Goal: Transaction & Acquisition: Purchase product/service

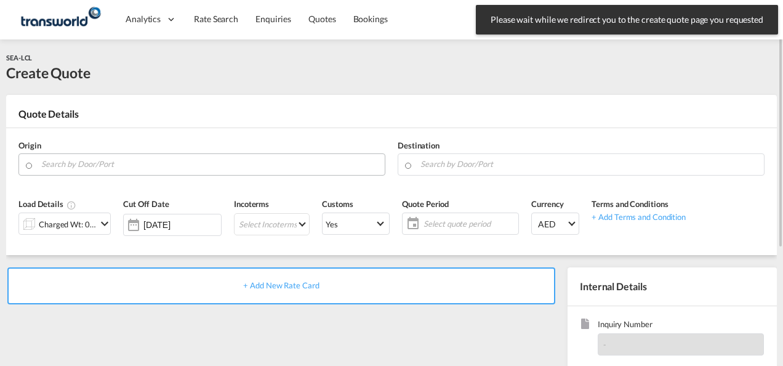
click at [84, 164] on input "Search by Door/Port" at bounding box center [209, 164] width 337 height 22
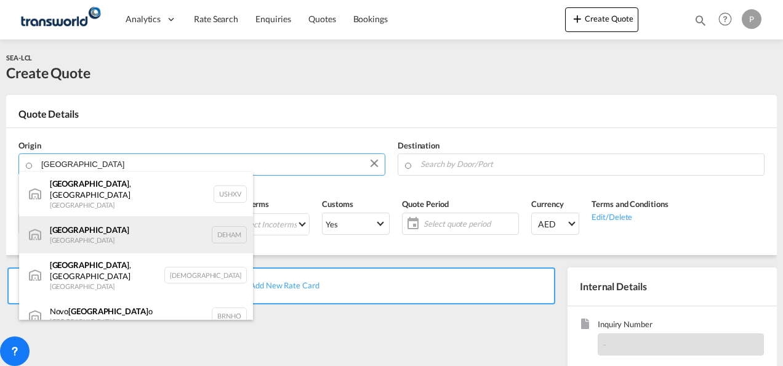
click at [98, 225] on div "[GEOGRAPHIC_DATA] [GEOGRAPHIC_DATA] DEHAM" at bounding box center [136, 234] width 234 height 37
type input "[GEOGRAPHIC_DATA], [GEOGRAPHIC_DATA]"
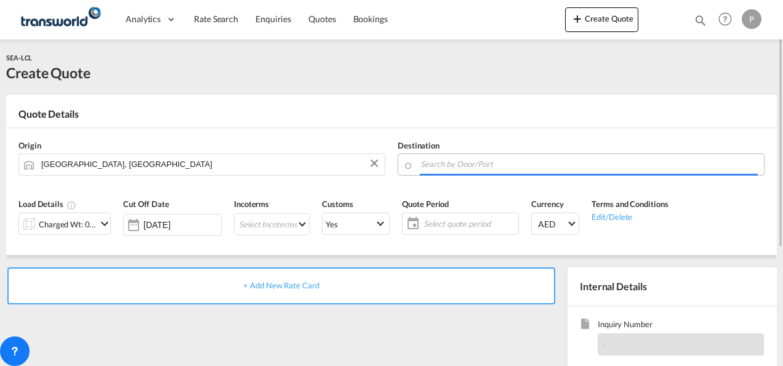
click at [469, 166] on input "Search by Door/Port" at bounding box center [588, 164] width 337 height 22
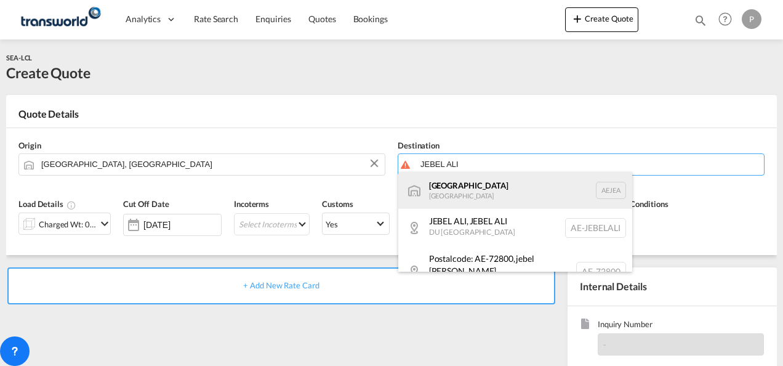
click at [471, 195] on div "[GEOGRAPHIC_DATA] [GEOGRAPHIC_DATA]" at bounding box center [515, 190] width 234 height 37
type input "[GEOGRAPHIC_DATA], [GEOGRAPHIC_DATA]"
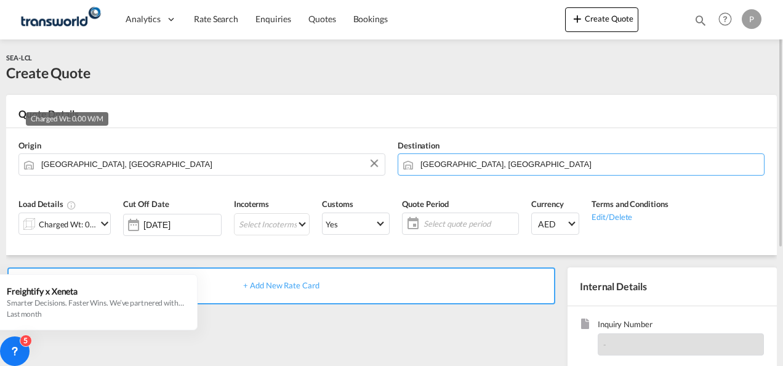
click at [82, 224] on div "Charged Wt: 0.00 W/M" at bounding box center [68, 223] width 58 height 17
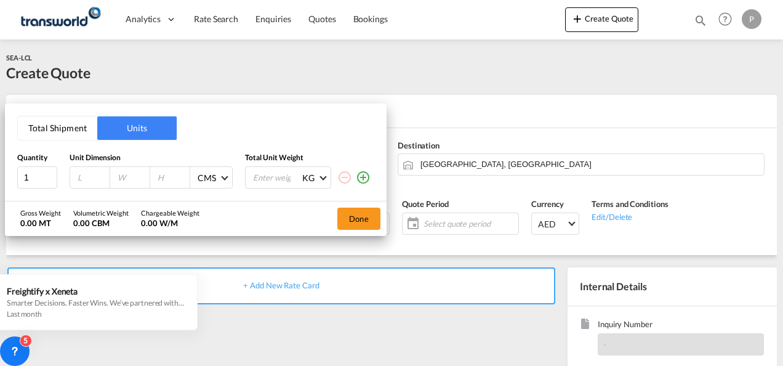
click at [53, 129] on button "Total Shipment" at bounding box center [57, 127] width 79 height 23
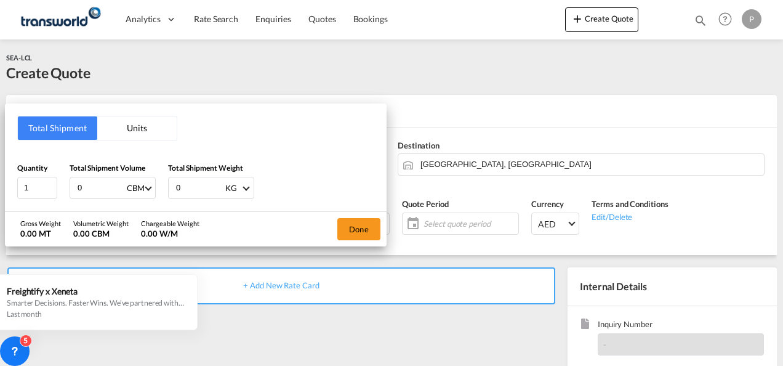
drag, startPoint x: 95, startPoint y: 187, endPoint x: -2, endPoint y: 171, distance: 98.6
click at [0, 171] on html "Analytics Dashboard Rate Search Enquiries Quotes Bookings Analytics" at bounding box center [391, 183] width 783 height 366
type input "1.92"
type input "1826"
click at [364, 227] on button "Done" at bounding box center [358, 229] width 43 height 22
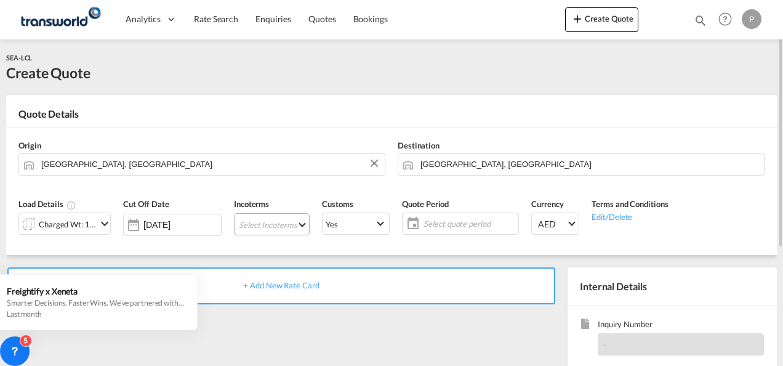
click at [267, 226] on md-select "Select Incoterms CIP - export Carriage and Insurance Paid to CIF - import Cost,…" at bounding box center [272, 224] width 76 height 22
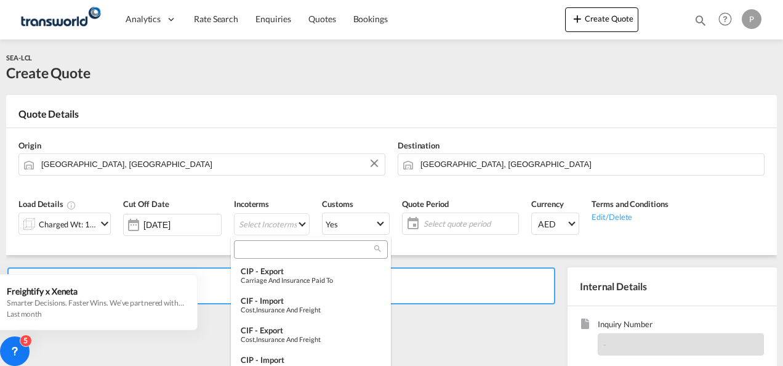
click at [265, 251] on input "search" at bounding box center [306, 249] width 137 height 11
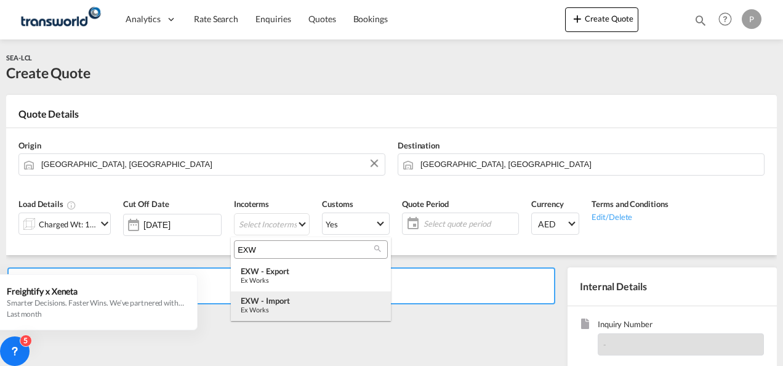
type input "EXW"
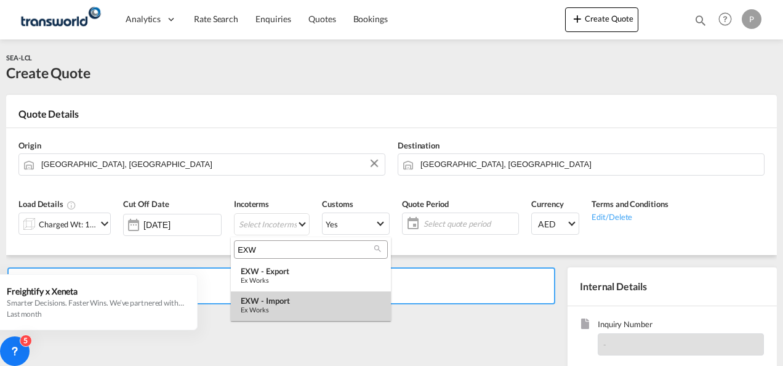
click at [292, 302] on div "EXW - import" at bounding box center [311, 300] width 140 height 10
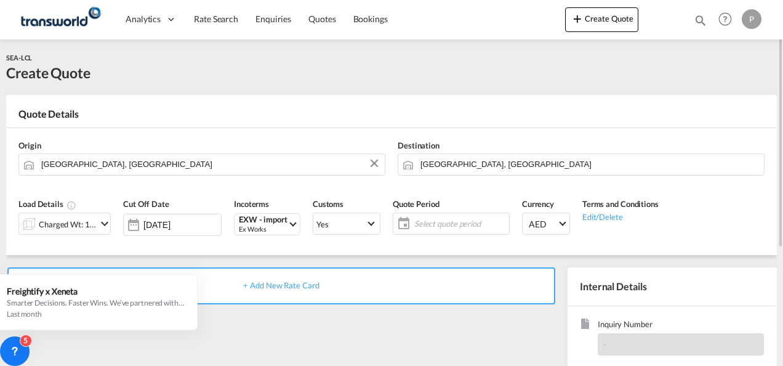
click at [441, 222] on span "Select quote period" at bounding box center [460, 223] width 92 height 11
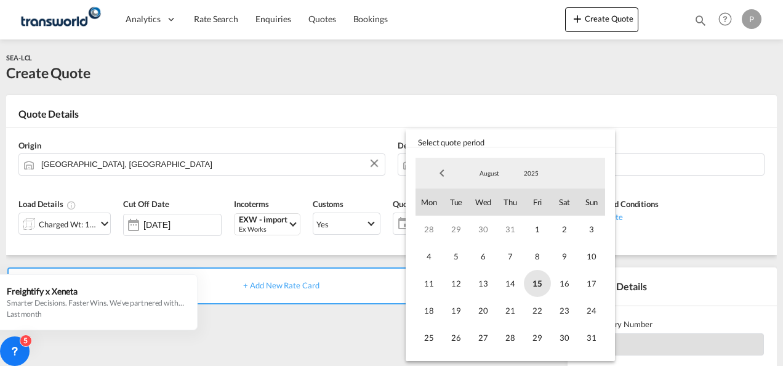
click at [543, 282] on span "15" at bounding box center [537, 283] width 27 height 27
click at [590, 335] on span "31" at bounding box center [591, 337] width 27 height 27
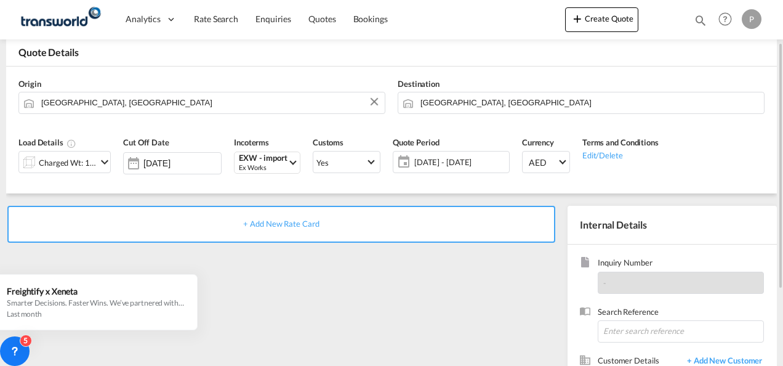
scroll to position [123, 0]
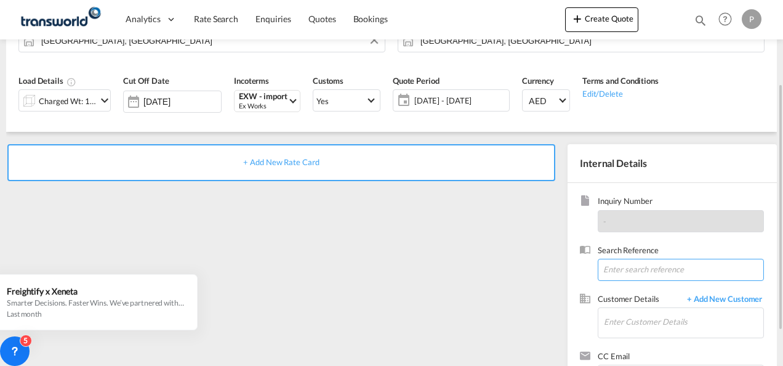
click at [620, 269] on input at bounding box center [681, 270] width 166 height 22
paste input "TWP8858"
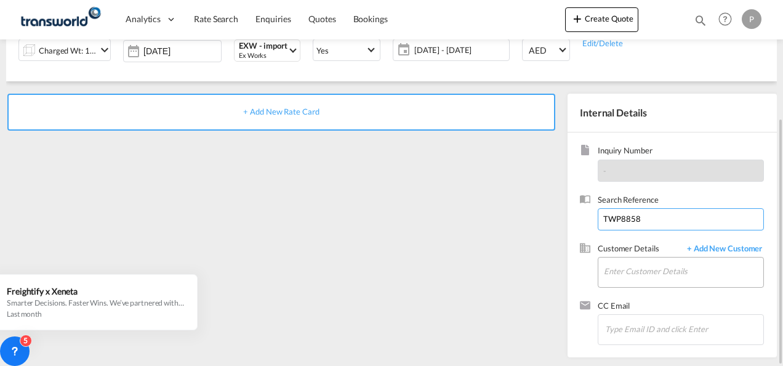
type input "TWP8858"
click at [635, 267] on input "Enter Customer Details" at bounding box center [683, 271] width 159 height 28
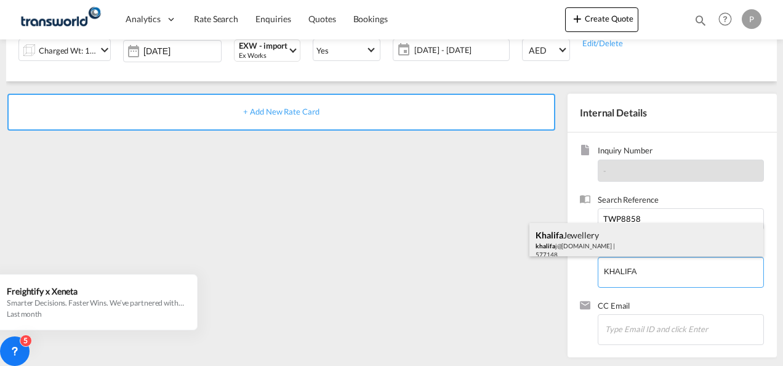
click at [601, 236] on div "[PERSON_NAME] khalifa j@[DOMAIN_NAME] | 577148" at bounding box center [646, 244] width 234 height 42
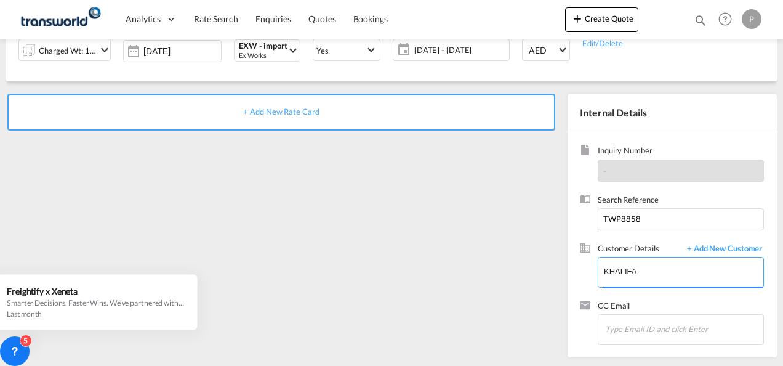
type input "[PERSON_NAME] , [PERSON_NAME], [EMAIL_ADDRESS][DOMAIN_NAME]"
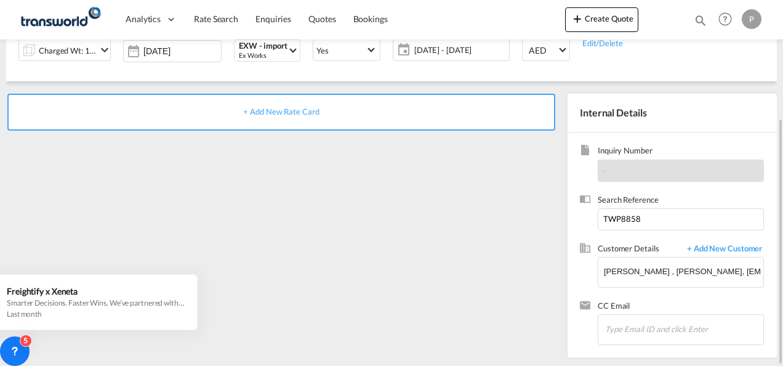
click at [281, 111] on span "+ Add New Rate Card" at bounding box center [281, 112] width 76 height 10
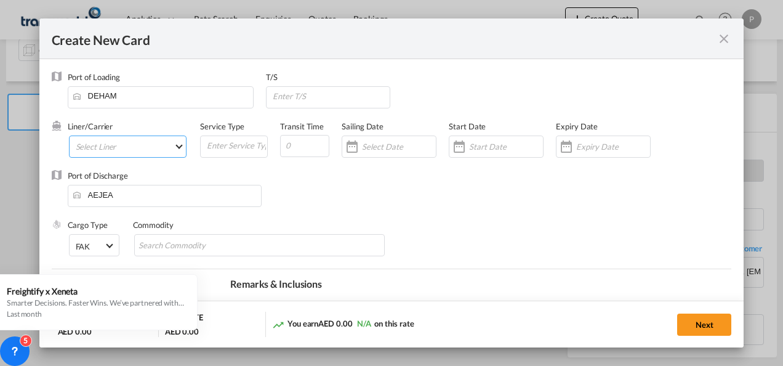
click at [155, 145] on md-select "Select Liner" at bounding box center [128, 146] width 118 height 22
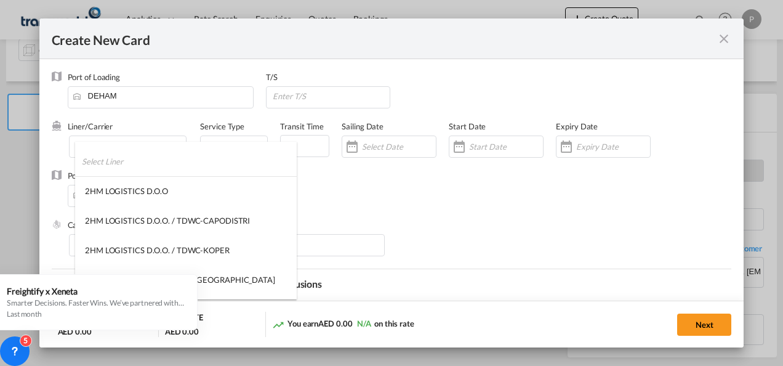
click at [126, 155] on input "search" at bounding box center [189, 162] width 215 height 30
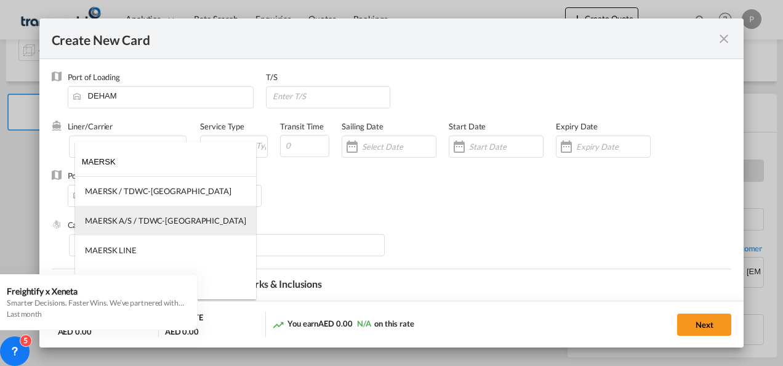
type input "MAERSK"
click at [140, 224] on div "MAERSK A/S / TDWC-[GEOGRAPHIC_DATA]" at bounding box center [165, 220] width 161 height 11
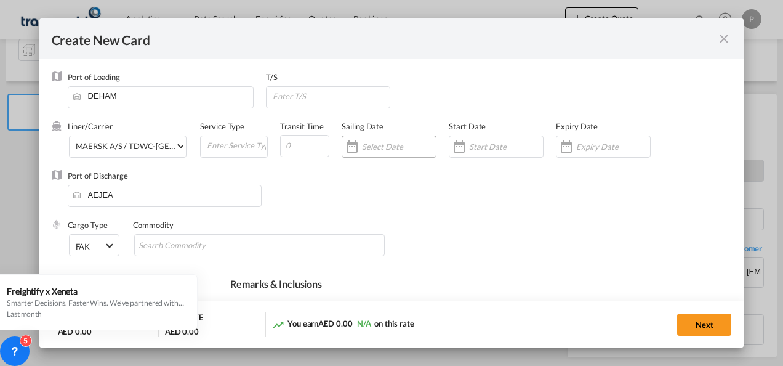
click at [392, 148] on input "Create New CardPort ..." at bounding box center [399, 147] width 74 height 10
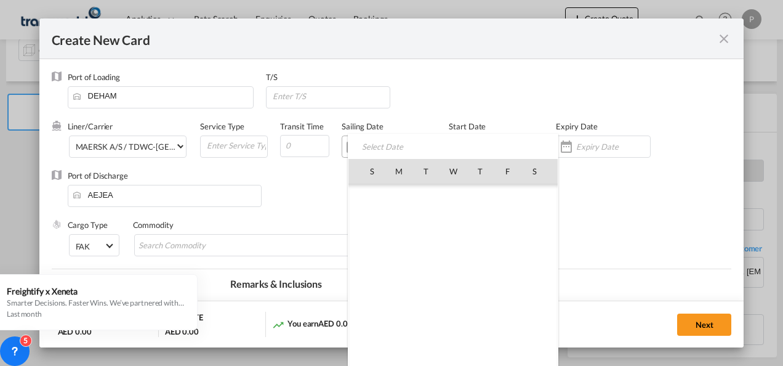
scroll to position [285001, 0]
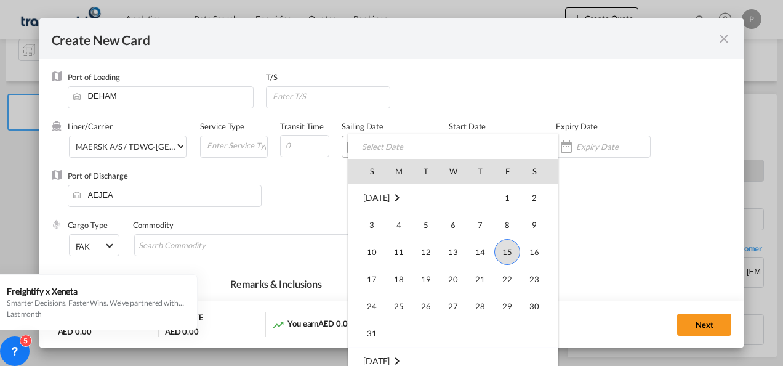
click at [392, 148] on div "S M T W T F S [DATE] 1 2 3 4 5 6 7 8 9 10 11 12 13 14 15 16 17 18 19 20 21 22 2…" at bounding box center [453, 255] width 211 height 243
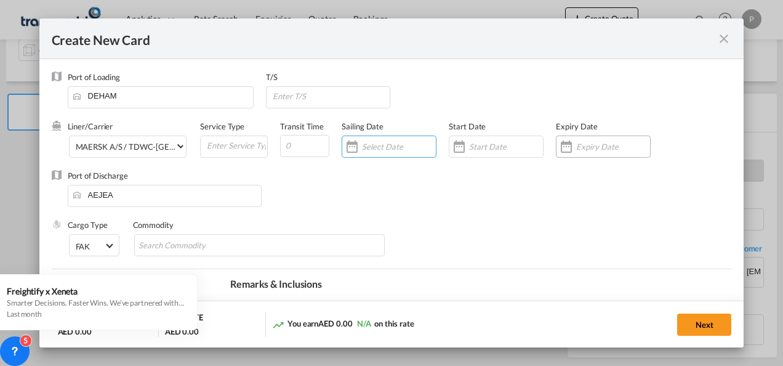
click at [592, 151] on input "Create New CardPort ..." at bounding box center [613, 147] width 74 height 10
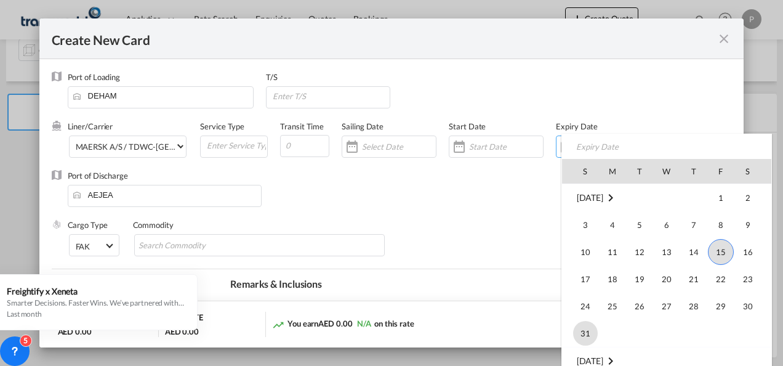
click at [587, 330] on span "31" at bounding box center [585, 333] width 25 height 25
type input "[DATE]"
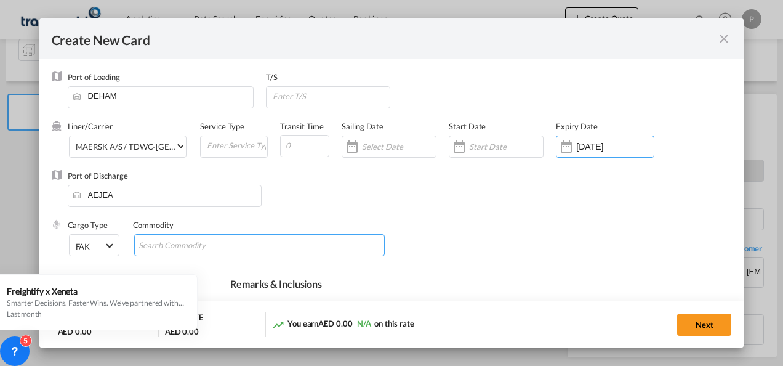
click at [228, 243] on input "Search Commodity" at bounding box center [195, 246] width 113 height 20
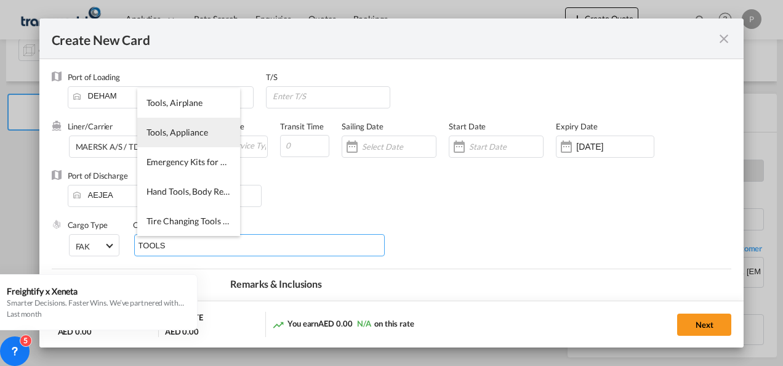
type input "TOOLS"
click at [171, 134] on span "Tools, Appliance" at bounding box center [178, 132] width 62 height 10
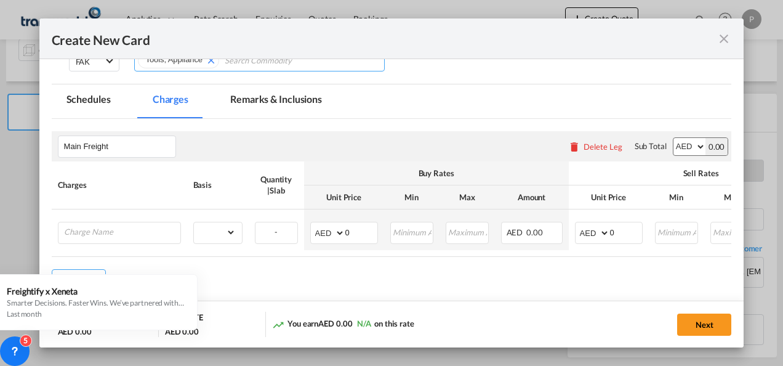
scroll to position [243, 0]
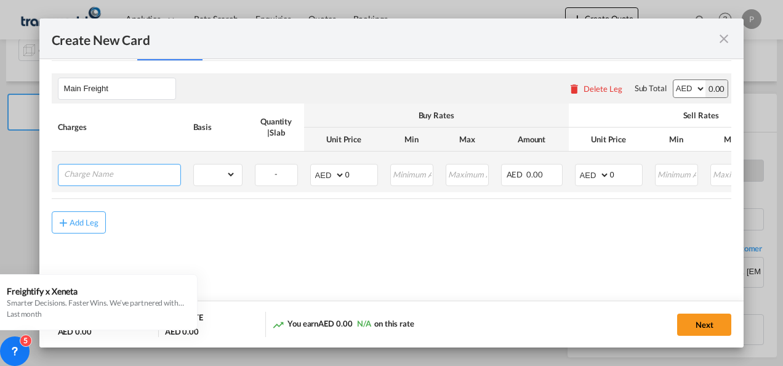
click at [90, 177] on input "Charge Name" at bounding box center [122, 173] width 116 height 18
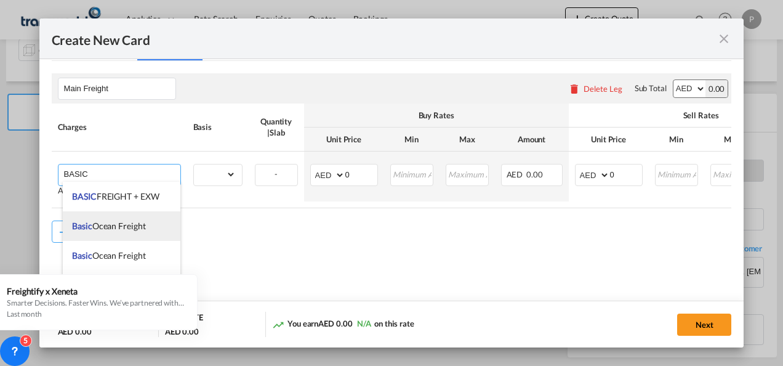
click at [134, 224] on span "Basic Ocean Freight" at bounding box center [108, 225] width 73 height 10
type input "Basic Ocean Freight"
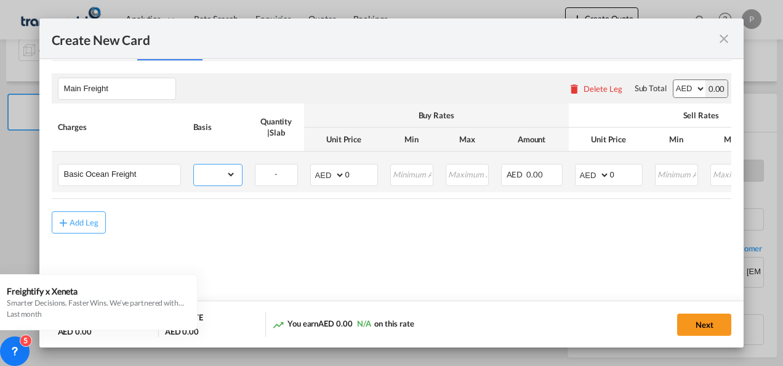
click at [229, 174] on select "gross_weight volumetric_weight per_shipment per_bl per_km per_hawb per_kg flat …" at bounding box center [215, 174] width 42 height 20
select select "per_shipment"
click at [194, 164] on select "gross_weight volumetric_weight per_shipment per_bl per_km per_hawb per_kg flat …" at bounding box center [215, 174] width 42 height 20
click at [356, 171] on input "0" at bounding box center [361, 173] width 32 height 18
type input "800"
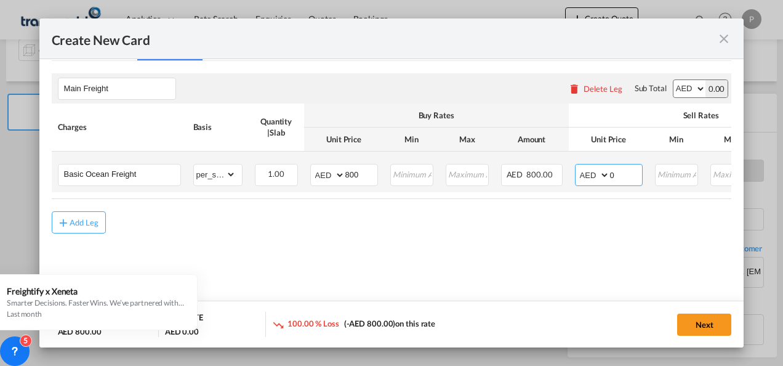
click at [625, 174] on input "0" at bounding box center [626, 173] width 32 height 18
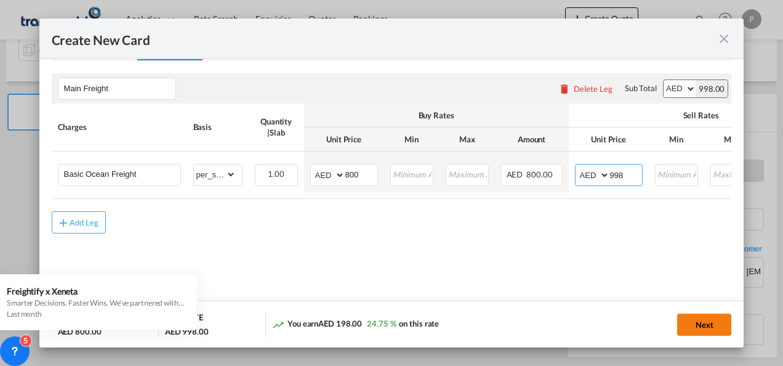
type input "998"
click at [704, 321] on button "Next" at bounding box center [704, 324] width 54 height 22
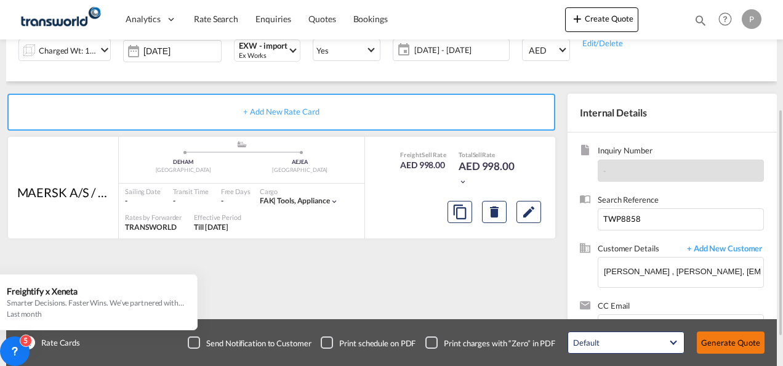
click at [735, 337] on button "Generate Quote" at bounding box center [731, 342] width 68 height 22
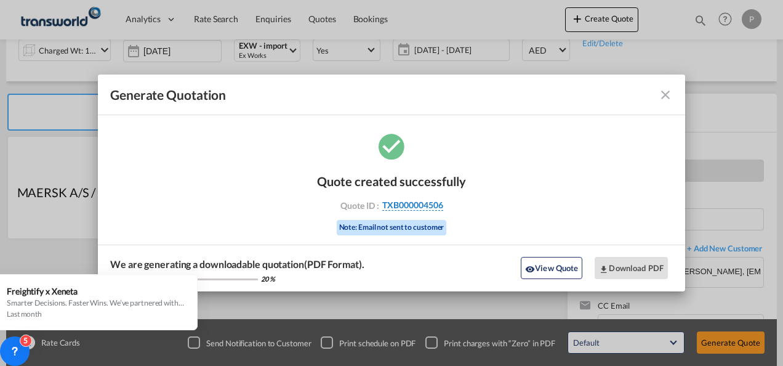
click at [417, 204] on span "TXB000004506" at bounding box center [412, 204] width 61 height 11
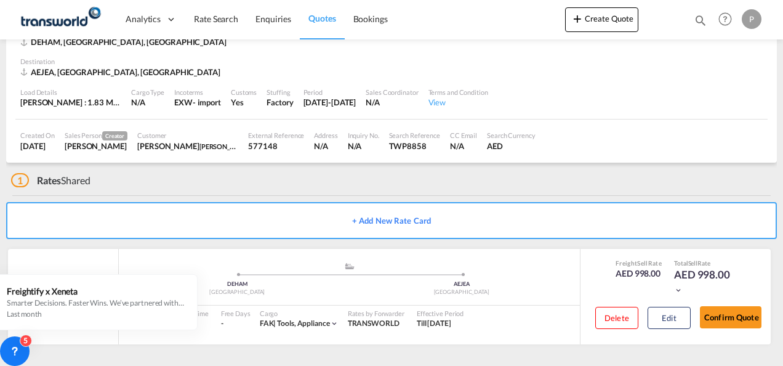
scroll to position [75, 0]
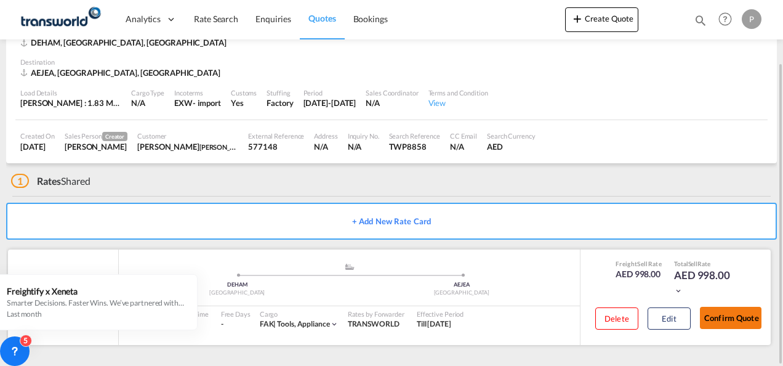
click at [724, 317] on button "Confirm Quote" at bounding box center [731, 318] width 62 height 22
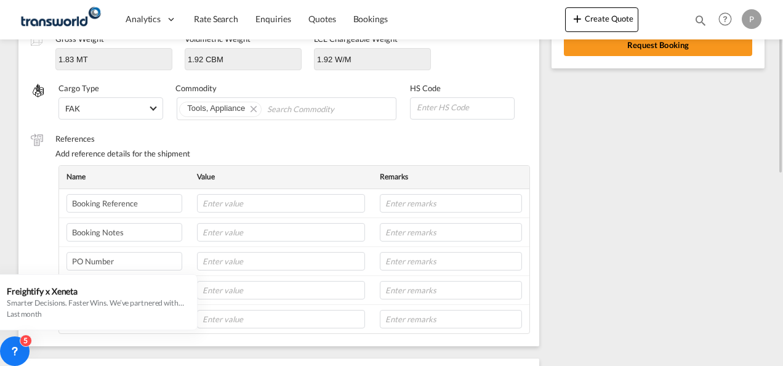
scroll to position [126, 0]
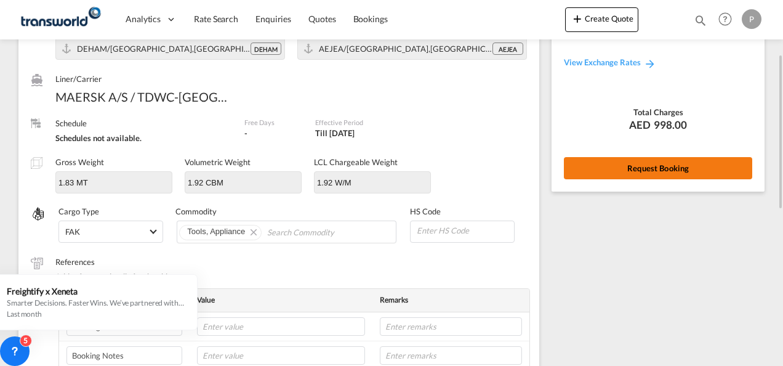
click at [640, 162] on button "Request Booking" at bounding box center [658, 168] width 188 height 22
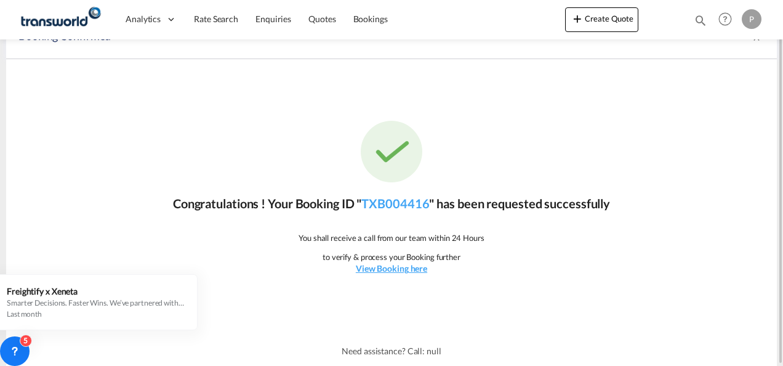
scroll to position [23, 0]
click at [410, 206] on link "TXB004416" at bounding box center [395, 203] width 68 height 15
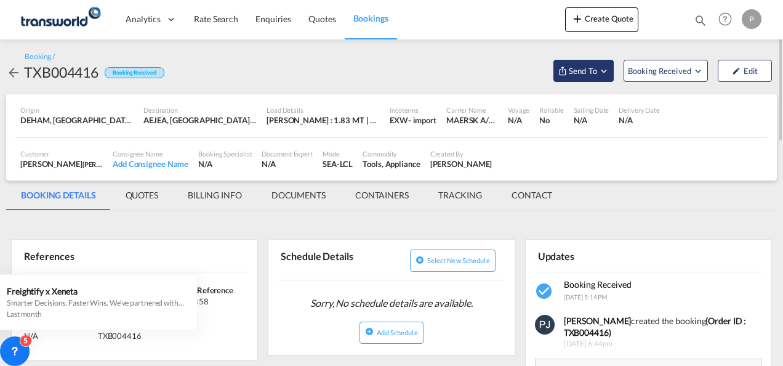
click at [607, 73] on md-icon "Open demo menu" at bounding box center [603, 70] width 11 height 11
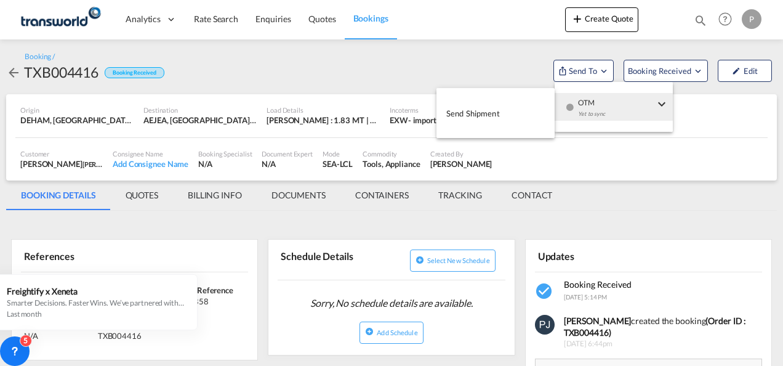
click at [479, 110] on span "Send Shipment" at bounding box center [473, 113] width 54 height 20
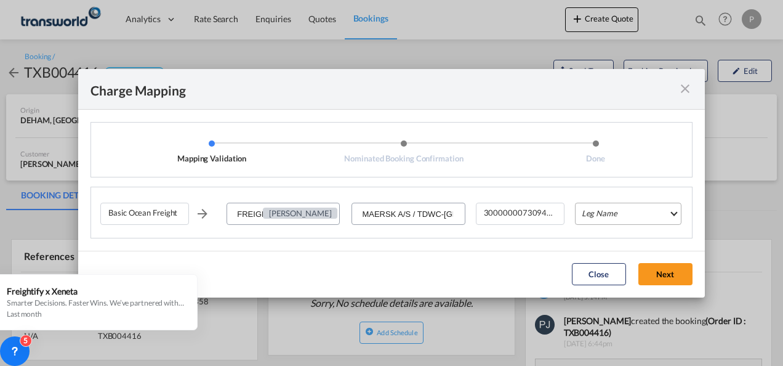
click at [624, 214] on md-select "Leg Name HANDLING ORIGIN VESSEL HANDLING DESTINATION OTHERS TL PICK UP CUSTOMS …" at bounding box center [628, 214] width 107 height 22
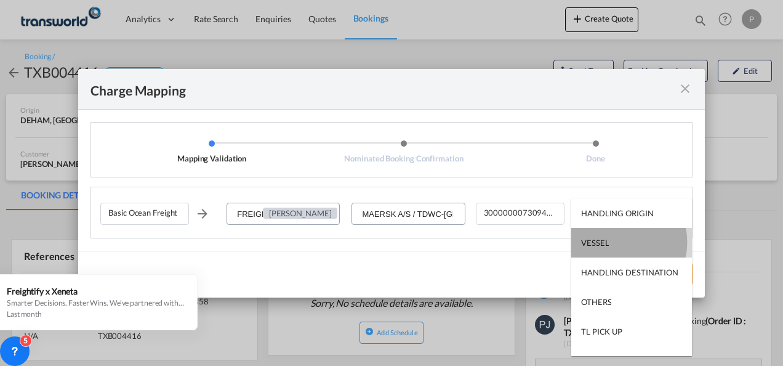
click at [612, 241] on md-option "VESSEL" at bounding box center [631, 243] width 121 height 30
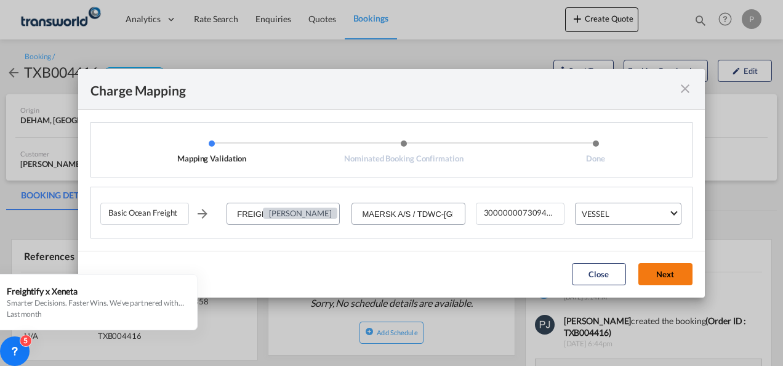
click at [670, 271] on button "Next" at bounding box center [665, 274] width 54 height 22
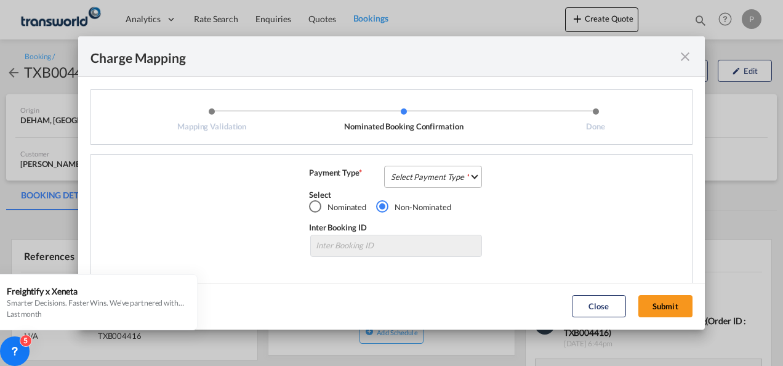
click at [421, 176] on md-select "Select Payment Type COLLECT PREPAID" at bounding box center [433, 177] width 98 height 22
click at [422, 174] on md-option "COLLECT" at bounding box center [431, 177] width 109 height 30
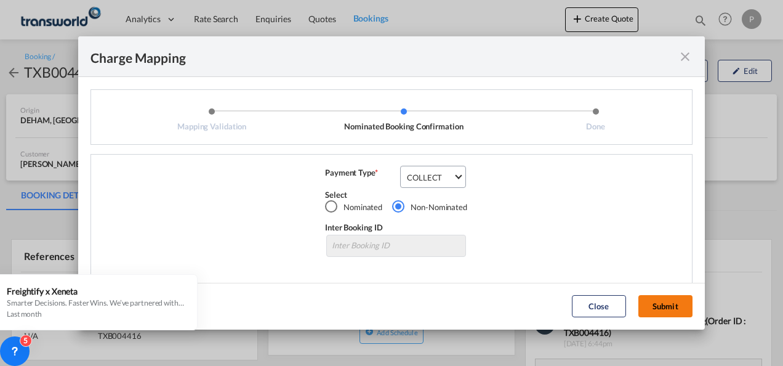
click at [685, 308] on button "Submit" at bounding box center [665, 306] width 54 height 22
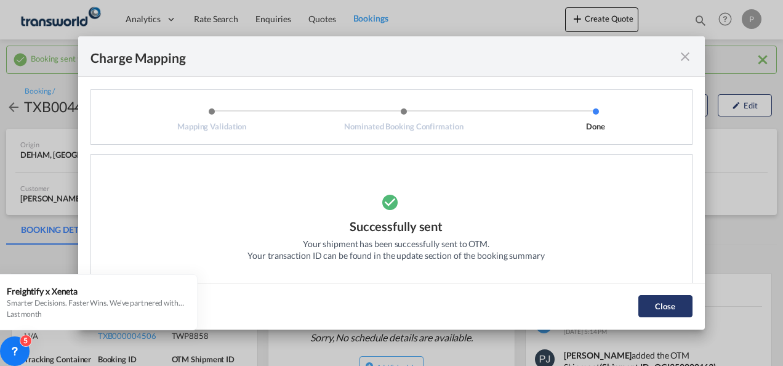
click at [669, 303] on button "Close" at bounding box center [665, 306] width 54 height 22
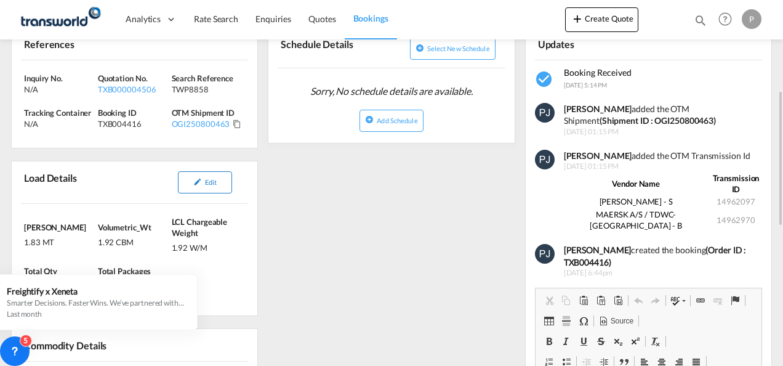
scroll to position [185, 0]
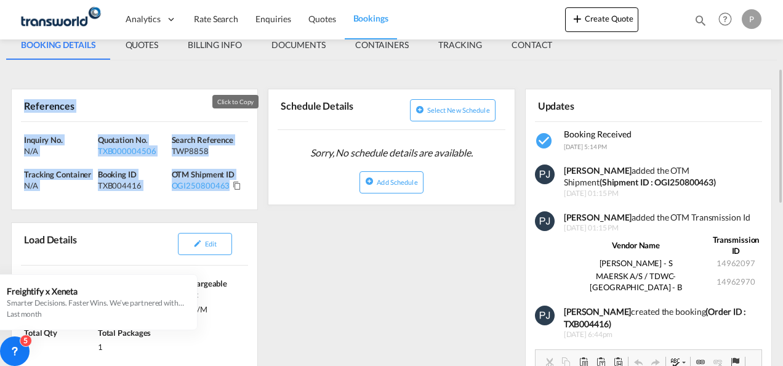
drag, startPoint x: 25, startPoint y: 107, endPoint x: 232, endPoint y: 181, distance: 220.4
click at [232, 181] on div "References Inquiry No. N/A Quotation No. TXB000004506 Search Reference TWP8858 …" at bounding box center [134, 149] width 247 height 121
copy div "References Inquiry No. N/A Quotation No. TXB000004506 Search Reference TWP8858 …"
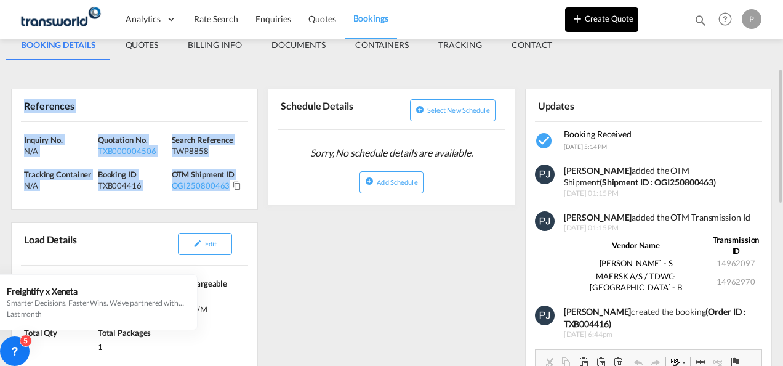
click at [595, 22] on button "Create Quote" at bounding box center [601, 19] width 73 height 25
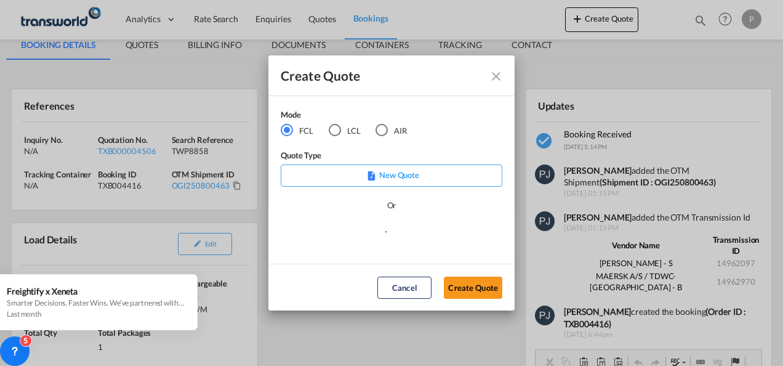
click at [340, 127] on div "LCL" at bounding box center [335, 130] width 12 height 12
click at [488, 291] on button "Create Quote" at bounding box center [473, 287] width 58 height 22
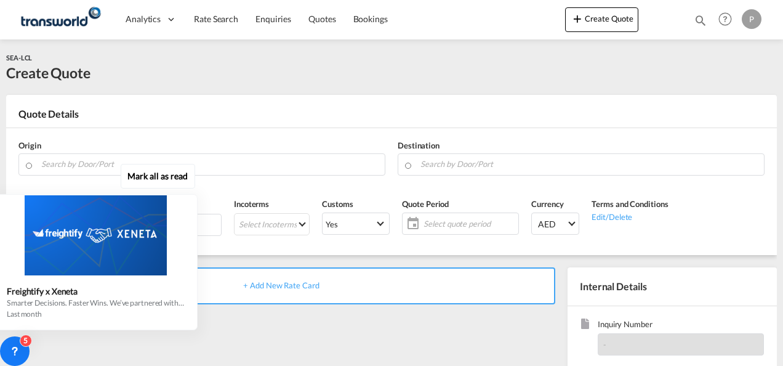
click at [108, 161] on div "Mark all as read Freightify x Xeneta Smarter Decisions. Faster Wins. We’ve part…" at bounding box center [98, 245] width 223 height 170
click at [89, 169] on div "Mark all as read Freightify x Xeneta Smarter Decisions. Faster Wins. We’ve part…" at bounding box center [98, 245] width 223 height 170
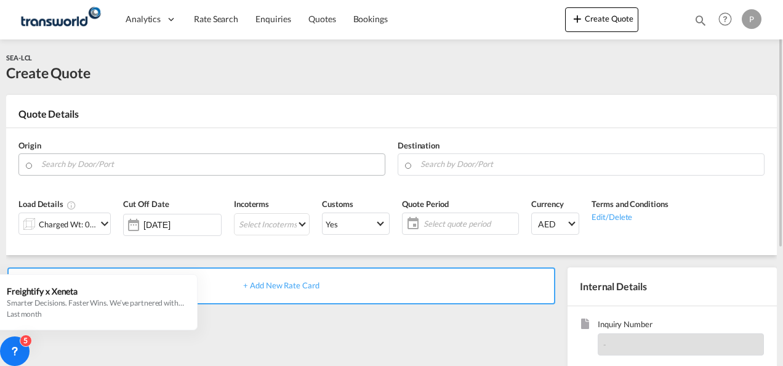
click at [167, 166] on input "Search by Door/Port" at bounding box center [209, 164] width 337 height 22
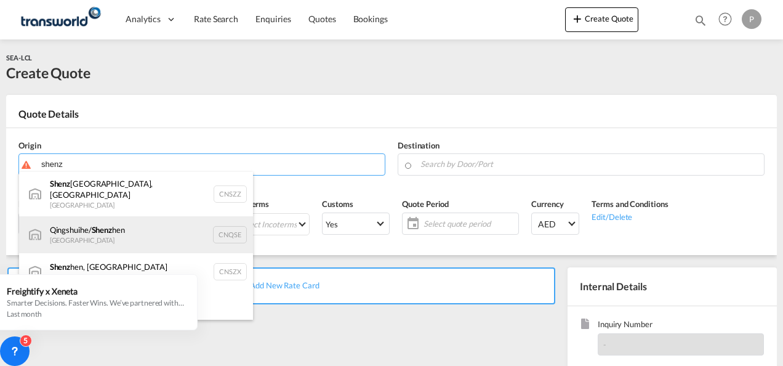
click at [134, 224] on div "Qingshuihe/ Shenz hen China CNQSE" at bounding box center [136, 234] width 234 height 37
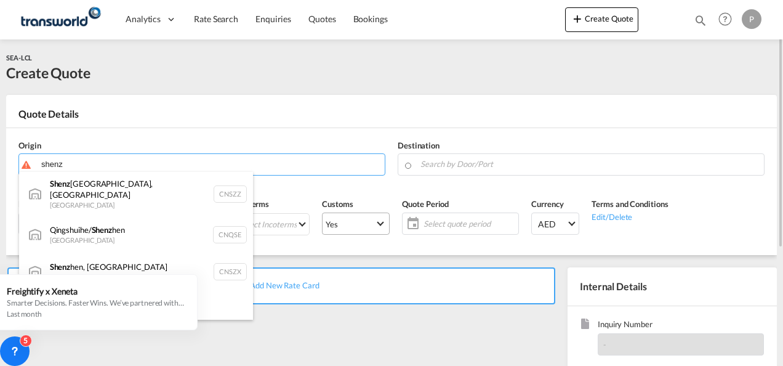
type input "Qingshuihe/[GEOGRAPHIC_DATA], CNQSE"
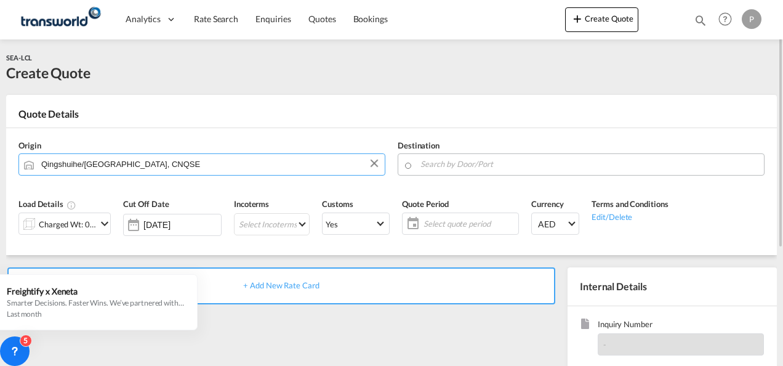
click at [456, 163] on input "Search by Door/Port" at bounding box center [588, 164] width 337 height 22
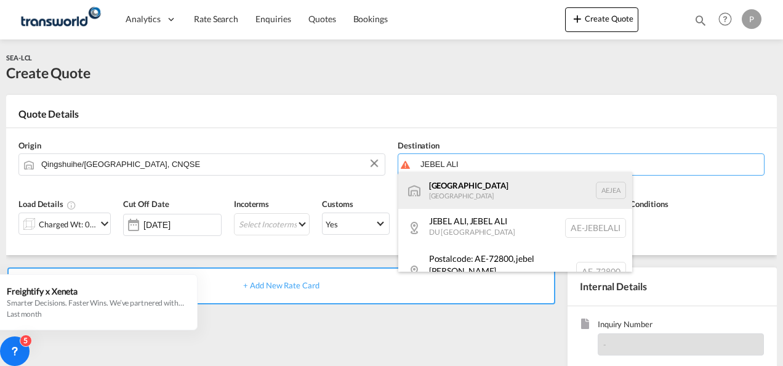
click at [462, 183] on div "[GEOGRAPHIC_DATA] [GEOGRAPHIC_DATA]" at bounding box center [515, 190] width 234 height 37
type input "[GEOGRAPHIC_DATA], [GEOGRAPHIC_DATA]"
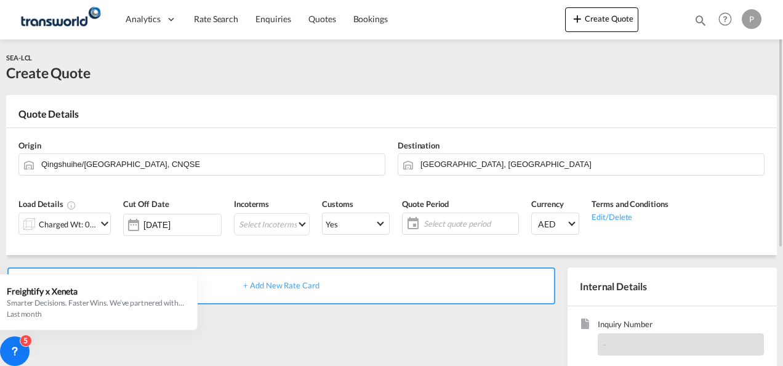
click at [102, 223] on md-icon "icon-chevron-down" at bounding box center [104, 223] width 15 height 15
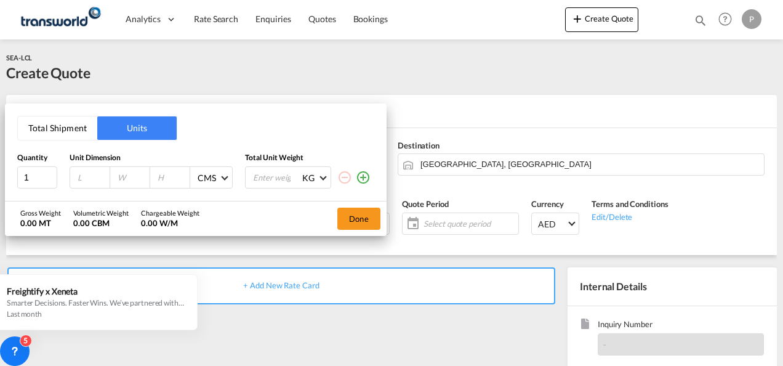
click at [67, 126] on button "Total Shipment" at bounding box center [57, 127] width 79 height 23
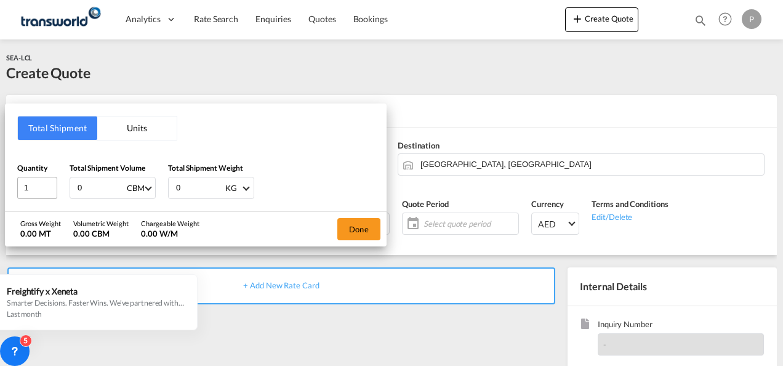
drag, startPoint x: 105, startPoint y: 187, endPoint x: 25, endPoint y: 181, distance: 80.3
click at [25, 181] on div "Quantity 1 Total Shipment Volume 0 CBM CBM CFT Total Shipment Weight 0 KG KG LB" at bounding box center [195, 180] width 357 height 37
type input "22"
type input "5800"
click at [360, 233] on button "Done" at bounding box center [358, 229] width 43 height 22
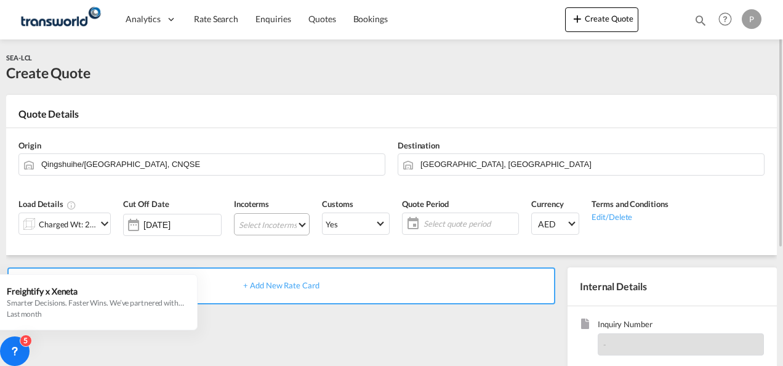
click at [279, 220] on md-select "Select Incoterms CIP - export Carriage and Insurance Paid to CIF - import Cost,…" at bounding box center [272, 224] width 76 height 22
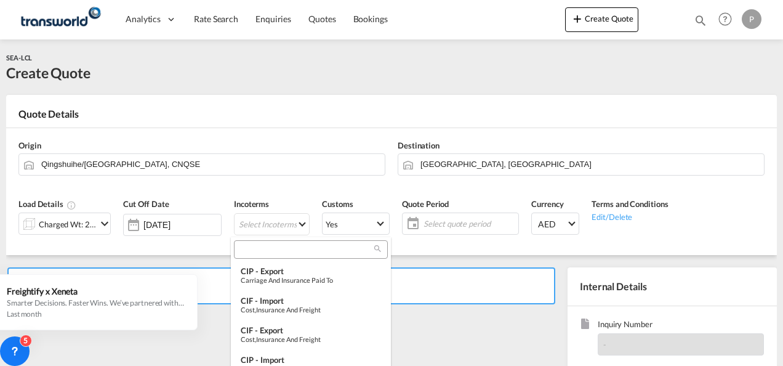
click at [261, 251] on input "search" at bounding box center [306, 249] width 137 height 11
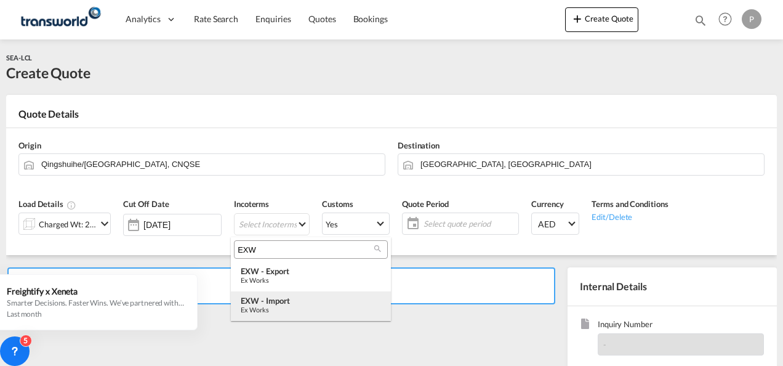
type input "EXW"
click at [292, 302] on div "EXW - import" at bounding box center [311, 300] width 140 height 10
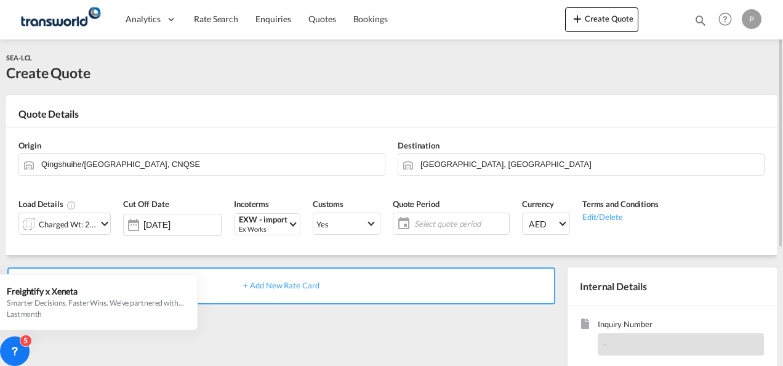
click at [438, 226] on span "Select quote period" at bounding box center [460, 223] width 92 height 11
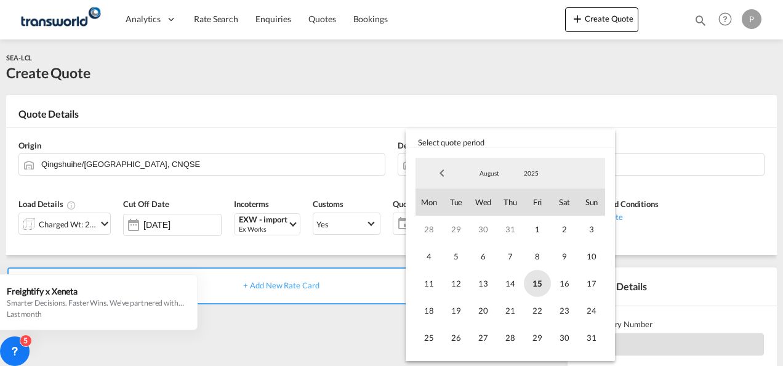
click at [537, 283] on span "15" at bounding box center [537, 283] width 27 height 27
click at [594, 336] on span "31" at bounding box center [591, 337] width 27 height 27
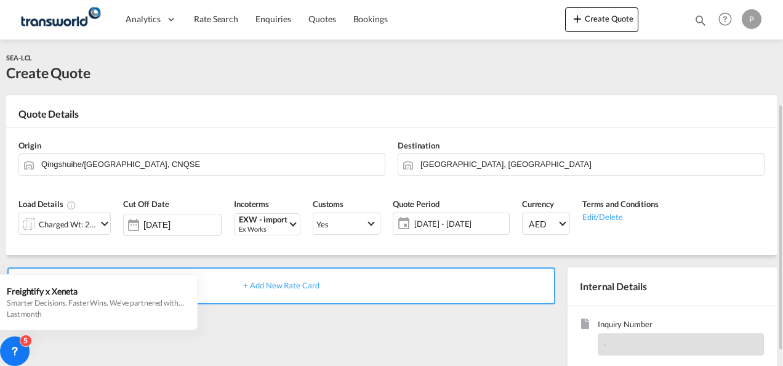
scroll to position [174, 0]
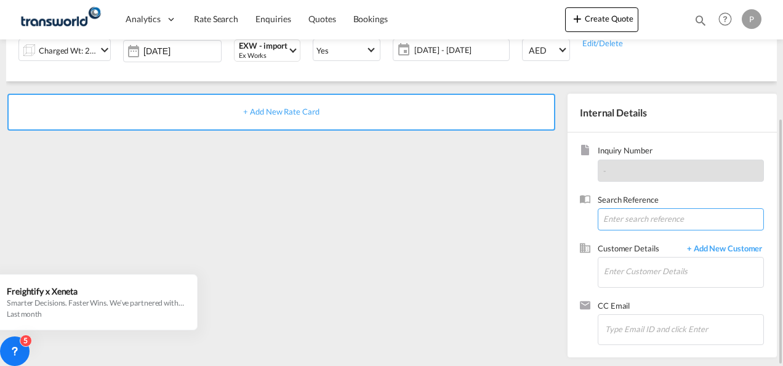
click at [630, 219] on input at bounding box center [681, 219] width 166 height 22
click at [620, 220] on input at bounding box center [681, 219] width 166 height 22
paste input "TWP8830"
type input "TWP8830"
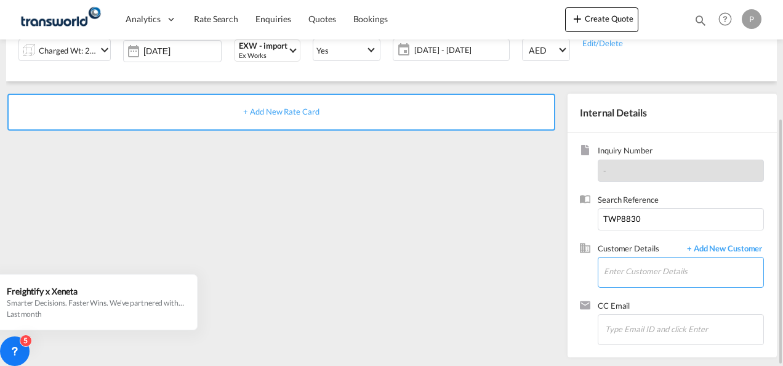
click at [628, 265] on input "Enter Customer Details" at bounding box center [683, 271] width 159 height 28
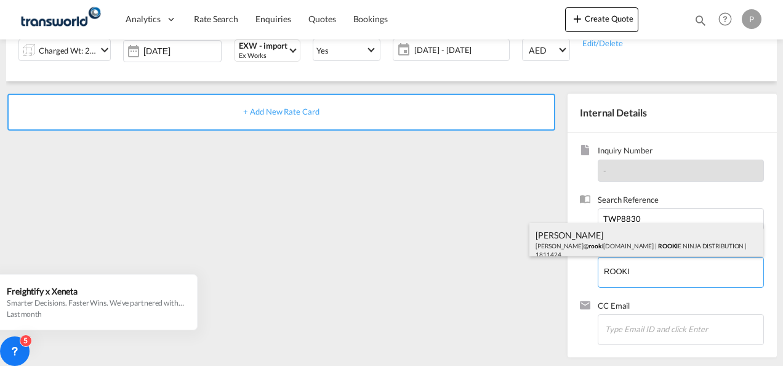
click at [595, 239] on div "[PERSON_NAME] [PERSON_NAME]@ rooki [DOMAIN_NAME] | ROOKI E NINJA DISTRIBUTION |…" at bounding box center [646, 244] width 234 height 42
type input "ROOKIE NINJA DISTRIBUTION, [PERSON_NAME], [PERSON_NAME][EMAIL_ADDRESS][DOMAIN_N…"
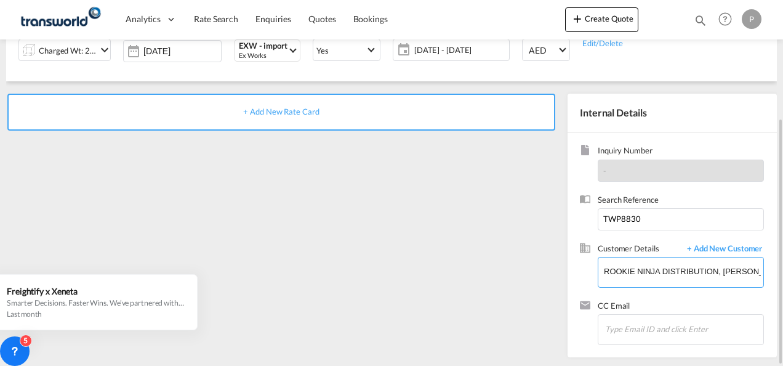
scroll to position [50, 0]
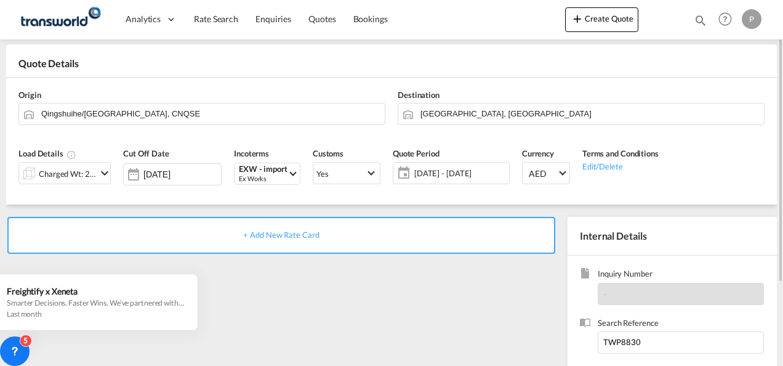
click at [299, 234] on span "+ Add New Rate Card" at bounding box center [281, 235] width 76 height 10
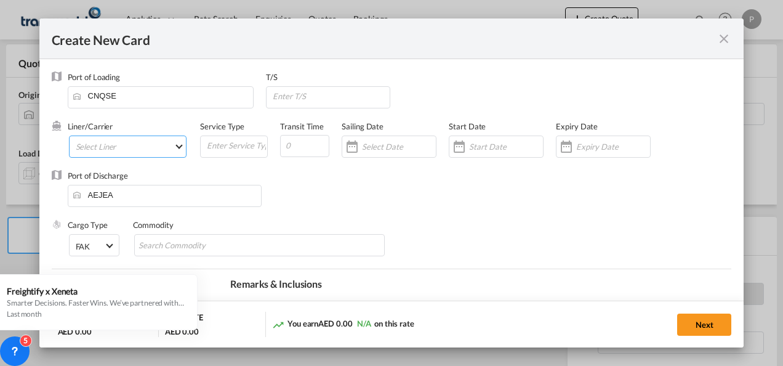
click at [116, 145] on md-select "Select Liner 2HM LOGISTICS D.O.O 2HM LOGISTICS D.O.O. / TDWC-CAPODISTRI 2HM LOG…" at bounding box center [128, 146] width 118 height 22
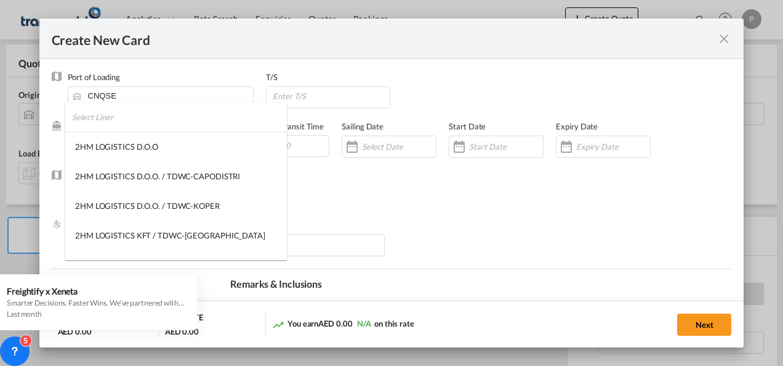
click at [137, 123] on input "search" at bounding box center [179, 117] width 215 height 30
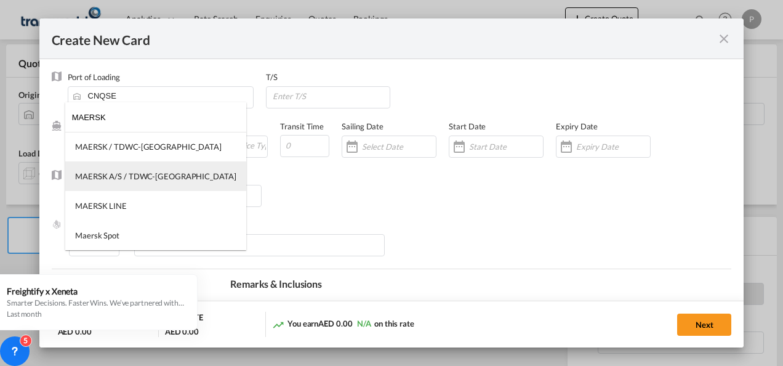
type input "MAERSK"
click at [145, 176] on div "MAERSK A/S / TDWC-[GEOGRAPHIC_DATA]" at bounding box center [155, 176] width 161 height 11
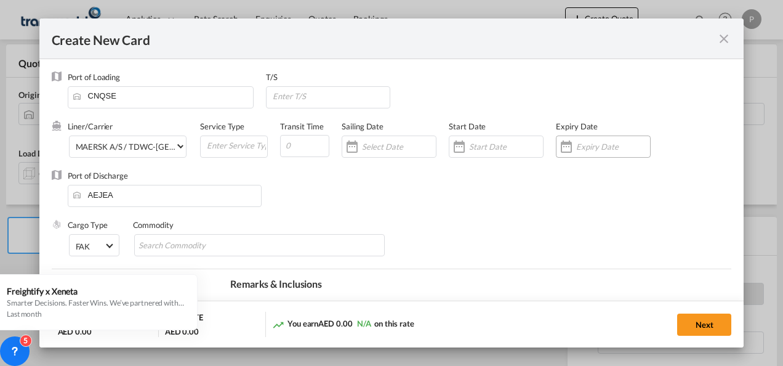
click at [596, 147] on input "Create New Card ..." at bounding box center [613, 147] width 74 height 10
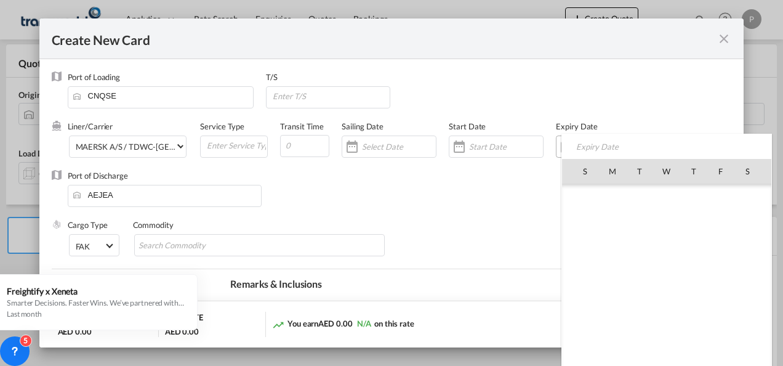
scroll to position [285001, 0]
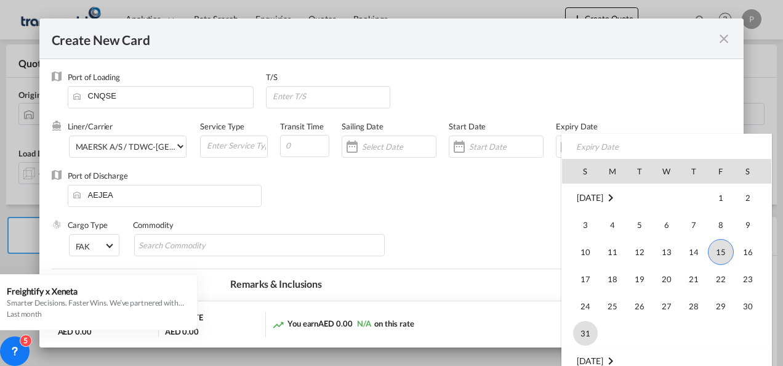
click at [587, 332] on span "31" at bounding box center [585, 333] width 25 height 25
type input "[DATE]"
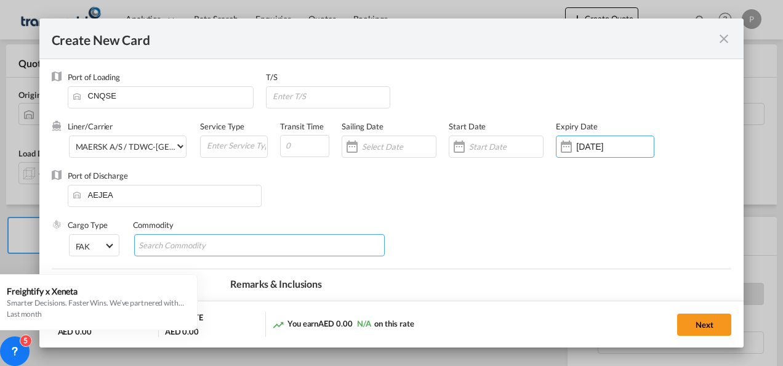
click at [219, 246] on input "Search Commodity" at bounding box center [195, 246] width 113 height 20
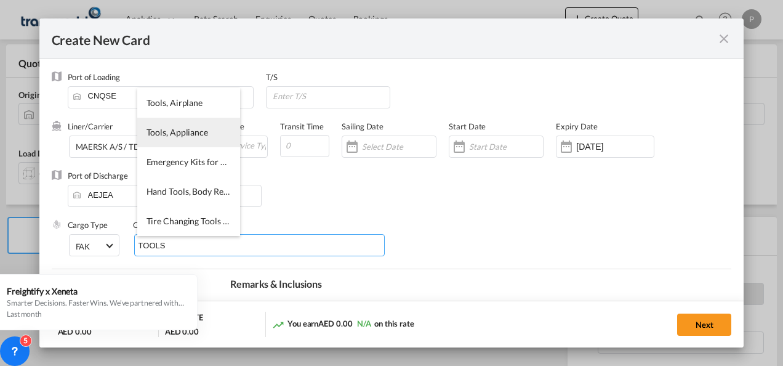
type input "TOOLS"
click at [184, 139] on li "Tools, Appliance" at bounding box center [188, 133] width 103 height 30
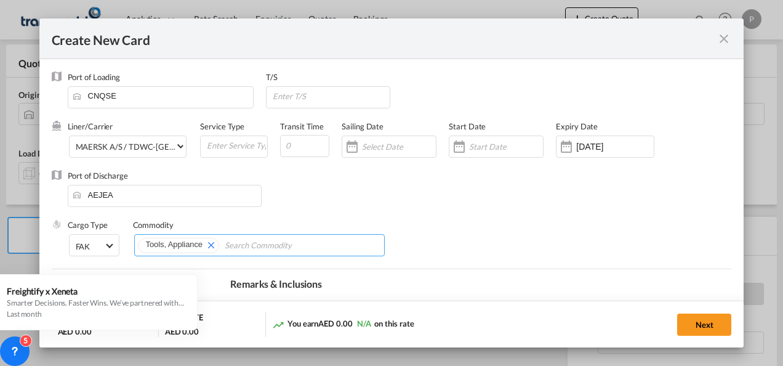
scroll to position [185, 0]
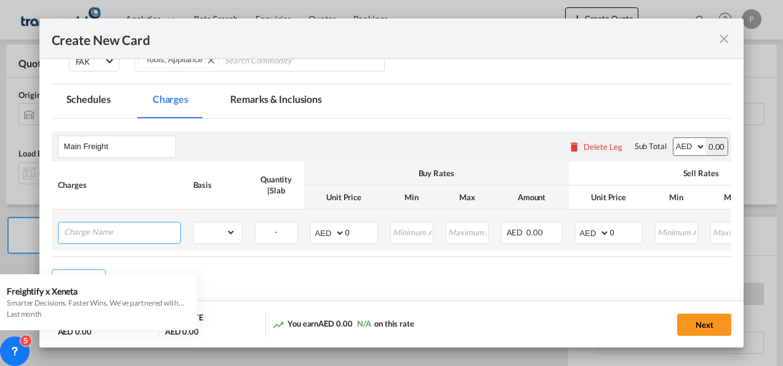
click at [111, 235] on input "Charge Name" at bounding box center [122, 231] width 116 height 18
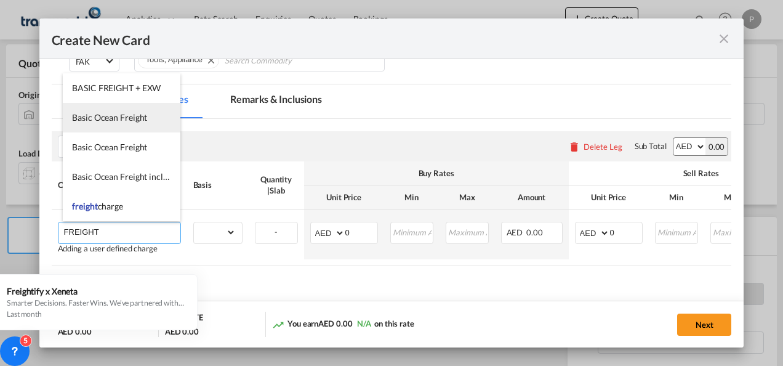
click at [135, 118] on span "Basic Ocean Freight" at bounding box center [109, 117] width 75 height 10
type input "Basic Ocean Freight"
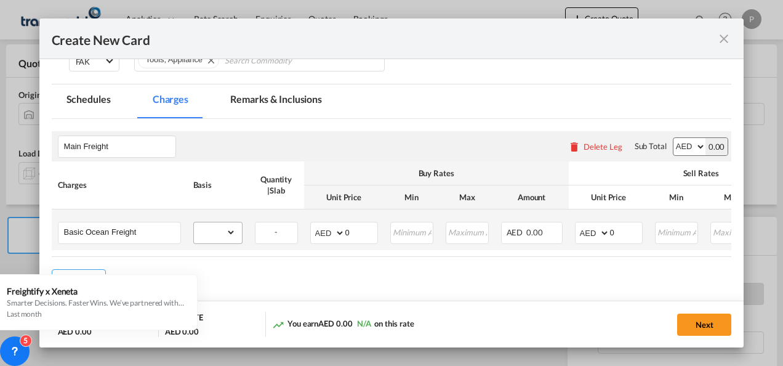
click at [237, 234] on md-input-container "gross_weight volumetric_weight per_shipment per_bl per_km per_hawb per_kg flat …" at bounding box center [218, 232] width 48 height 20
click at [230, 230] on select "gross_weight volumetric_weight per_shipment per_bl per_km per_hawb per_kg flat …" at bounding box center [215, 232] width 42 height 20
select select "per_shipment"
click at [194, 222] on select "gross_weight volumetric_weight per_shipment per_bl per_km per_hawb per_kg flat …" at bounding box center [215, 232] width 42 height 20
click at [360, 231] on input "0" at bounding box center [361, 231] width 32 height 18
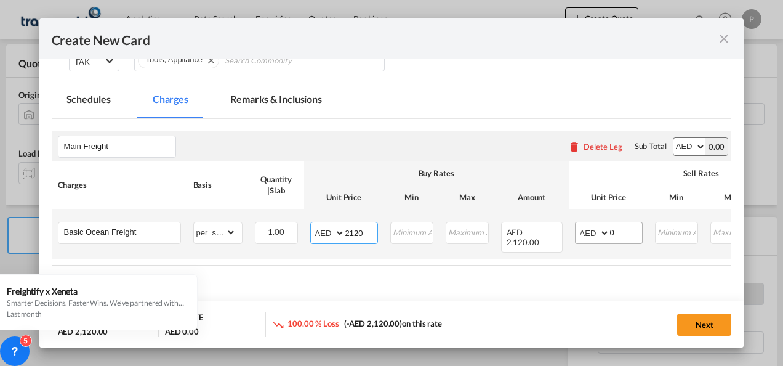
type input "2120"
click at [624, 233] on input "0" at bounding box center [626, 231] width 32 height 18
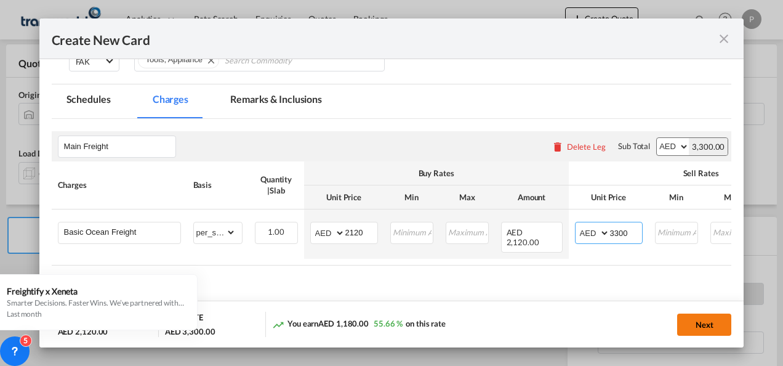
type input "3300"
click at [699, 325] on button "Next" at bounding box center [704, 324] width 54 height 22
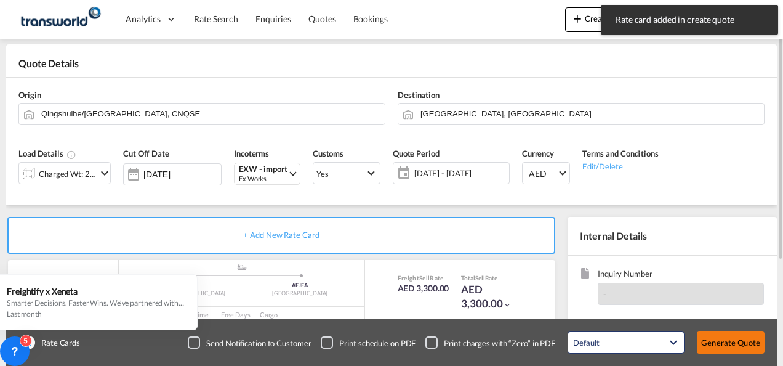
click at [736, 345] on button "Generate Quote" at bounding box center [731, 342] width 68 height 22
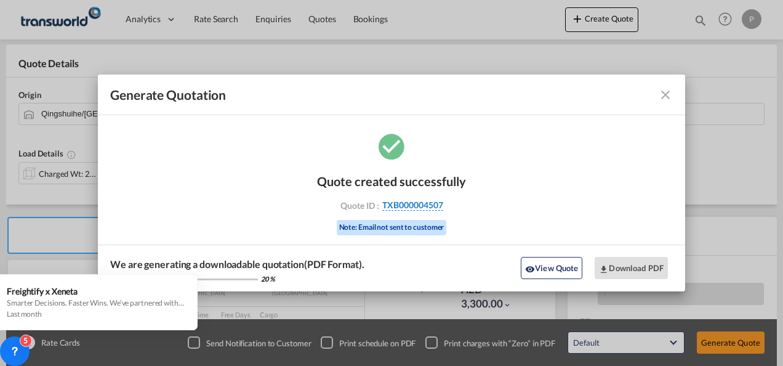
click at [408, 205] on span "TXB000004507" at bounding box center [412, 204] width 61 height 11
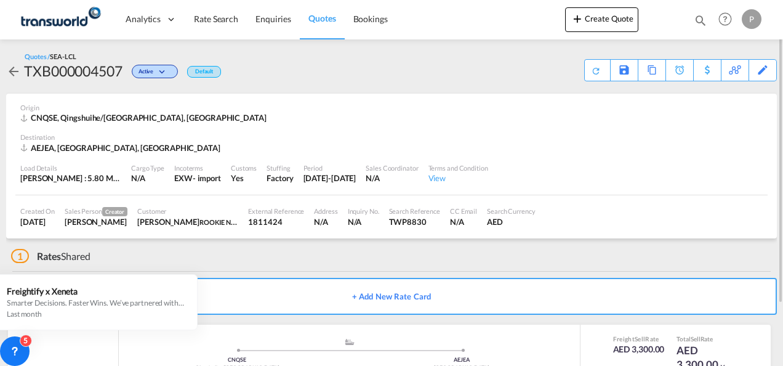
scroll to position [75, 0]
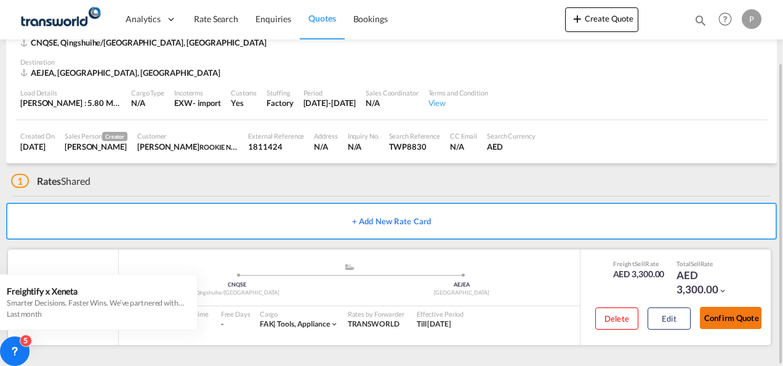
click at [726, 311] on button "Confirm Quote" at bounding box center [731, 318] width 62 height 22
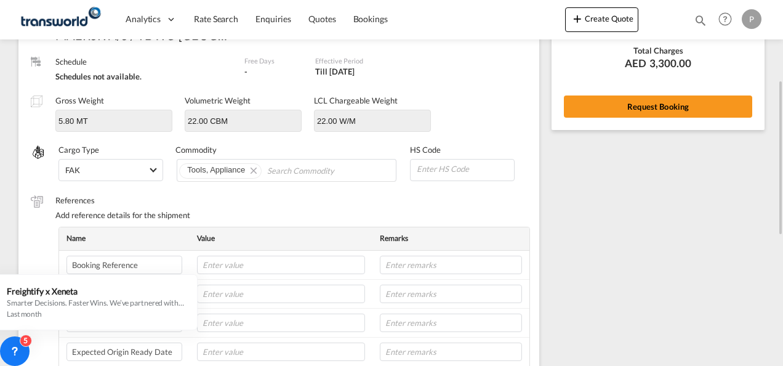
scroll to position [64, 0]
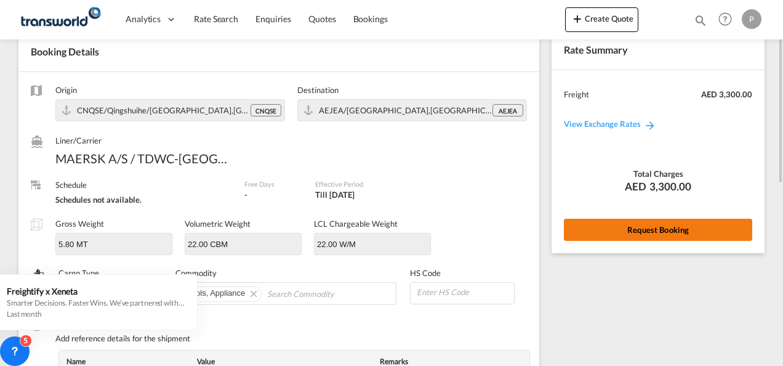
click at [661, 225] on button "Request Booking" at bounding box center [658, 230] width 188 height 22
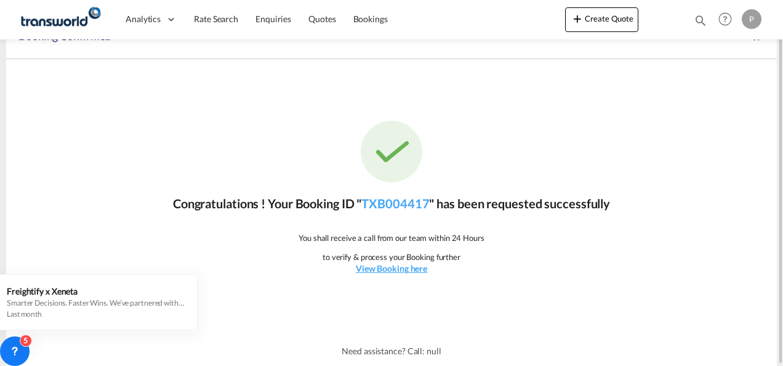
scroll to position [23, 0]
click at [389, 208] on link "TXB004417" at bounding box center [395, 203] width 68 height 15
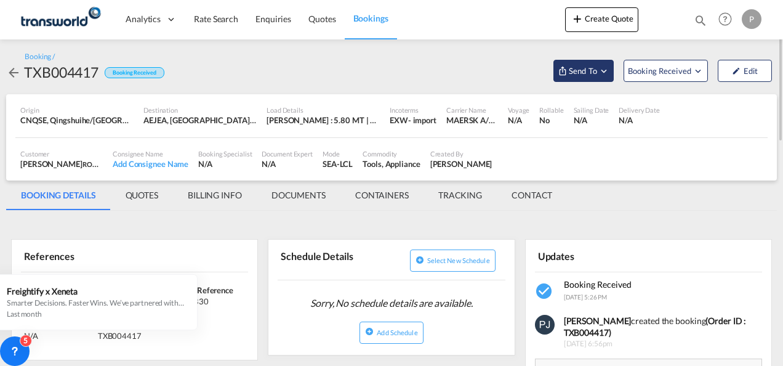
click at [602, 71] on md-icon "Open demo menu" at bounding box center [603, 70] width 11 height 11
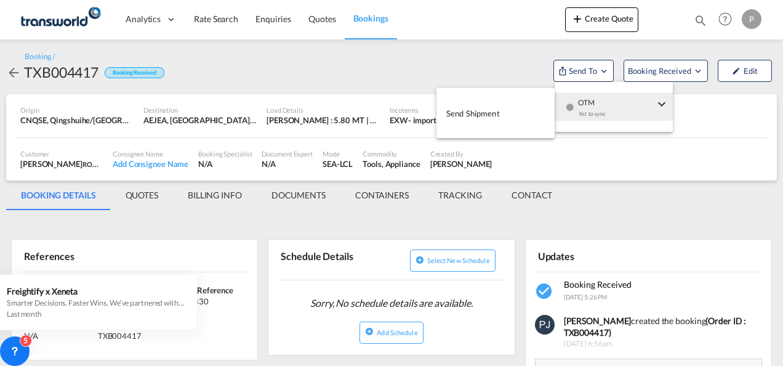
click at [476, 111] on span "Send Shipment" at bounding box center [473, 113] width 54 height 20
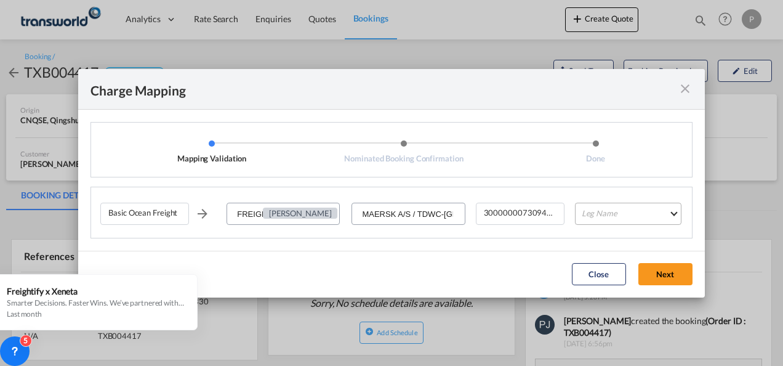
click at [634, 213] on md-select "Leg Name HANDLING ORIGIN VESSEL HANDLING DESTINATION OTHERS TL PICK UP CUSTOMS …" at bounding box center [628, 214] width 107 height 22
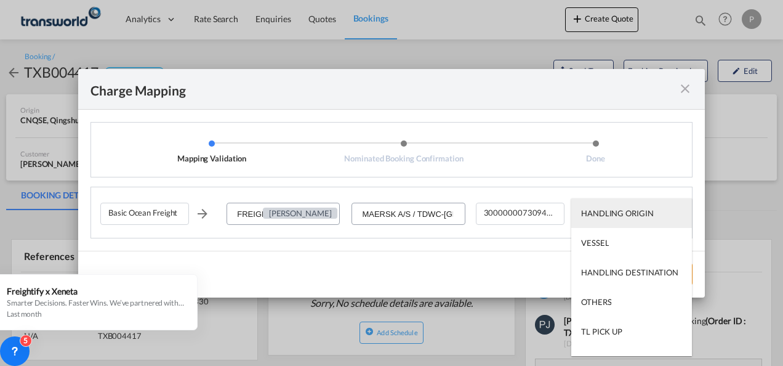
type md-option "HANDLING ORIGIN"
type md-option "VESSEL"
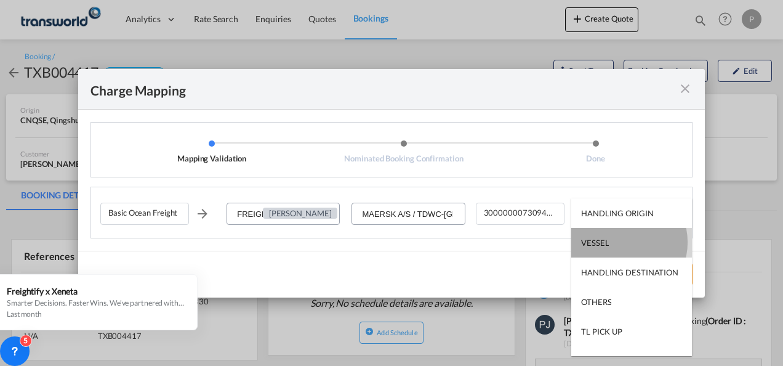
click at [621, 242] on md-option "VESSEL" at bounding box center [631, 243] width 121 height 30
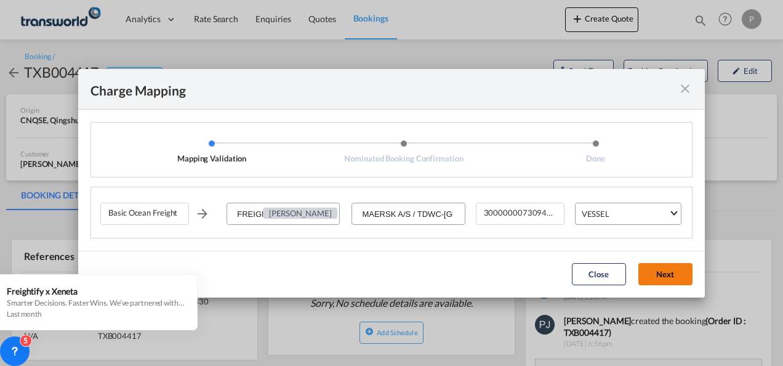
click at [664, 270] on button "Next" at bounding box center [665, 274] width 54 height 22
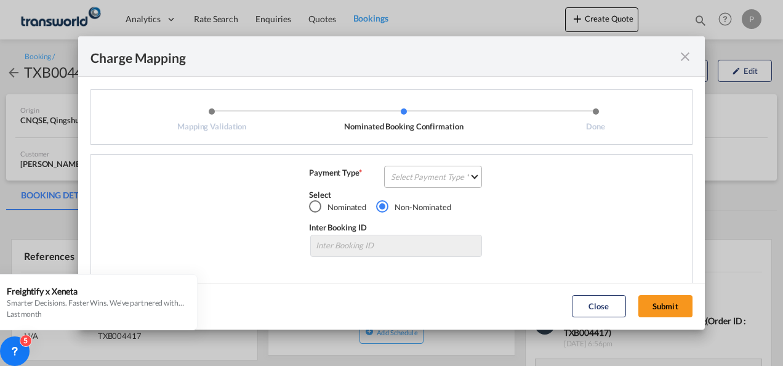
click at [424, 174] on md-select "Select Payment Type COLLECT PREPAID" at bounding box center [433, 177] width 98 height 22
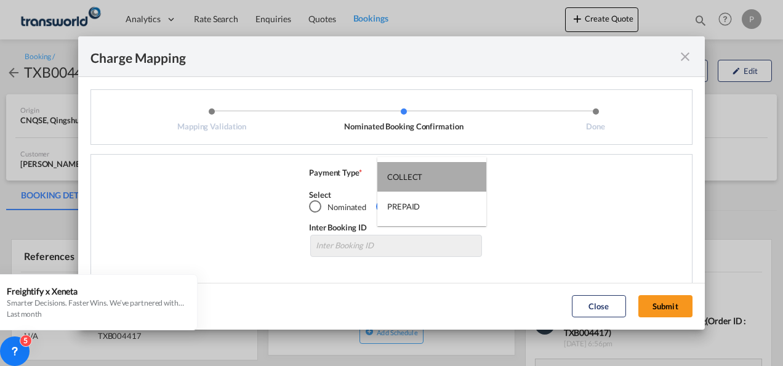
click at [416, 177] on div "COLLECT" at bounding box center [404, 176] width 35 height 11
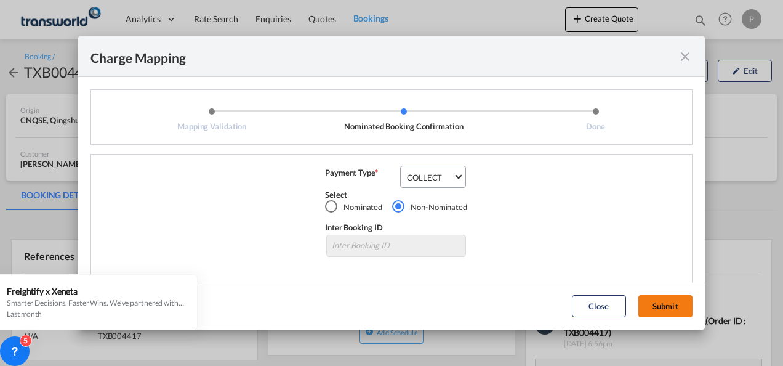
click at [678, 308] on button "Submit" at bounding box center [665, 306] width 54 height 22
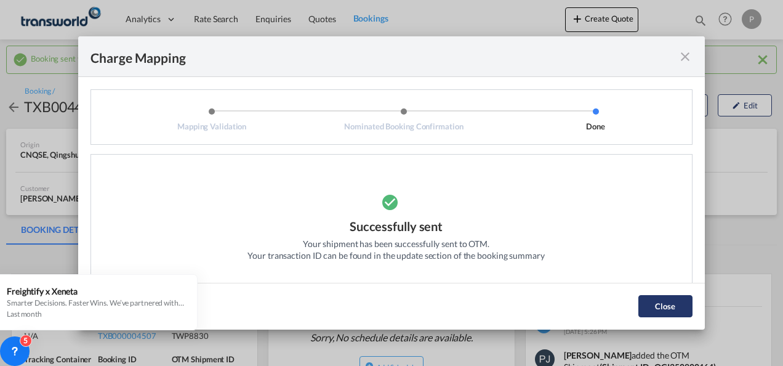
click at [671, 307] on button "Close" at bounding box center [665, 306] width 54 height 22
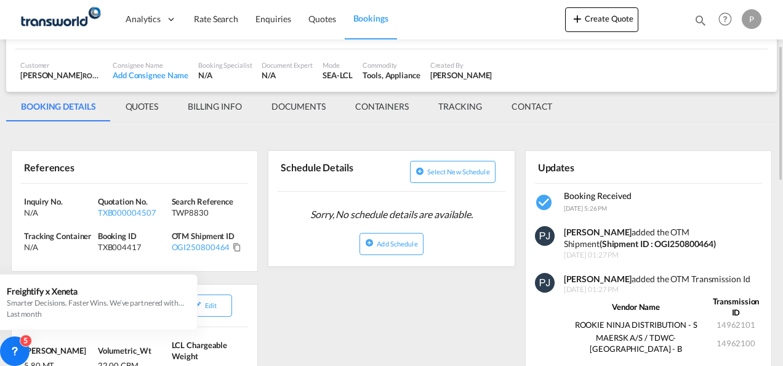
scroll to position [185, 0]
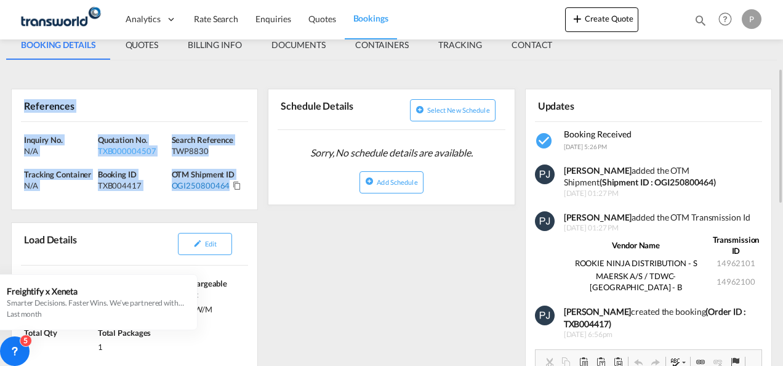
drag, startPoint x: 22, startPoint y: 103, endPoint x: 227, endPoint y: 182, distance: 219.4
click at [227, 182] on div "References Inquiry No. N/A Quotation No. TXB000004507 Search Reference TWP8830 …" at bounding box center [134, 149] width 247 height 121
copy div "References Inquiry No. N/A Quotation No. TXB000004507 Search Reference TWP8830 …"
click at [590, 22] on button "Create Quote" at bounding box center [601, 19] width 73 height 25
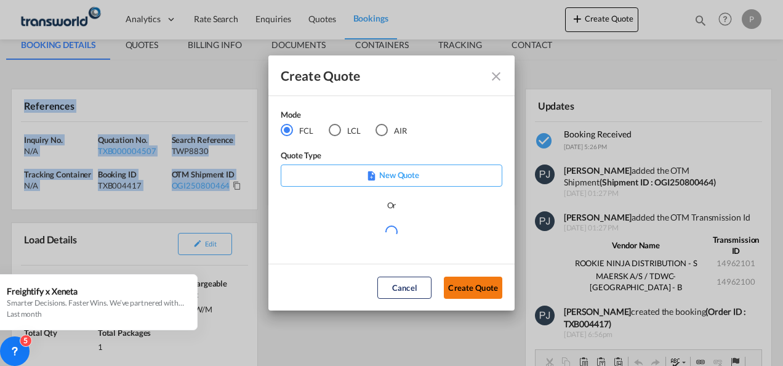
click at [465, 286] on button "Create Quote" at bounding box center [473, 287] width 58 height 22
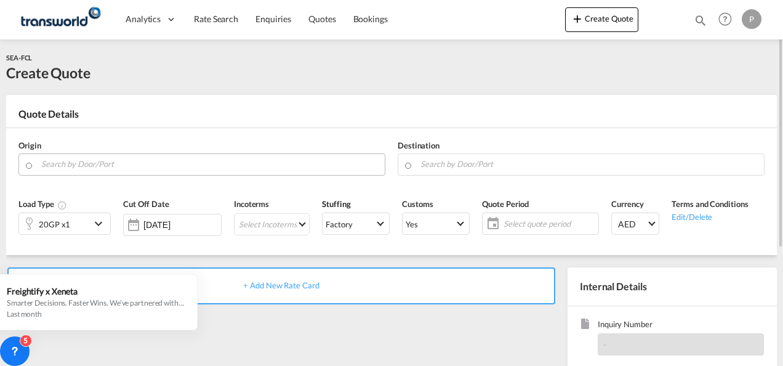
click at [114, 164] on input "Search by Door/Port" at bounding box center [209, 164] width 337 height 22
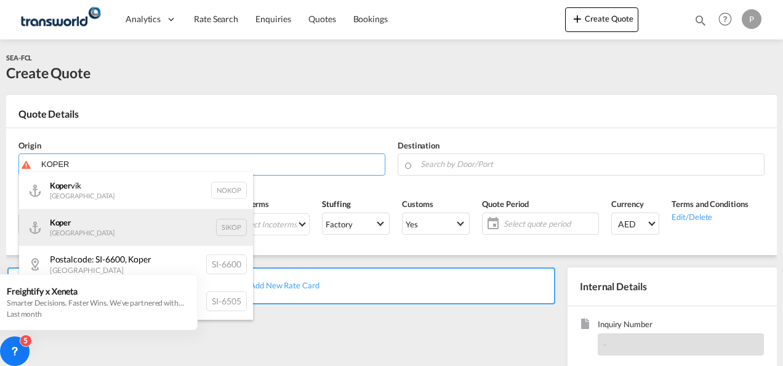
click at [95, 220] on div "Koper Slovenia SIKOP" at bounding box center [136, 227] width 234 height 37
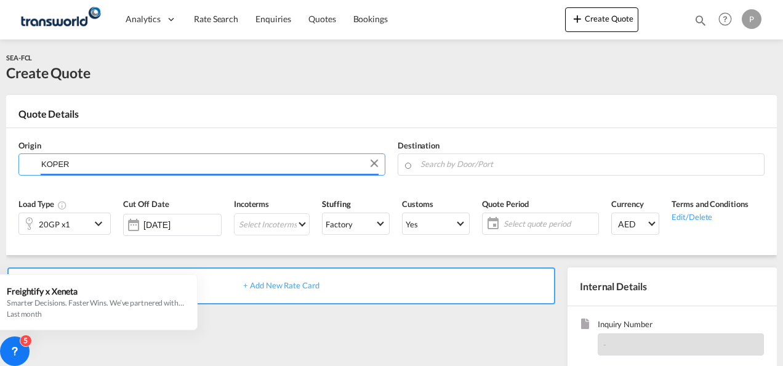
type input "Koper, SIKOP"
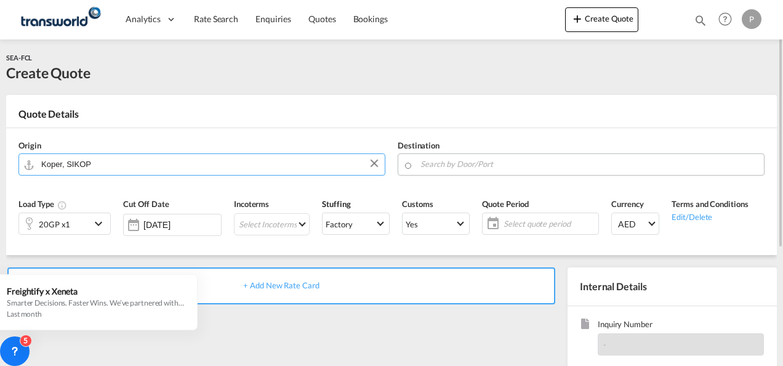
click at [476, 165] on input "Search by Door/Port" at bounding box center [588, 164] width 337 height 22
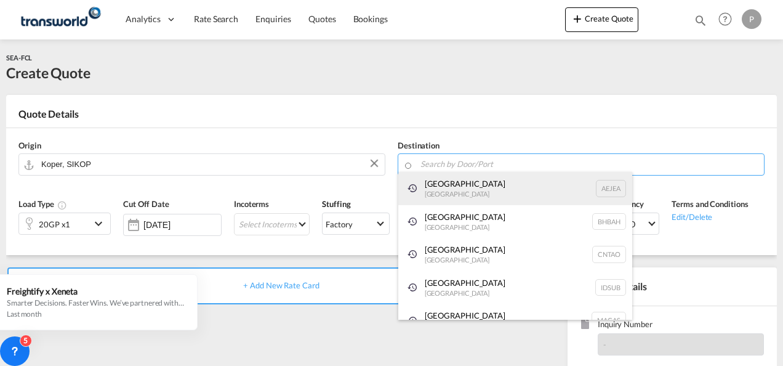
click at [478, 199] on div "[GEOGRAPHIC_DATA] [GEOGRAPHIC_DATA]" at bounding box center [515, 188] width 234 height 33
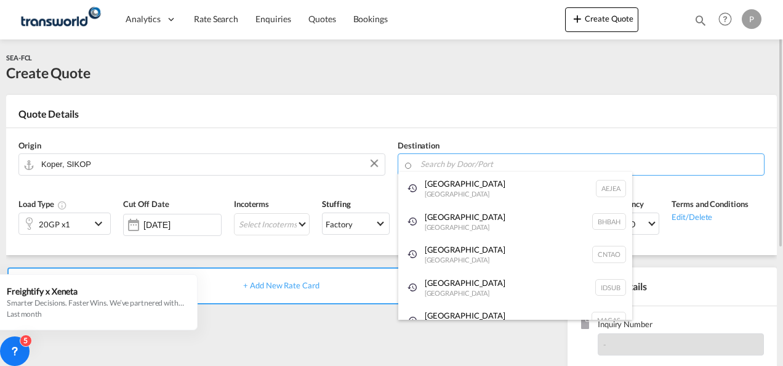
type input "[GEOGRAPHIC_DATA], [GEOGRAPHIC_DATA]"
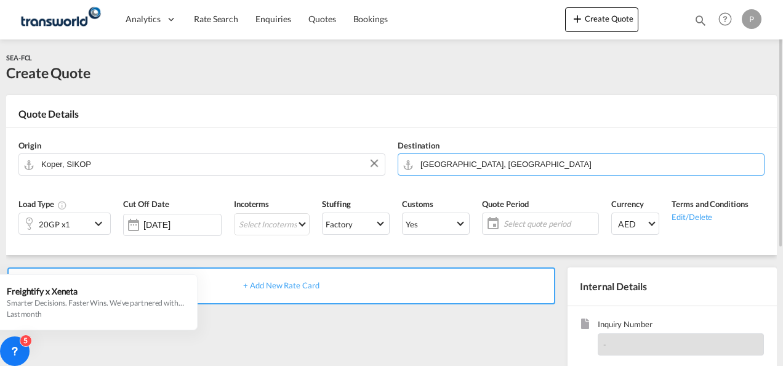
click at [99, 224] on md-icon "icon-chevron-down" at bounding box center [100, 223] width 18 height 15
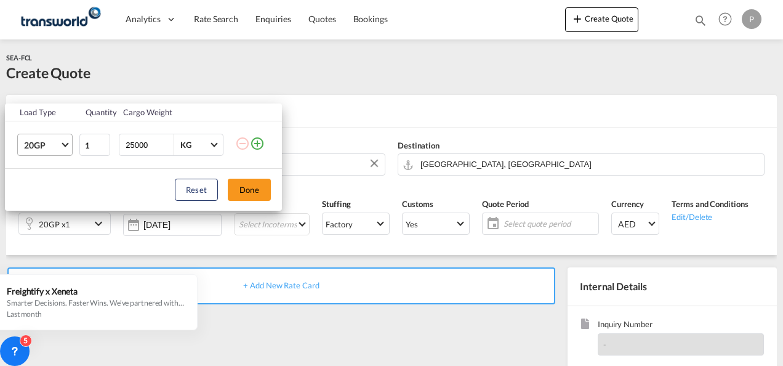
click at [67, 145] on span "Choose: \a20GP" at bounding box center [65, 143] width 7 height 7
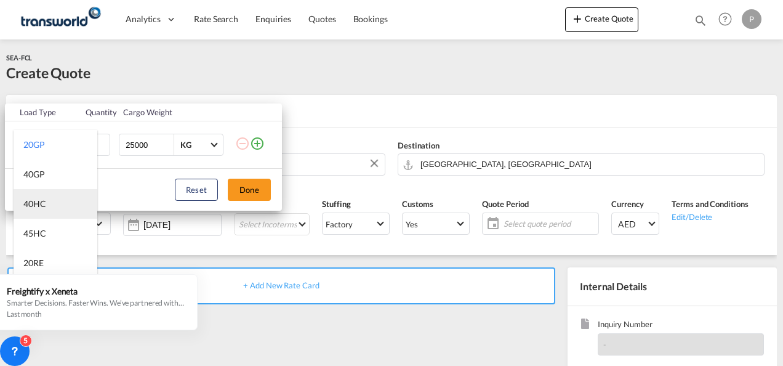
click at [57, 204] on md-option "40HC" at bounding box center [56, 204] width 84 height 30
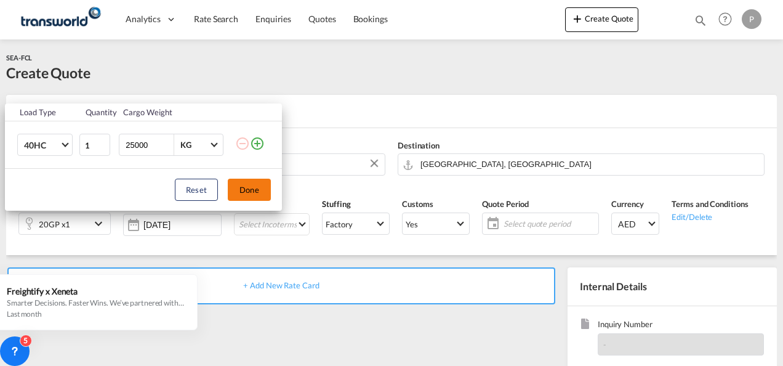
click at [247, 184] on button "Done" at bounding box center [249, 190] width 43 height 22
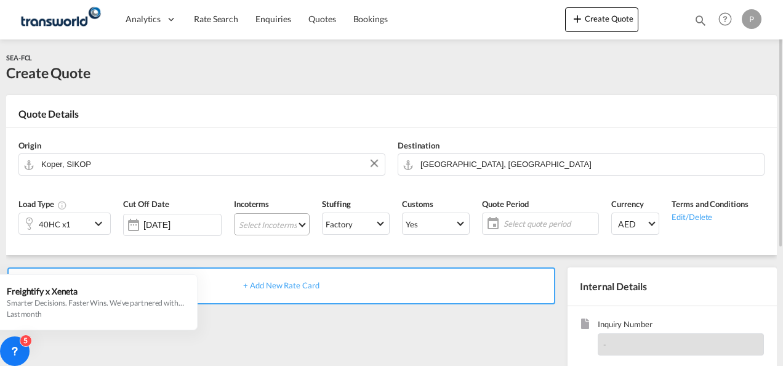
click at [294, 222] on md-select "Select Incoterms CIP - export Carriage and Insurance Paid to CIF - import Cost,…" at bounding box center [272, 224] width 76 height 22
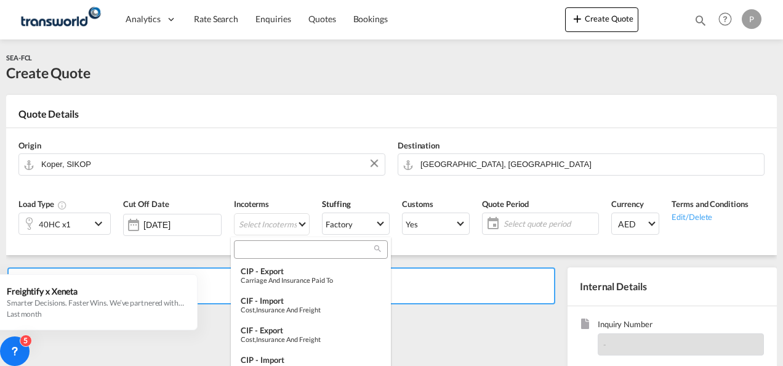
click at [286, 245] on input "search" at bounding box center [306, 249] width 137 height 11
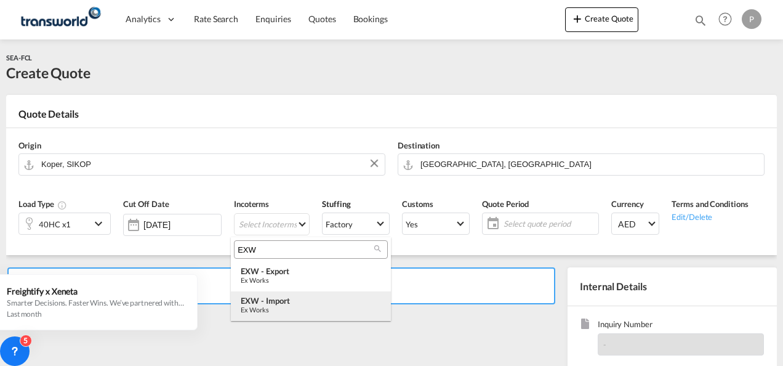
type input "EXW"
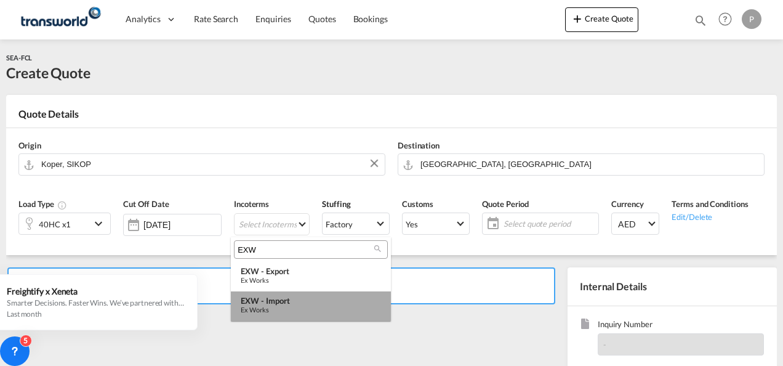
click at [295, 303] on div "EXW - import" at bounding box center [311, 300] width 140 height 10
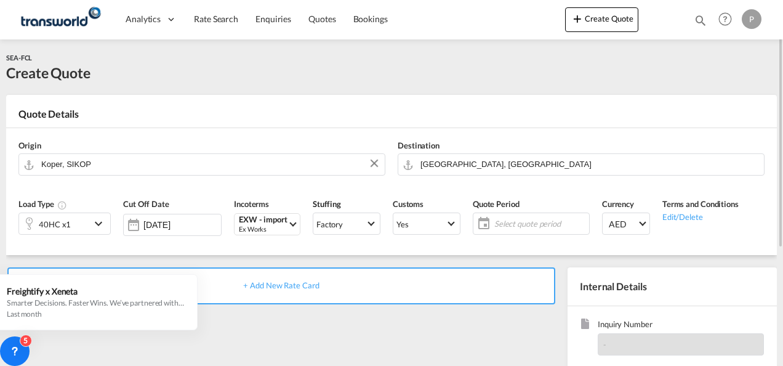
click at [518, 218] on span "Select quote period" at bounding box center [540, 223] width 92 height 11
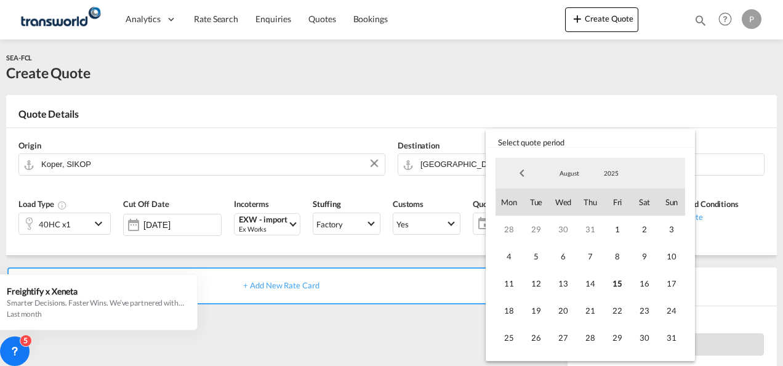
click at [356, 190] on md-backdrop at bounding box center [391, 183] width 783 height 366
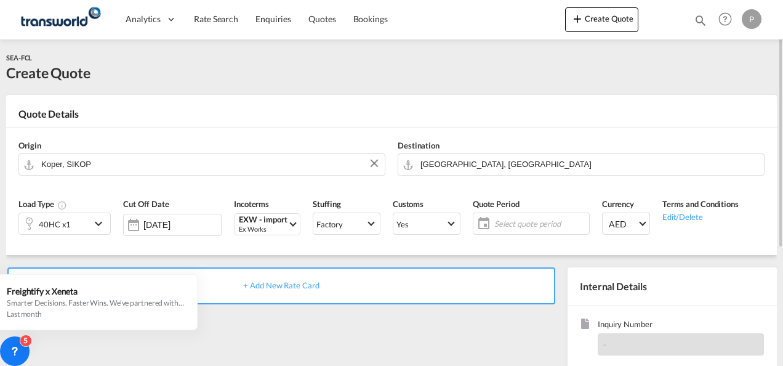
scroll to position [123, 0]
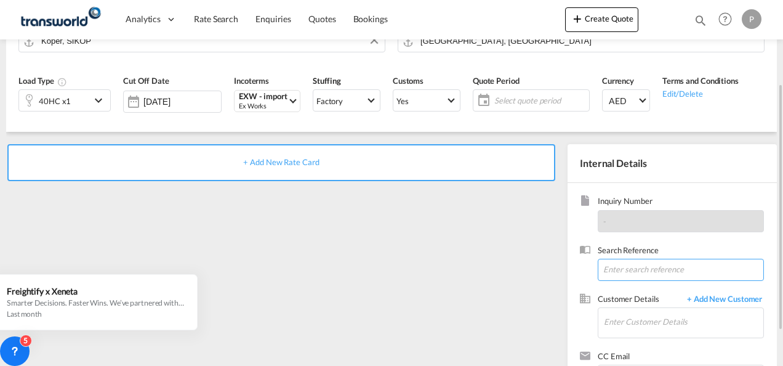
click at [625, 271] on input at bounding box center [681, 270] width 166 height 22
click at [640, 267] on input at bounding box center [681, 270] width 166 height 22
paste input "TWP8912"
type input "TWP8912"
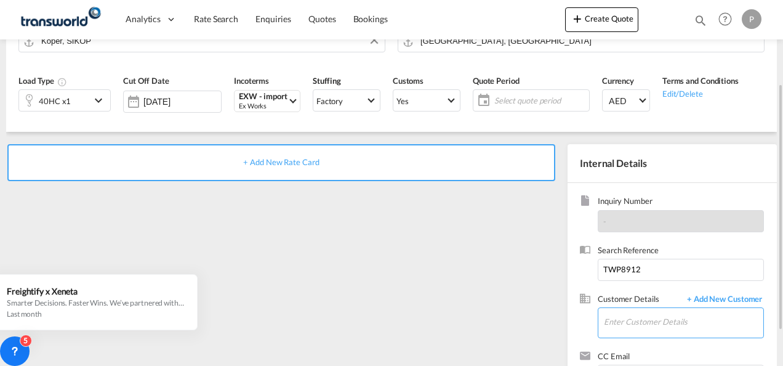
click at [649, 321] on input "Enter Customer Details" at bounding box center [683, 322] width 159 height 28
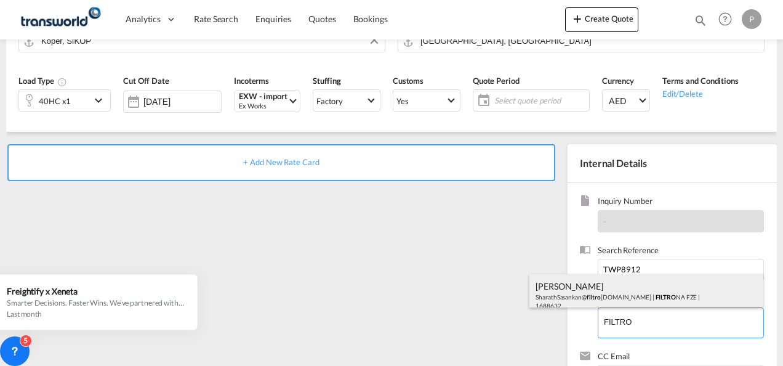
click at [601, 283] on div "[PERSON_NAME] SharathSasankan@ filtro [DOMAIN_NAME] | FILTRO NA FZE | 1688632" at bounding box center [646, 295] width 234 height 42
type input "FILTRONA FZE, [PERSON_NAME], [EMAIL_ADDRESS][DOMAIN_NAME]"
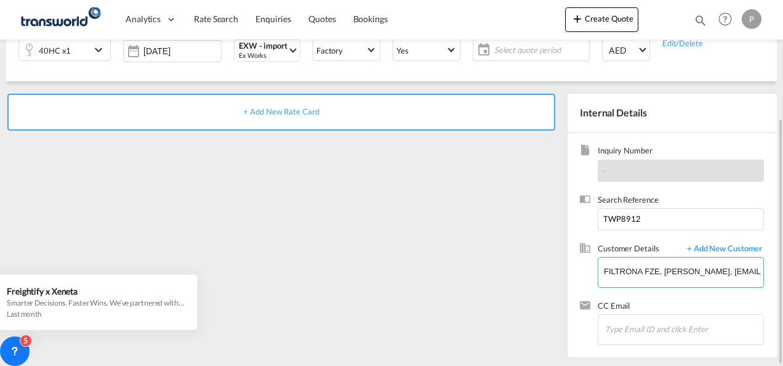
scroll to position [50, 0]
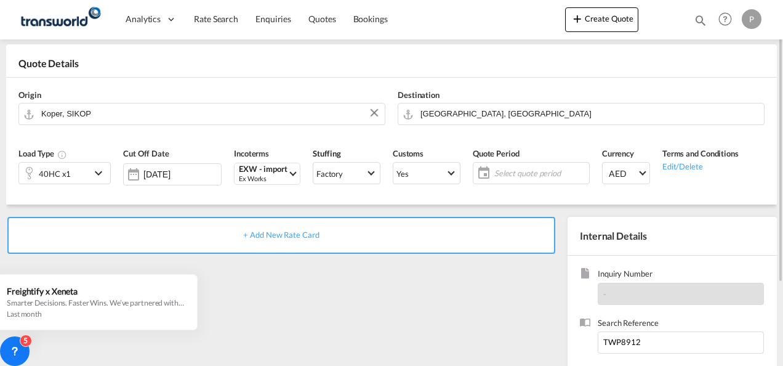
click at [276, 237] on span "+ Add New Rate Card" at bounding box center [281, 235] width 76 height 10
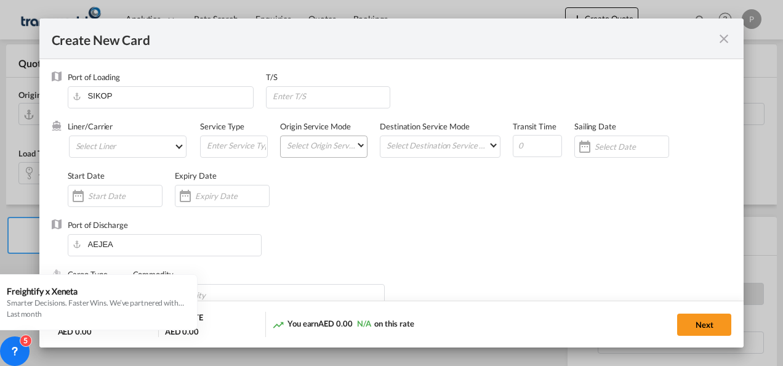
type input "Basic Ocean Freight"
select select "per equipment"
click at [143, 144] on md-select "Select Liner 2HM LOGISTICS D.O.O 2HM LOGISTICS D.O.O. / TDWC-CAPODISTRI 2HM LOG…" at bounding box center [128, 146] width 118 height 22
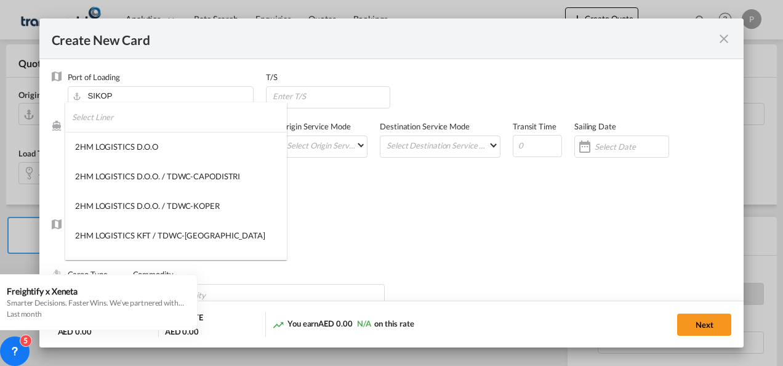
click at [153, 124] on input "search" at bounding box center [179, 117] width 215 height 30
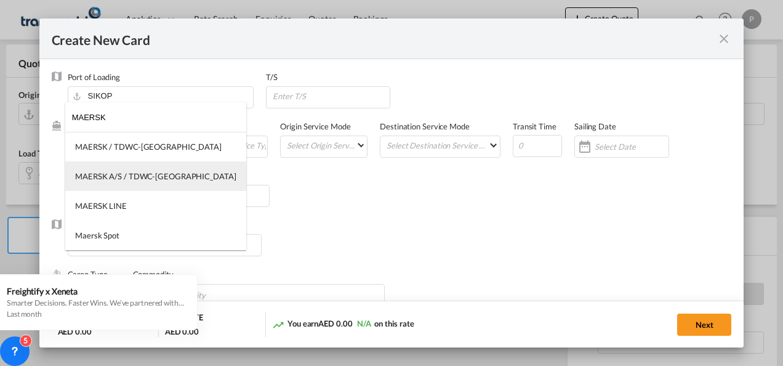
type input "MAERSK"
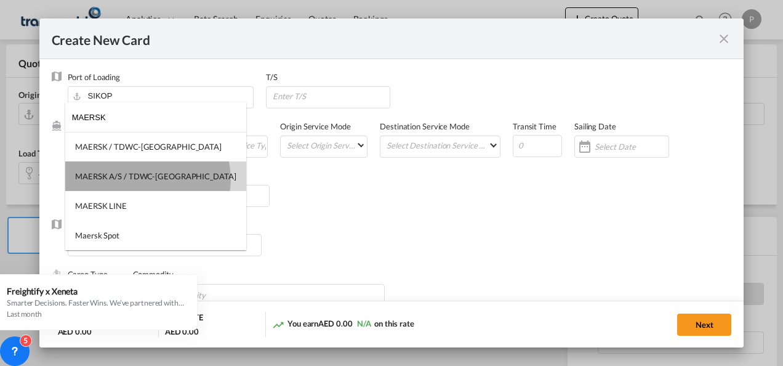
click at [147, 179] on div "MAERSK A/S / TDWC-[GEOGRAPHIC_DATA]" at bounding box center [155, 176] width 161 height 11
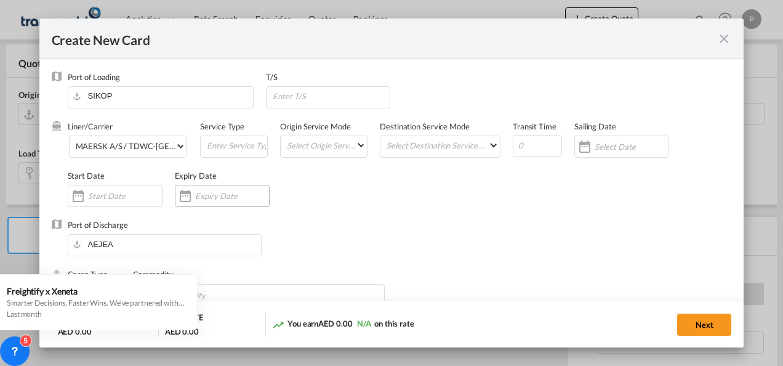
click at [213, 196] on input "Create New Card ..." at bounding box center [232, 196] width 74 height 10
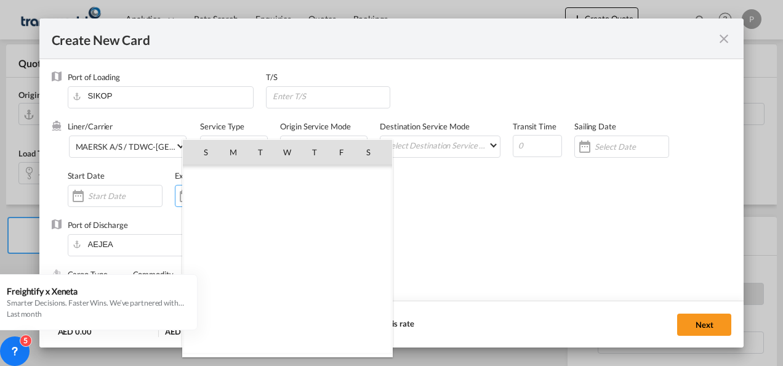
scroll to position [285001, 0]
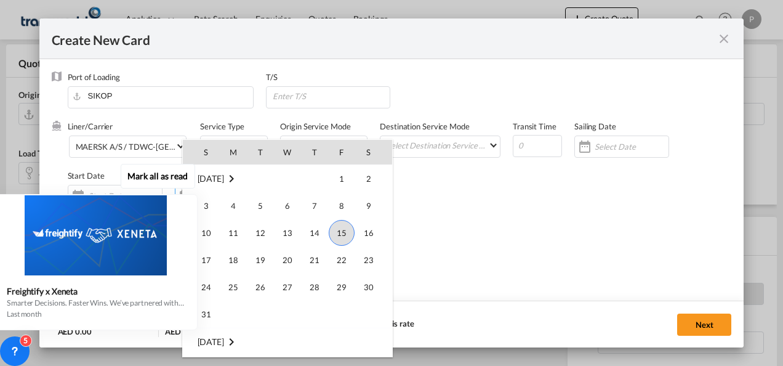
click at [204, 313] on div "Mark all as read Freightify x Xeneta Smarter Decisions. Faster Wins. We’ve part…" at bounding box center [98, 245] width 223 height 170
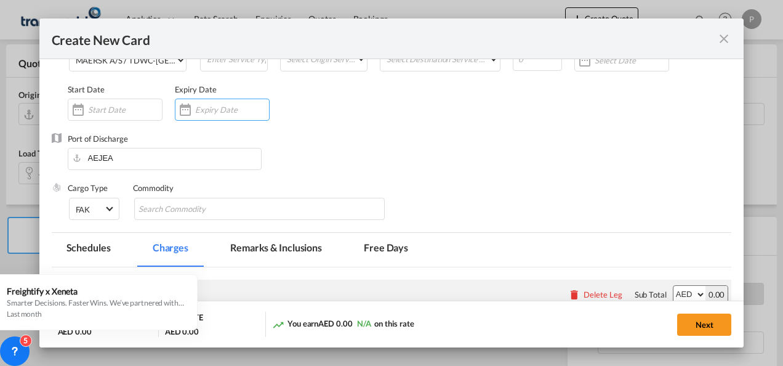
scroll to position [62, 0]
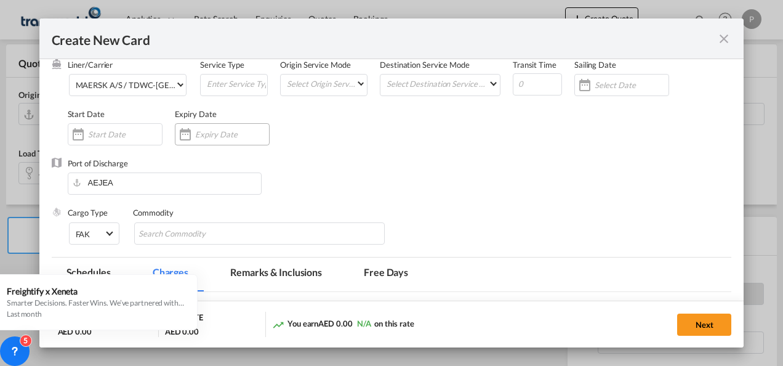
click at [219, 128] on div "Create New Card ..." at bounding box center [222, 134] width 95 height 22
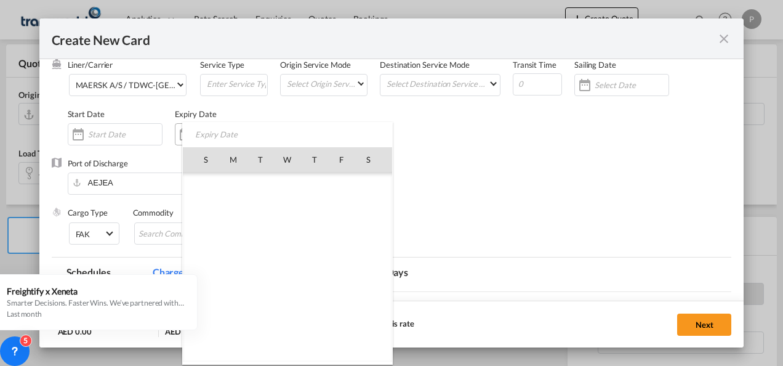
scroll to position [285001, 0]
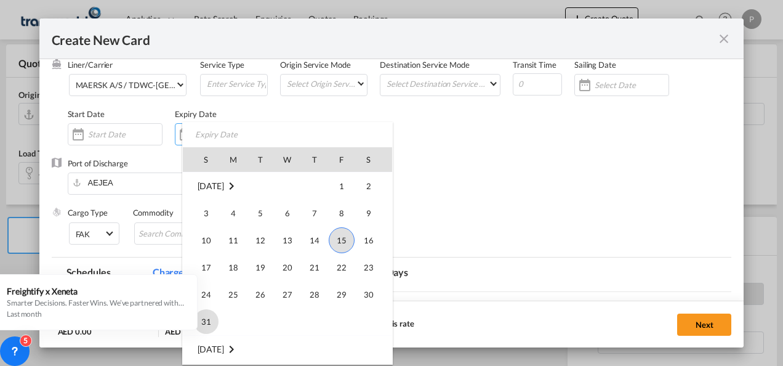
click at [210, 321] on span "31" at bounding box center [206, 321] width 25 height 25
type input "[DATE]"
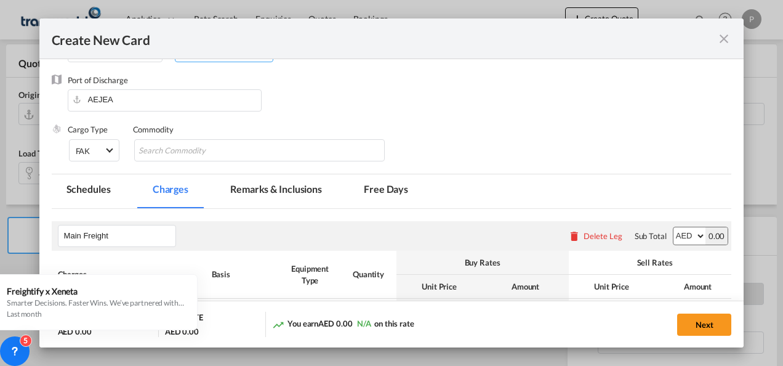
scroll to position [246, 0]
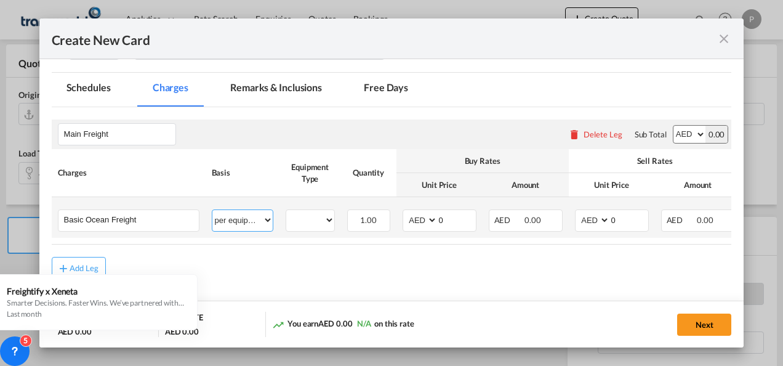
click at [266, 219] on select "per equipment per container per B/L per shipping bill per shipment % on freight…" at bounding box center [242, 220] width 60 height 20
select select "per container"
click at [212, 210] on select "per equipment per container per B/L per shipping bill per shipment % on freight…" at bounding box center [242, 220] width 60 height 20
click at [449, 219] on input "0" at bounding box center [457, 219] width 38 height 18
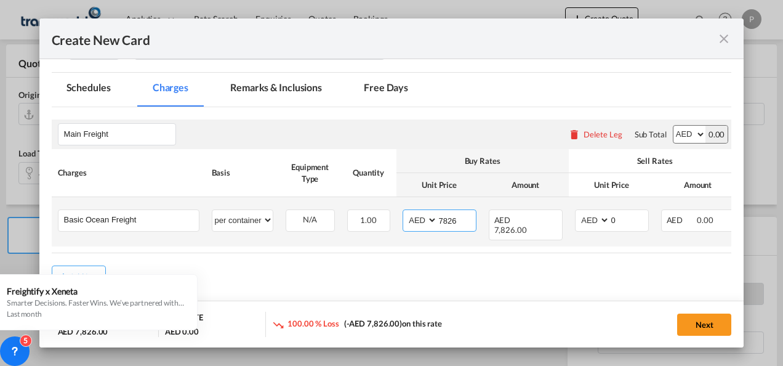
type input "7826"
click at [625, 220] on input "0" at bounding box center [629, 219] width 38 height 18
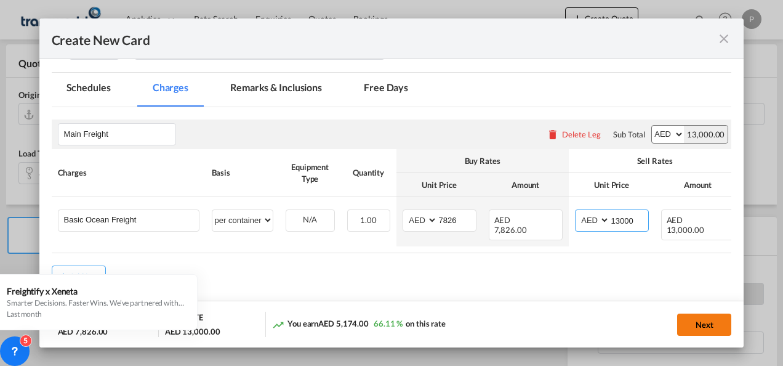
type input "13000"
click at [712, 323] on button "Next" at bounding box center [704, 324] width 54 height 22
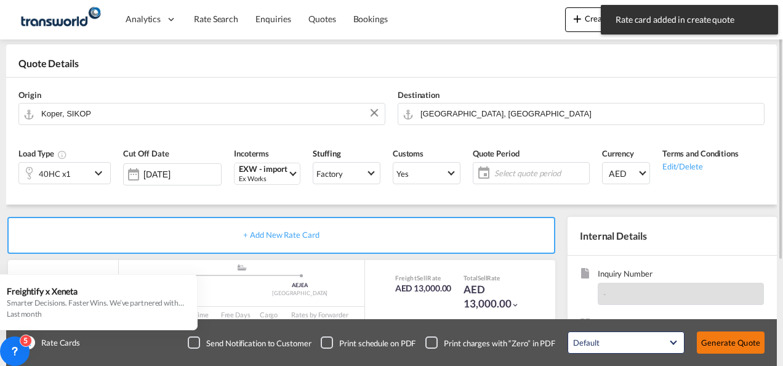
click at [731, 341] on button "Generate Quote" at bounding box center [731, 342] width 68 height 22
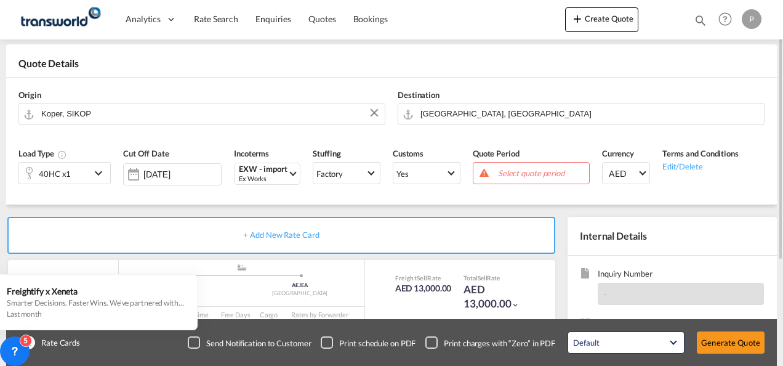
click at [528, 171] on span "Select quote period" at bounding box center [542, 172] width 88 height 11
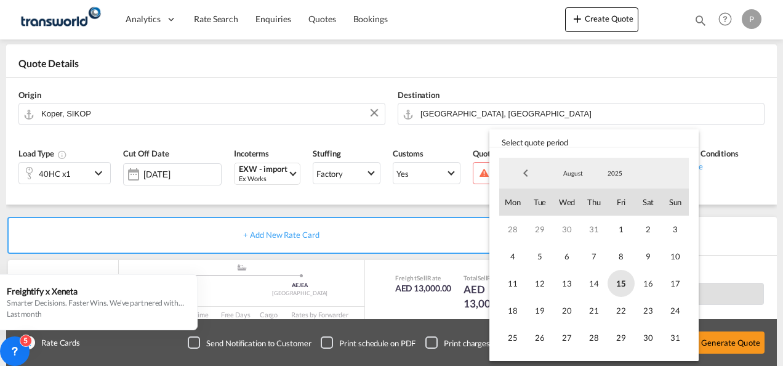
click at [624, 282] on span "15" at bounding box center [621, 283] width 27 height 27
click at [677, 339] on span "31" at bounding box center [675, 337] width 27 height 27
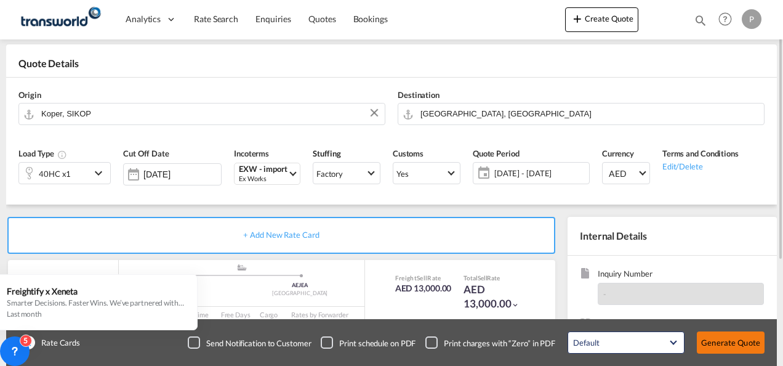
click at [727, 339] on button "Generate Quote" at bounding box center [731, 342] width 68 height 22
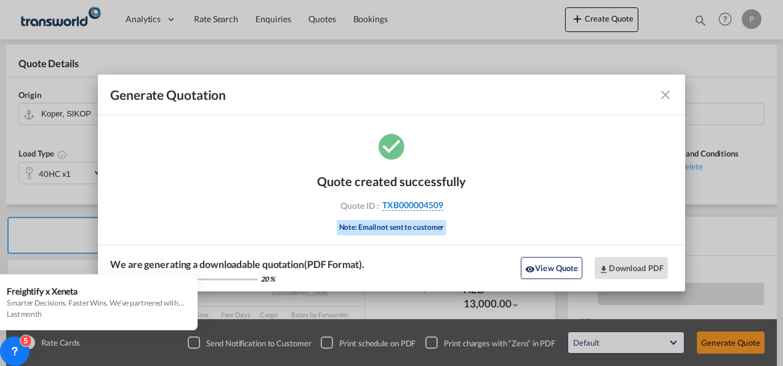
click at [416, 204] on span "TXB000004509" at bounding box center [412, 204] width 61 height 11
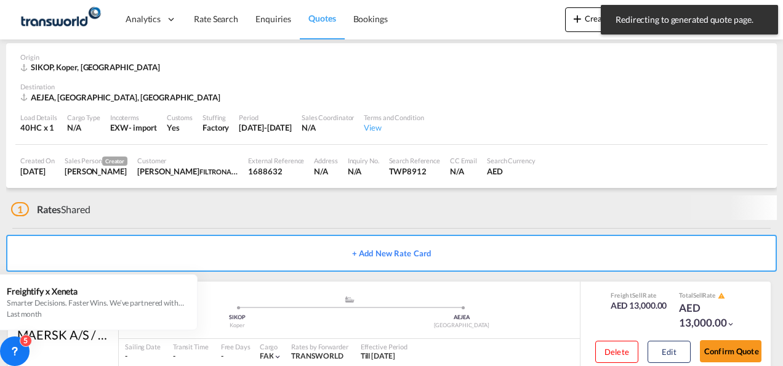
scroll to position [83, 0]
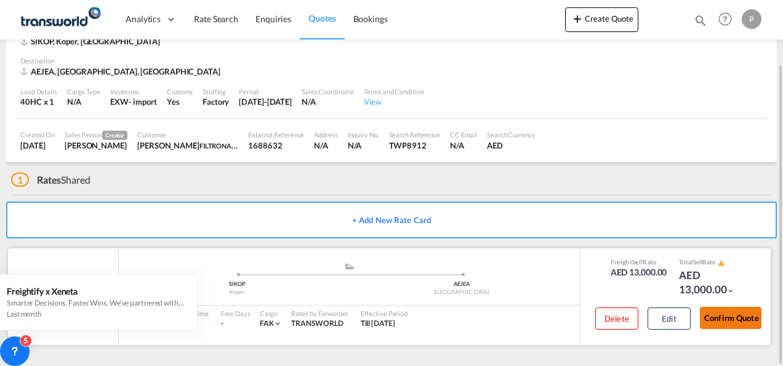
click at [731, 317] on button "Confirm Quote" at bounding box center [731, 318] width 62 height 22
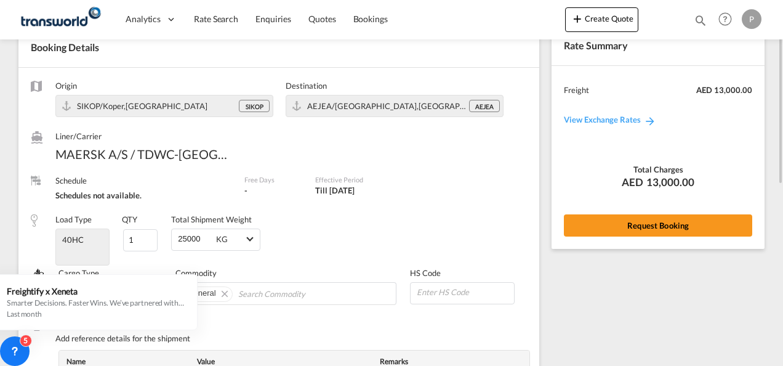
scroll to position [7, 0]
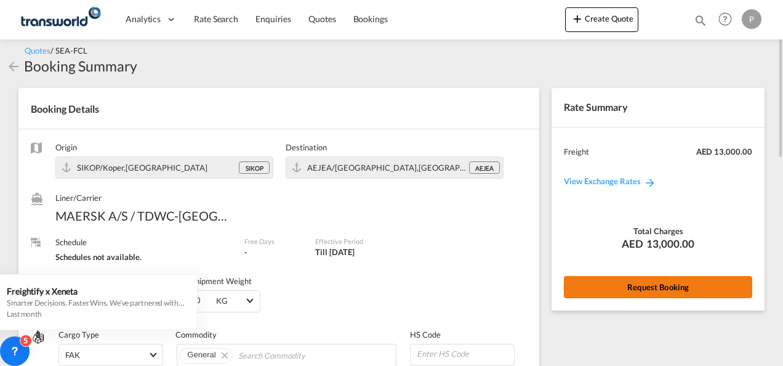
click at [664, 284] on button "Request Booking" at bounding box center [658, 287] width 188 height 22
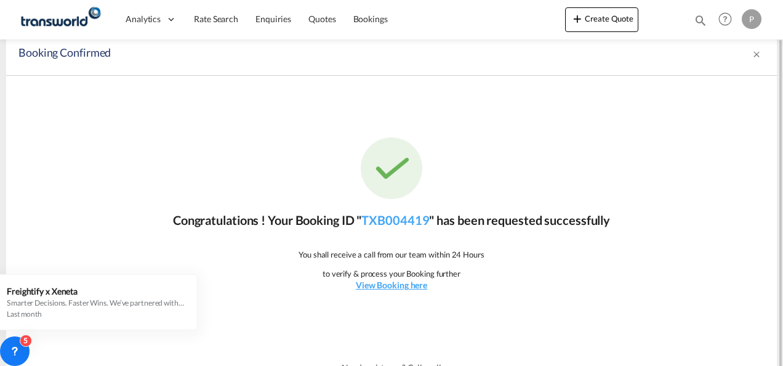
scroll to position [23, 0]
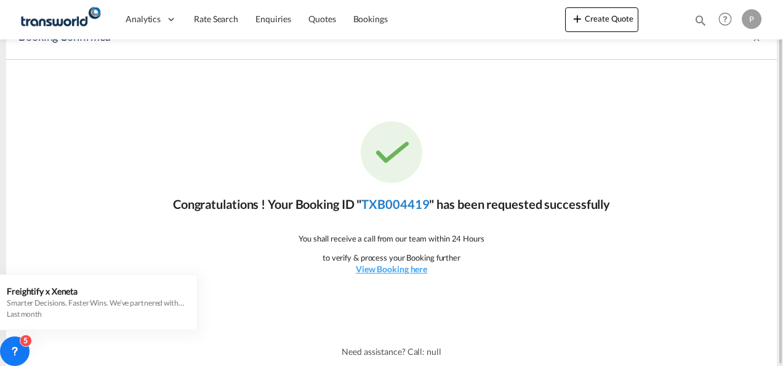
click at [398, 203] on link "TXB004419" at bounding box center [395, 203] width 68 height 15
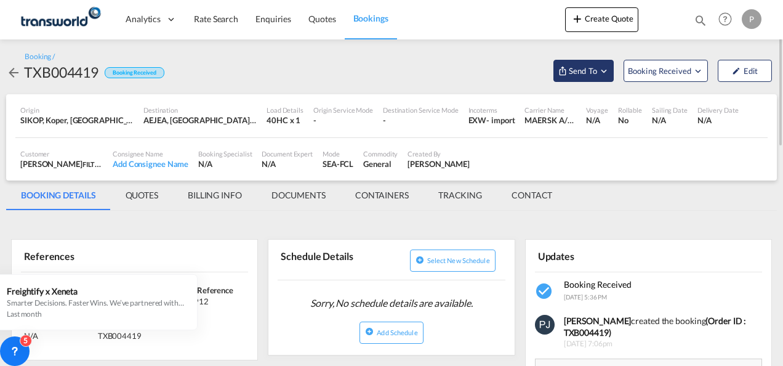
click at [608, 76] on button "Send To" at bounding box center [583, 71] width 60 height 22
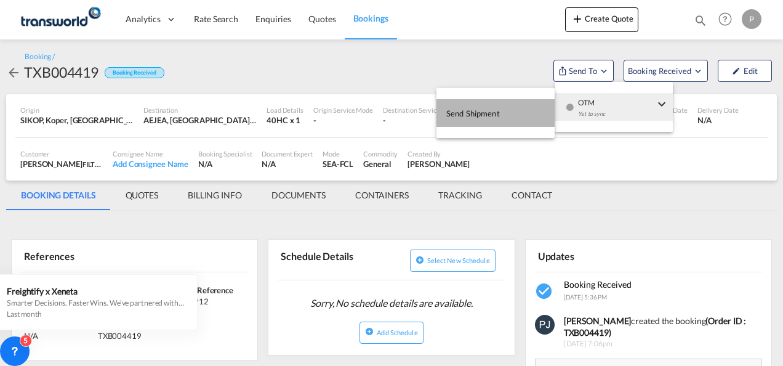
click at [489, 116] on span "Send Shipment" at bounding box center [473, 113] width 54 height 20
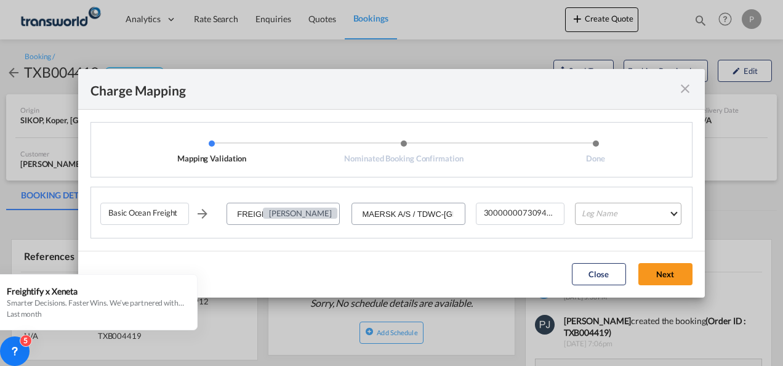
click at [628, 214] on md-select "Leg Name HANDLING ORIGIN VESSEL HANDLING DESTINATION OTHERS TL PICK UP CUSTOMS …" at bounding box center [628, 214] width 107 height 22
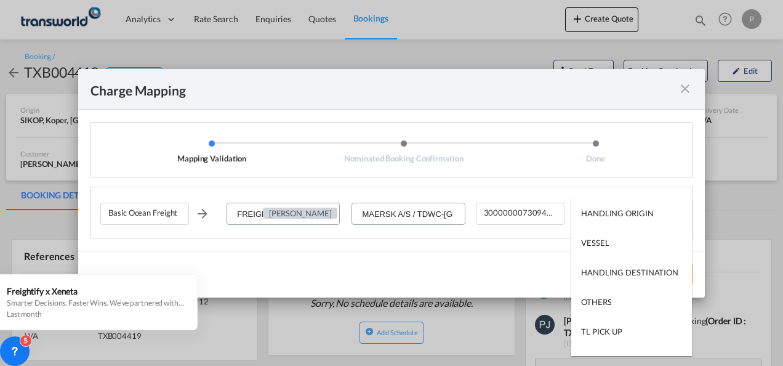
type md-option "HANDLING ORIGIN"
type md-option "VESSEL"
click at [617, 240] on md-option "VESSEL" at bounding box center [631, 243] width 121 height 30
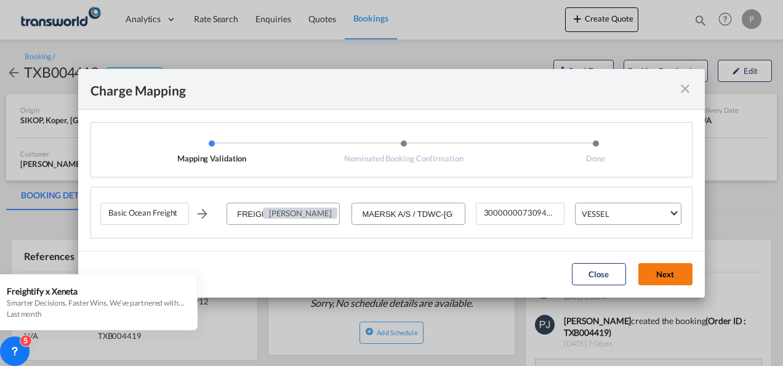
click at [660, 273] on button "Next" at bounding box center [665, 274] width 54 height 22
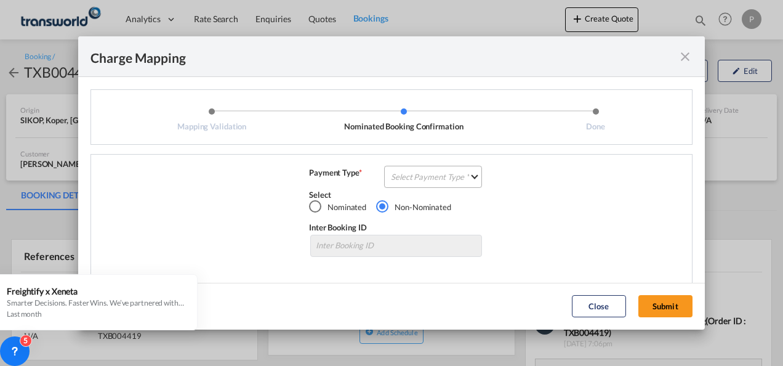
click at [419, 180] on md-select "Select Payment Type COLLECT PREPAID" at bounding box center [433, 177] width 98 height 22
click at [422, 175] on md-option "COLLECT" at bounding box center [431, 177] width 109 height 30
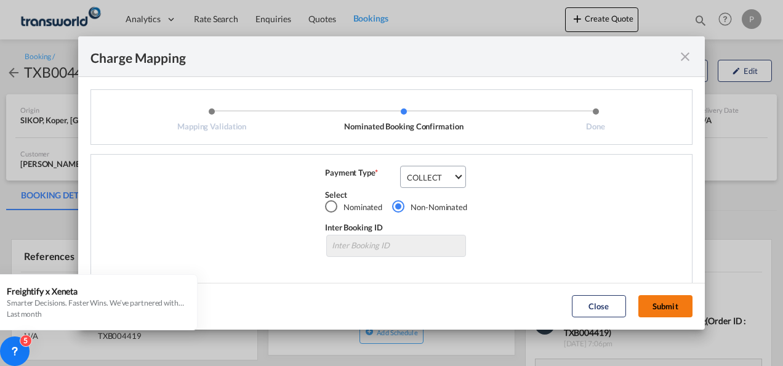
click at [666, 300] on button "Submit" at bounding box center [665, 306] width 54 height 22
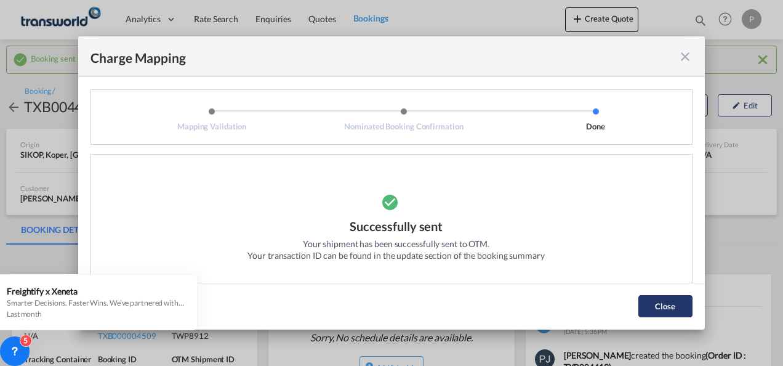
click at [662, 303] on button "Close" at bounding box center [665, 306] width 54 height 22
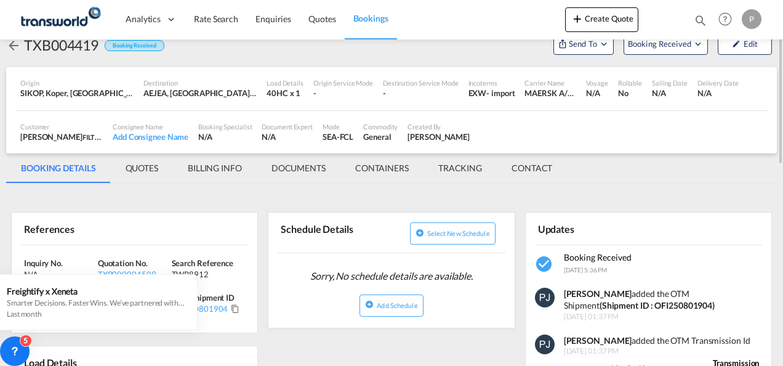
scroll to position [185, 0]
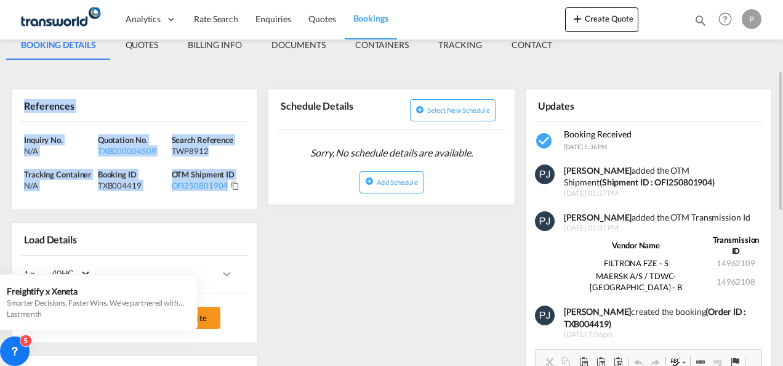
drag, startPoint x: 25, startPoint y: 105, endPoint x: 228, endPoint y: 185, distance: 218.3
click at [228, 185] on div "References Inquiry No. N/A Quotation No. TXB000004509 Search Reference TWP8912 …" at bounding box center [134, 149] width 247 height 121
copy div "References Inquiry No. N/A Quotation No. TXB000004509 Search Reference TWP8912 …"
click at [597, 18] on button "Create Quote" at bounding box center [601, 19] width 73 height 25
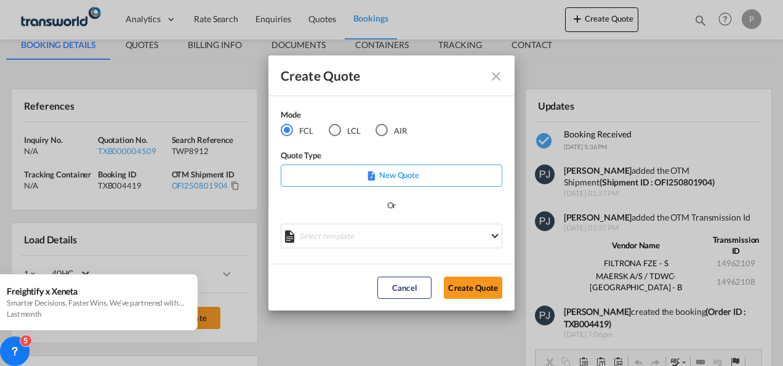
click at [333, 129] on div "LCL" at bounding box center [335, 130] width 12 height 12
click at [470, 287] on button "Create Quote" at bounding box center [473, 287] width 58 height 22
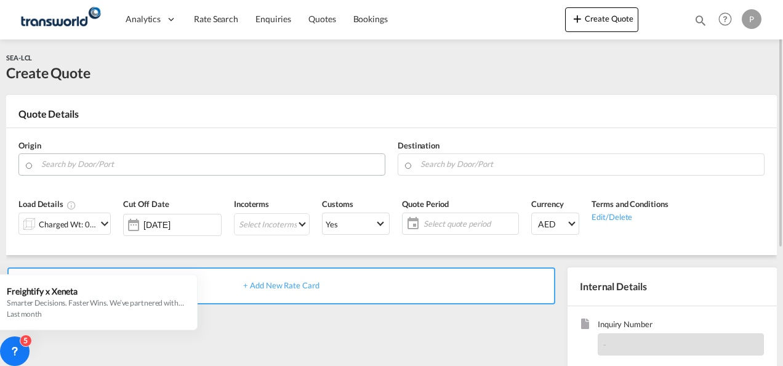
click at [124, 165] on input "Search by Door/Port" at bounding box center [209, 164] width 337 height 22
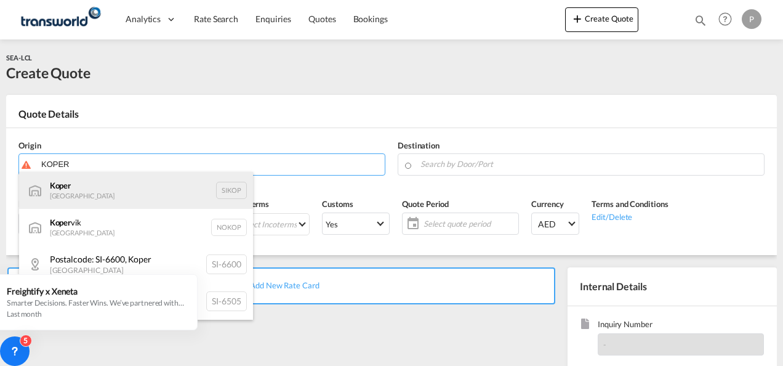
click at [118, 193] on div "Koper Slovenia SIKOP" at bounding box center [136, 190] width 234 height 37
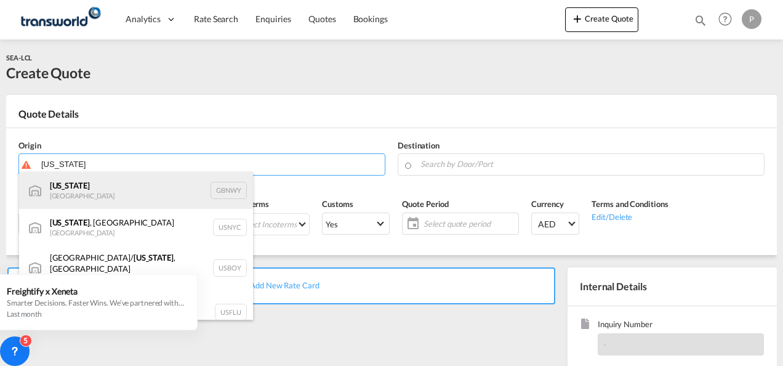
click at [142, 190] on div "[US_STATE] [GEOGRAPHIC_DATA] GBNWY" at bounding box center [136, 190] width 234 height 37
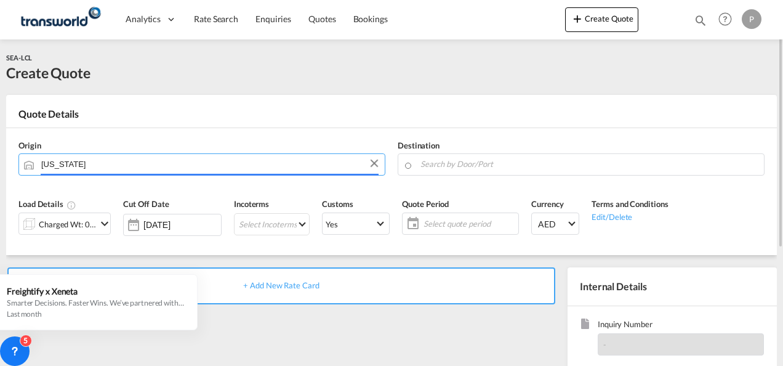
type input "[US_STATE], GBNWY"
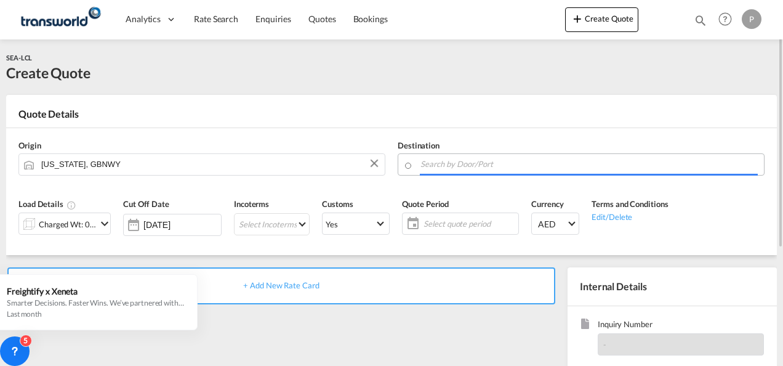
click at [460, 166] on input "Search by Door/Port" at bounding box center [588, 164] width 337 height 22
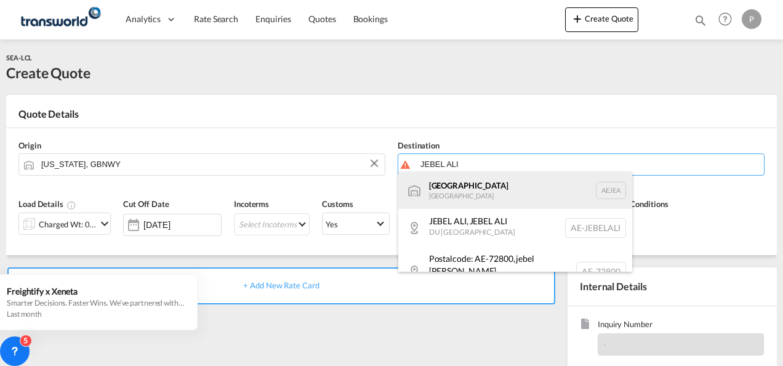
click at [480, 182] on div "[GEOGRAPHIC_DATA] [GEOGRAPHIC_DATA]" at bounding box center [515, 190] width 234 height 37
type input "[GEOGRAPHIC_DATA], [GEOGRAPHIC_DATA]"
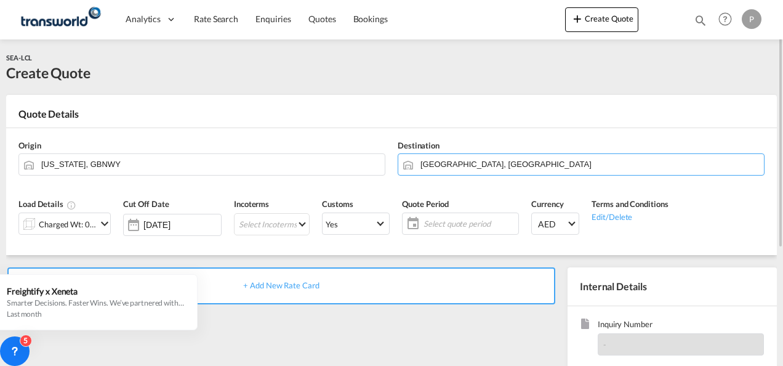
click at [102, 223] on md-icon "icon-chevron-down" at bounding box center [104, 223] width 15 height 15
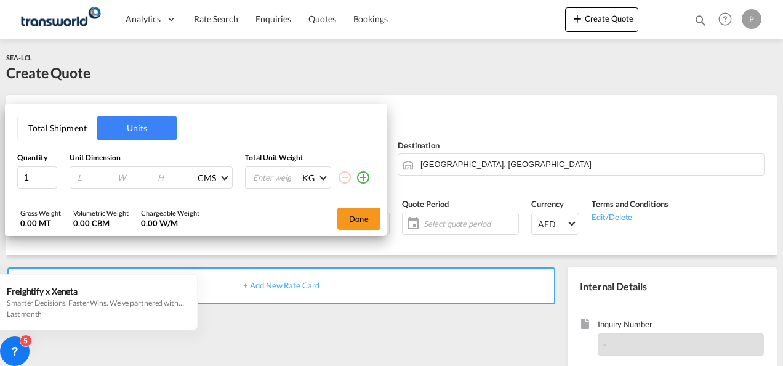
click at [54, 127] on button "Total Shipment" at bounding box center [57, 127] width 79 height 23
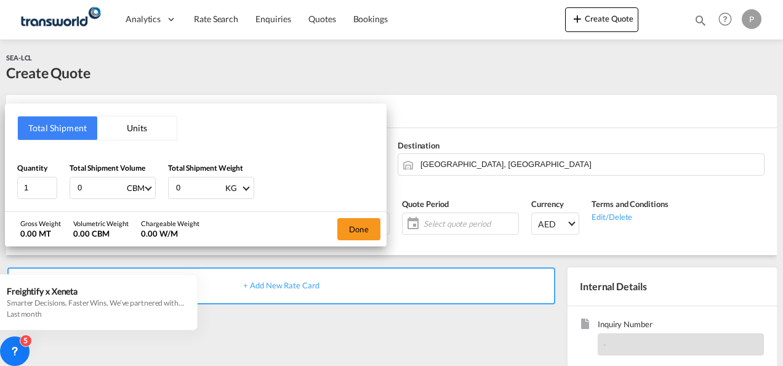
drag, startPoint x: 95, startPoint y: 187, endPoint x: 0, endPoint y: 165, distance: 97.4
click at [0, 165] on html "Analytics Dashboard Rate Search Enquiries Quotes Bookings Analytics" at bounding box center [391, 183] width 783 height 366
type input "2.05"
type input "710"
click at [360, 224] on button "Done" at bounding box center [358, 229] width 43 height 22
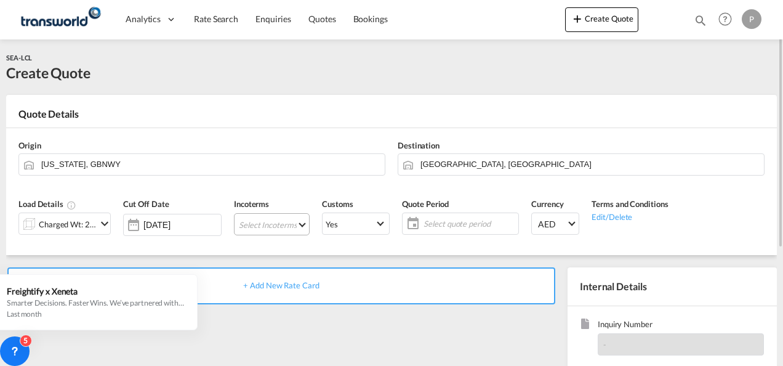
click at [257, 217] on md-select "Select Incoterms CIP - export Carriage and Insurance Paid to CIF - import Cost,…" at bounding box center [272, 224] width 76 height 22
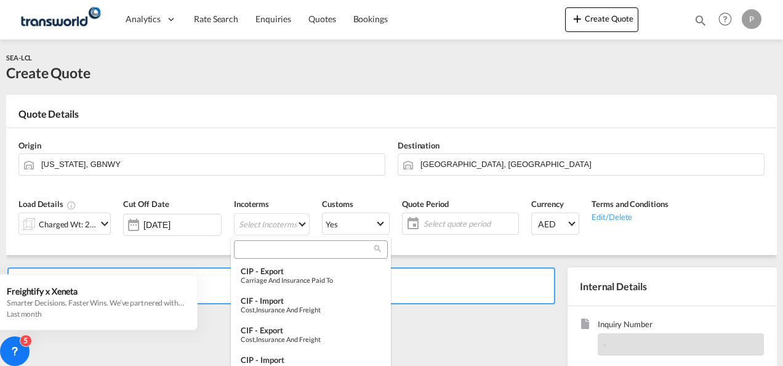
click at [288, 249] on input "search" at bounding box center [306, 249] width 137 height 11
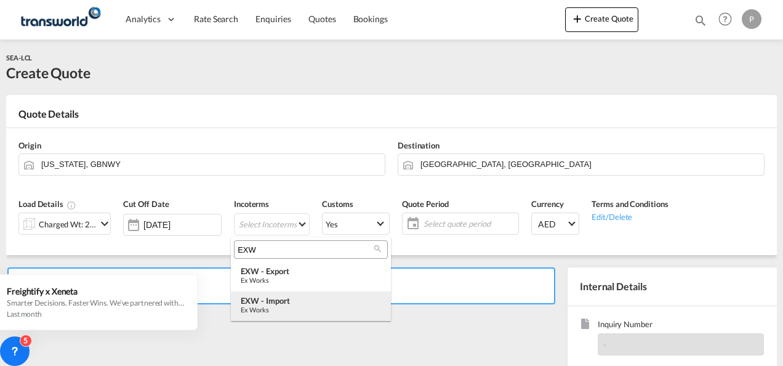
type input "EXW"
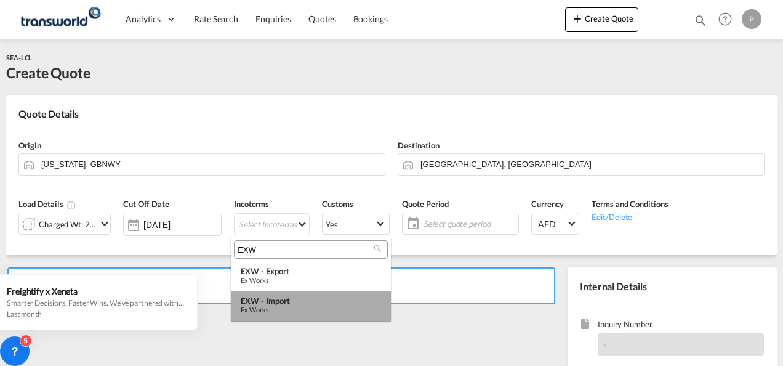
click at [288, 299] on div "EXW - import" at bounding box center [311, 300] width 140 height 10
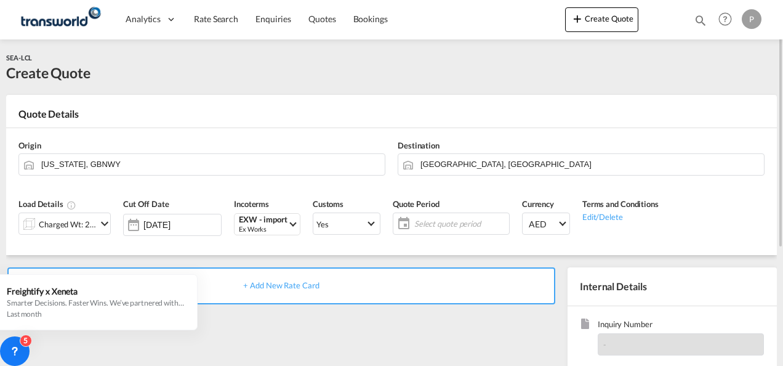
click at [448, 222] on span "Select quote period" at bounding box center [460, 223] width 92 height 11
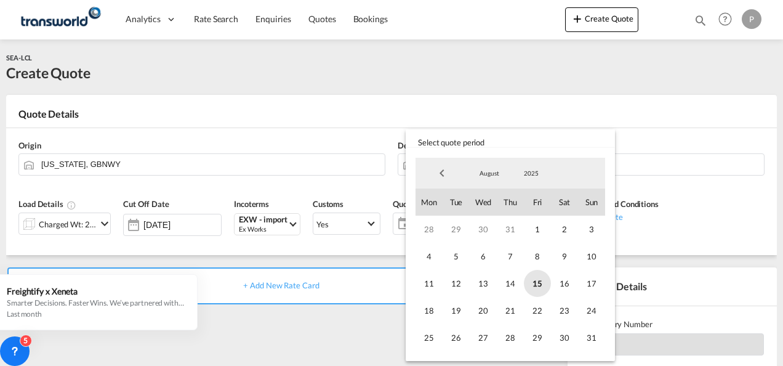
click at [541, 280] on span "15" at bounding box center [537, 283] width 27 height 27
click at [592, 335] on span "31" at bounding box center [591, 337] width 27 height 27
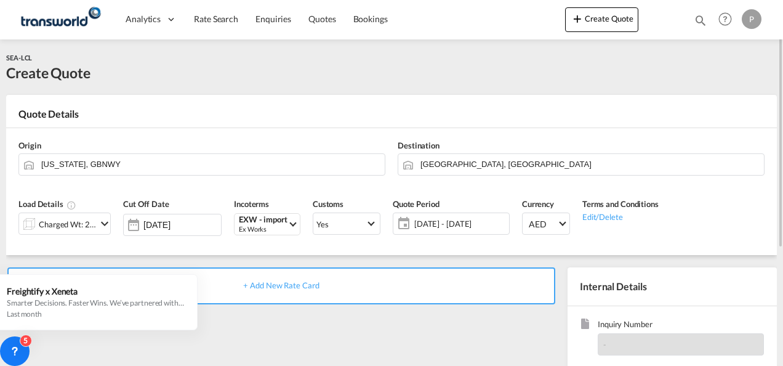
scroll to position [123, 0]
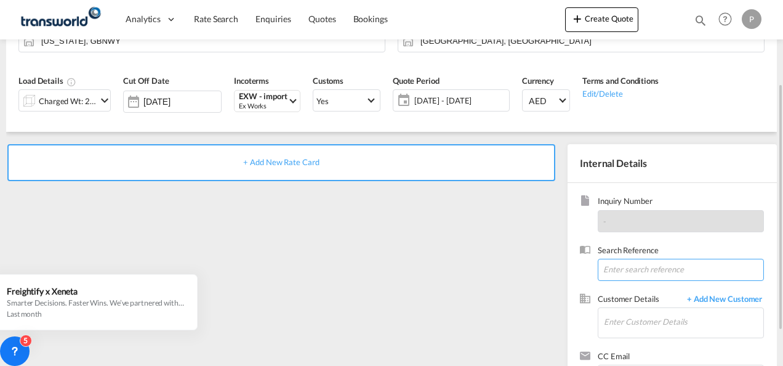
click at [628, 268] on input at bounding box center [681, 270] width 166 height 22
click at [656, 270] on input at bounding box center [681, 270] width 166 height 22
paste input "TWP8822"
type input "TWP8822"
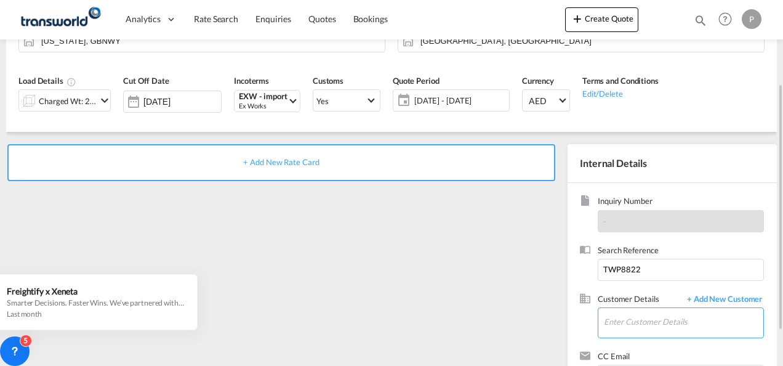
click at [650, 317] on input "Enter Customer Details" at bounding box center [683, 322] width 159 height 28
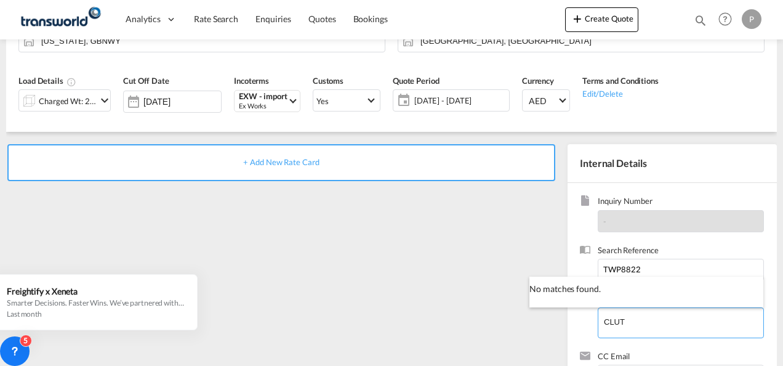
type input "CLUT"
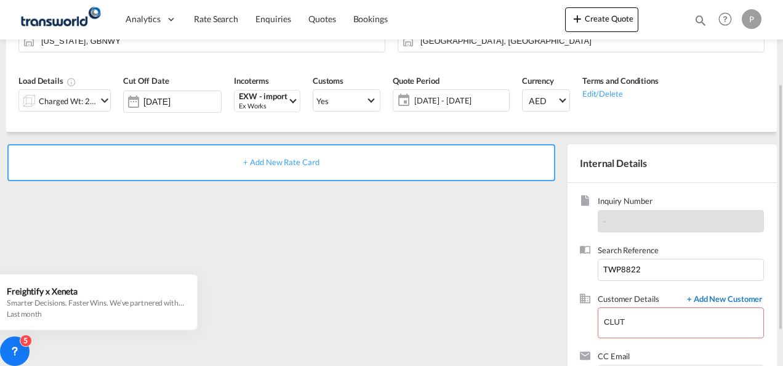
click at [735, 294] on span "+ Add New Customer" at bounding box center [722, 300] width 83 height 14
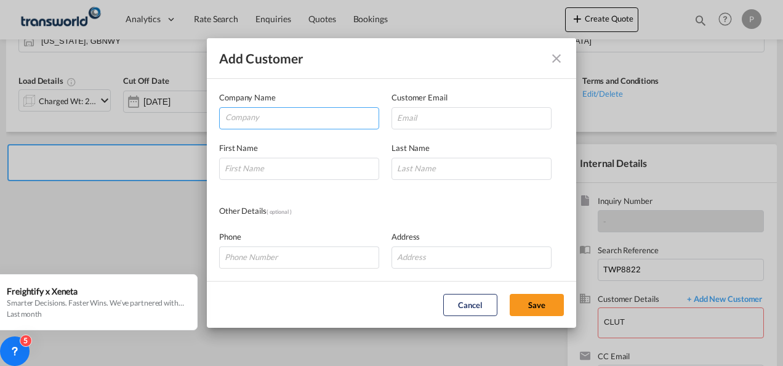
click at [261, 119] on input "Company" at bounding box center [301, 117] width 153 height 18
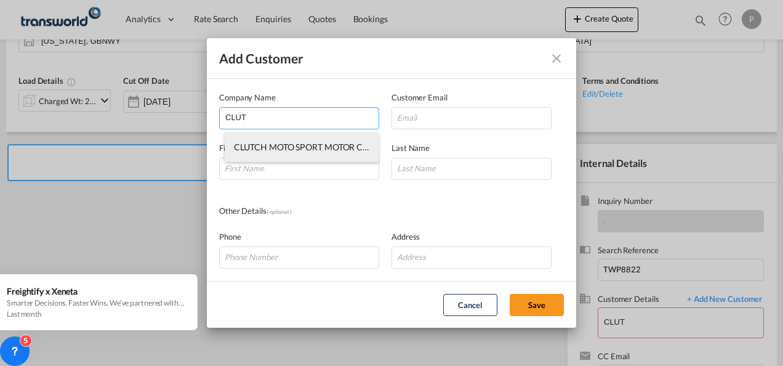
click at [271, 148] on span "CLUTCH MOTO SPORT MOTOR CYCLES REPAIRS" at bounding box center [328, 147] width 188 height 10
type input "CLUTCH MOTO SPORT MOTOR CYCLES REPAIRS"
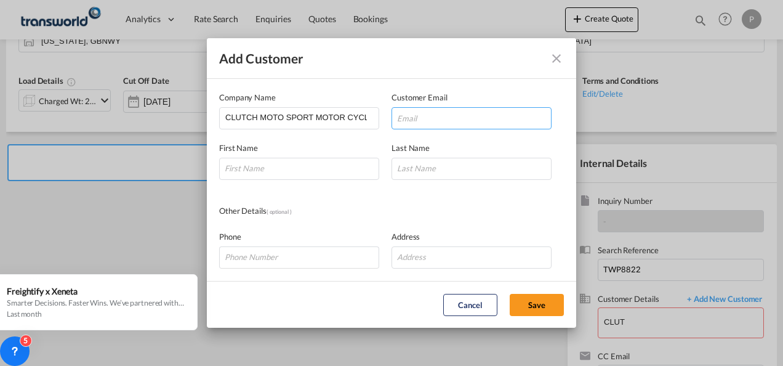
drag, startPoint x: 425, startPoint y: 119, endPoint x: 448, endPoint y: 119, distance: 22.8
click at [425, 119] on input "Add Customer Company ..." at bounding box center [472, 118] width 160 height 22
paste input "CLUTCH MOTO <[EMAIL_ADDRESS][DOMAIN_NAME]>"
type input "[EMAIL_ADDRESS][DOMAIN_NAME]"
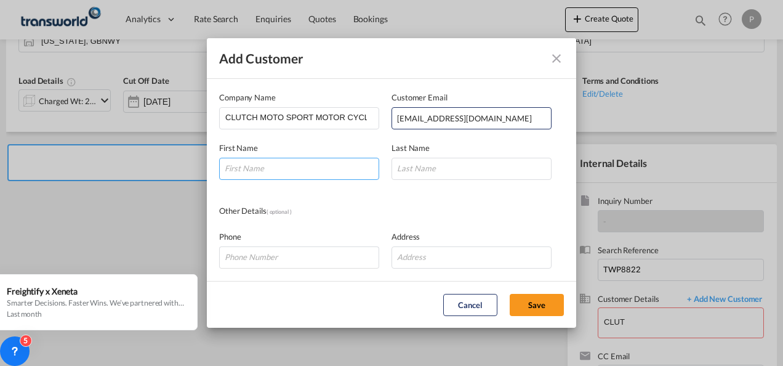
click at [270, 166] on input "Add Customer Company ..." at bounding box center [299, 169] width 160 height 22
type input "[PERSON_NAME]"
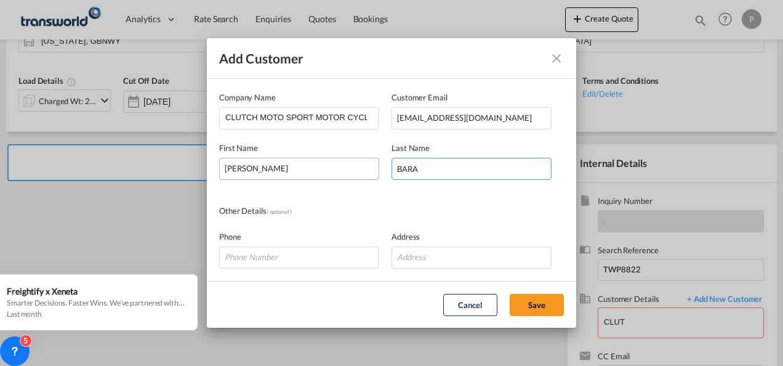
type input "BARA"
type input "0"
type input "[PHONE_NUMBER]"
type input "D"
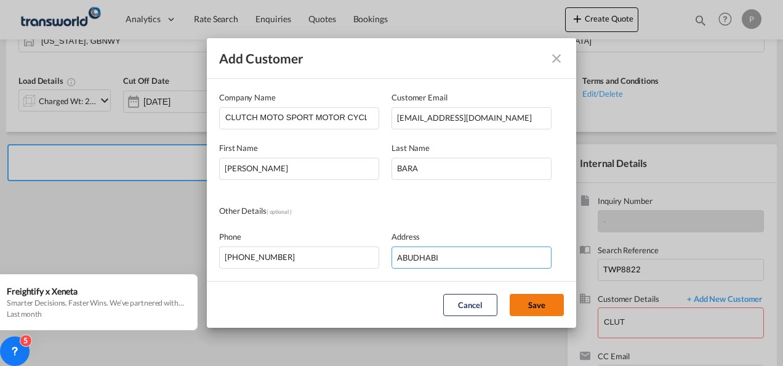
type input "ABUDHABI"
click at [537, 303] on button "Save" at bounding box center [537, 305] width 54 height 22
type input "CLUTCH MOTO SPORT MOTOR CYCLES REPAIRS, MR BARA BARA, [EMAIL_ADDRESS][DOMAIN_NA…"
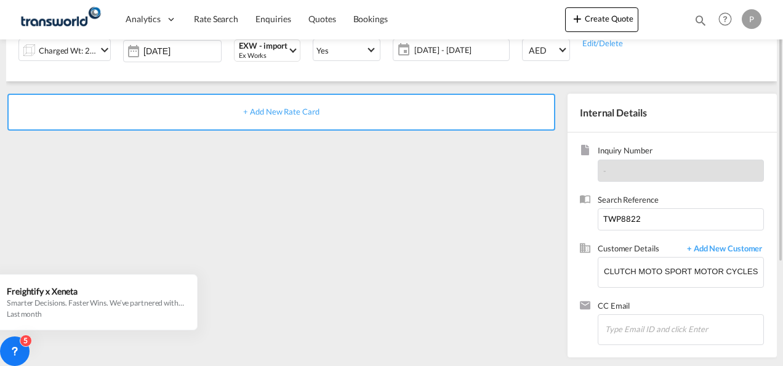
scroll to position [112, 0]
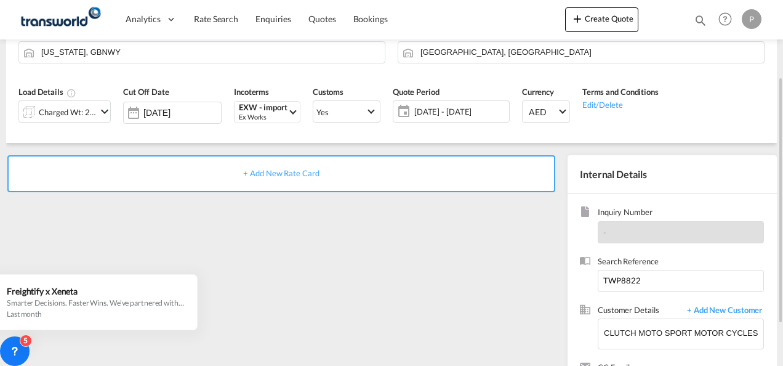
click at [279, 171] on span "+ Add New Rate Card" at bounding box center [281, 173] width 76 height 10
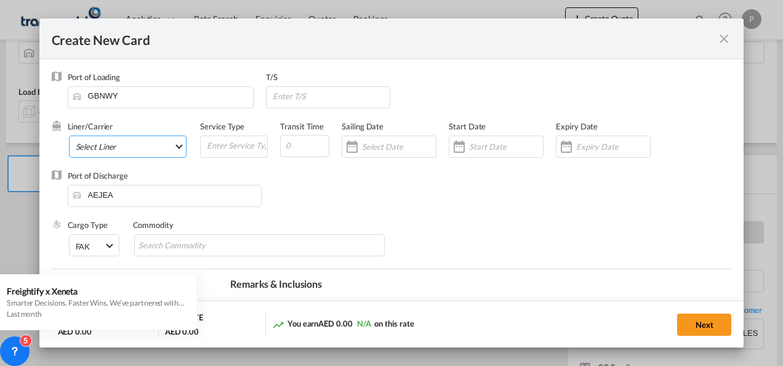
click at [135, 142] on md-select "Select Liner 2HM LOGISTICS D.O.O 2HM LOGISTICS D.O.O. / TDWC-CAPODISTRI 2HM LOG…" at bounding box center [128, 146] width 118 height 22
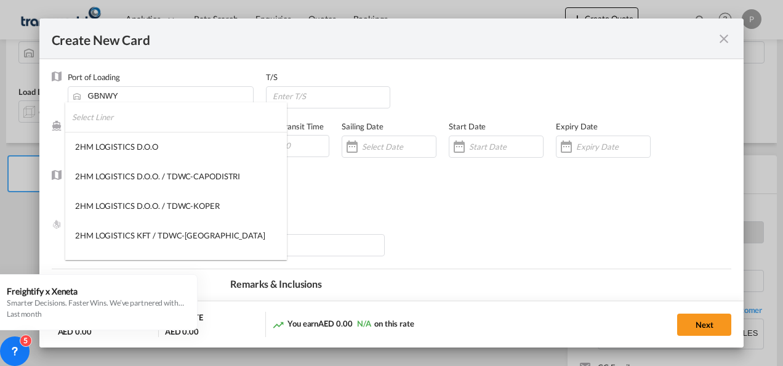
click at [129, 124] on input "search" at bounding box center [179, 117] width 215 height 30
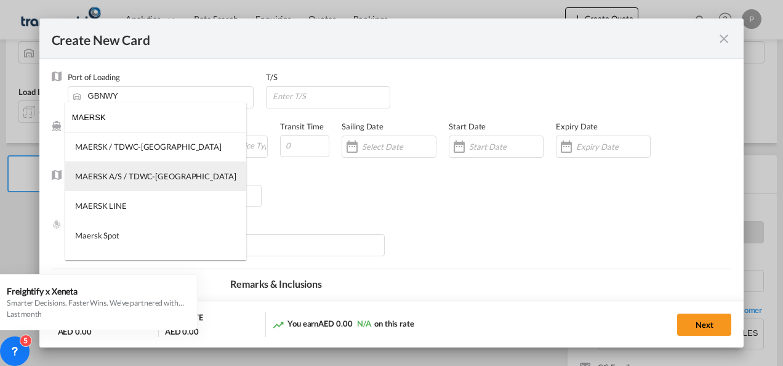
type input "MAERSK"
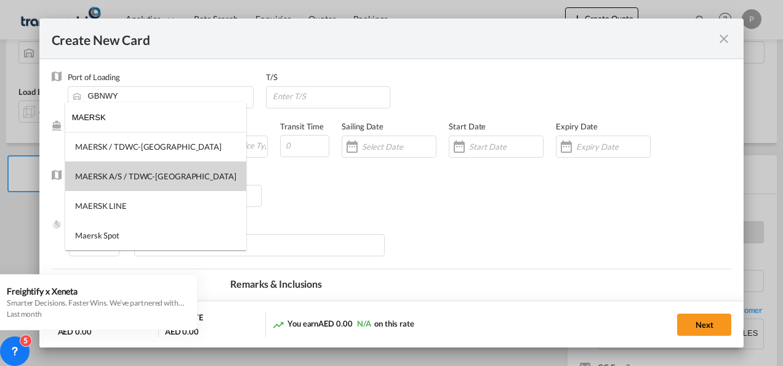
click at [128, 175] on div "MAERSK A/S / TDWC-[GEOGRAPHIC_DATA]" at bounding box center [155, 176] width 161 height 11
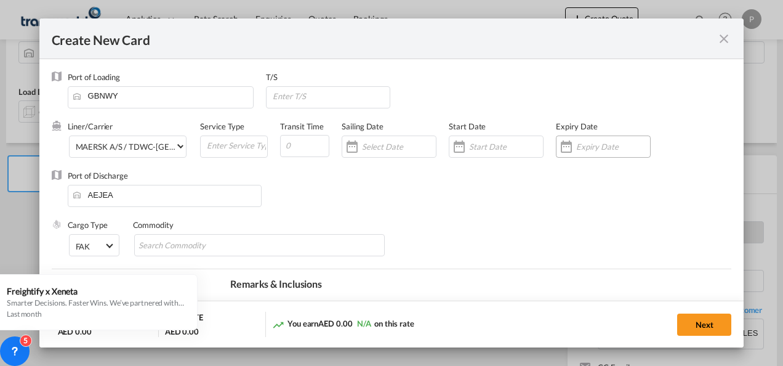
click at [576, 143] on input "Create New Card ..." at bounding box center [613, 147] width 74 height 10
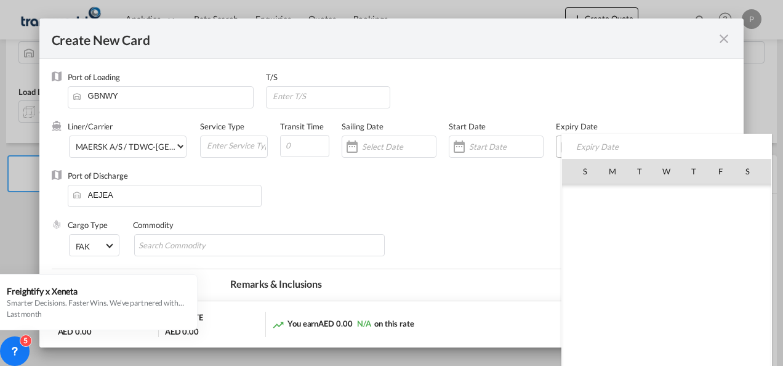
scroll to position [285001, 0]
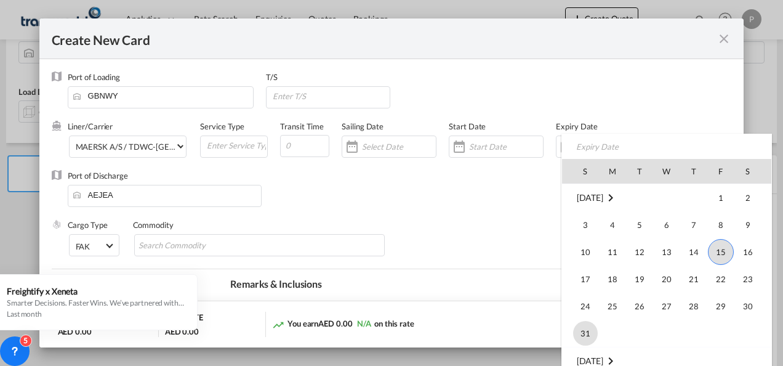
click at [585, 326] on span "31" at bounding box center [585, 333] width 25 height 25
type input "[DATE]"
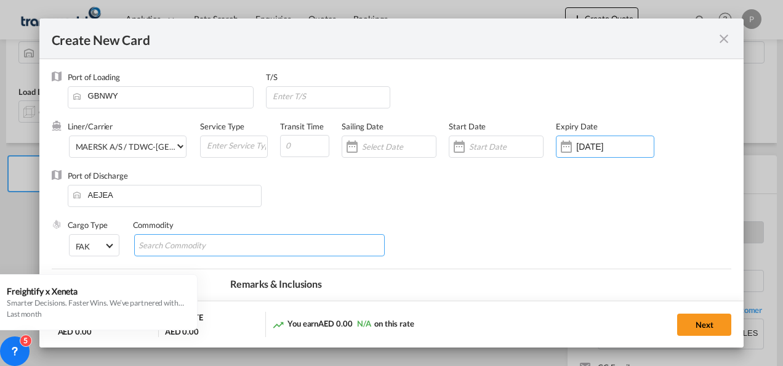
click at [219, 244] on input "Search Commodity" at bounding box center [195, 246] width 113 height 20
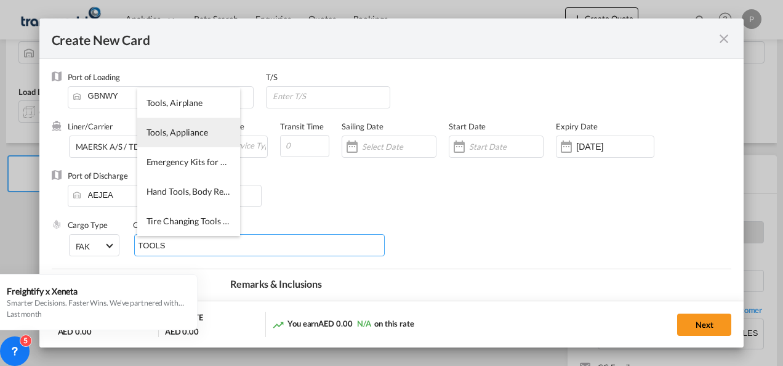
type input "TOOLS"
click at [190, 136] on span "Tools, Appliance" at bounding box center [178, 132] width 62 height 10
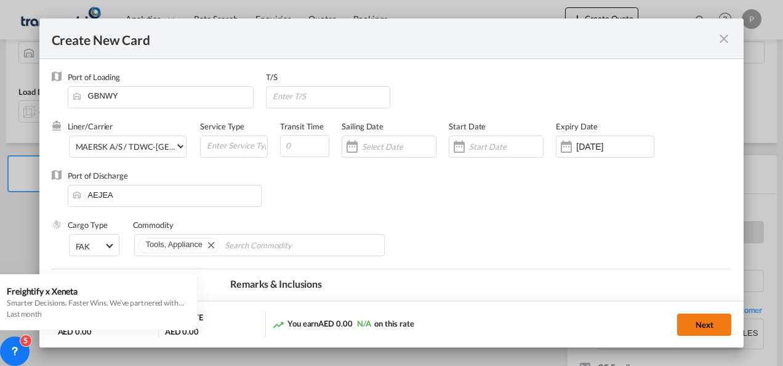
click at [701, 325] on button "Next" at bounding box center [704, 324] width 54 height 22
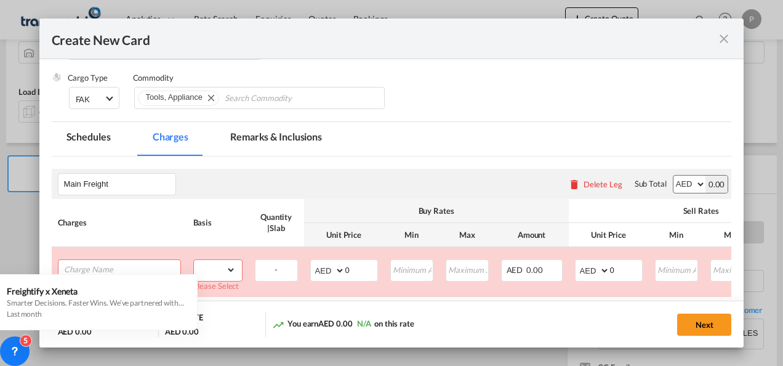
scroll to position [213, 0]
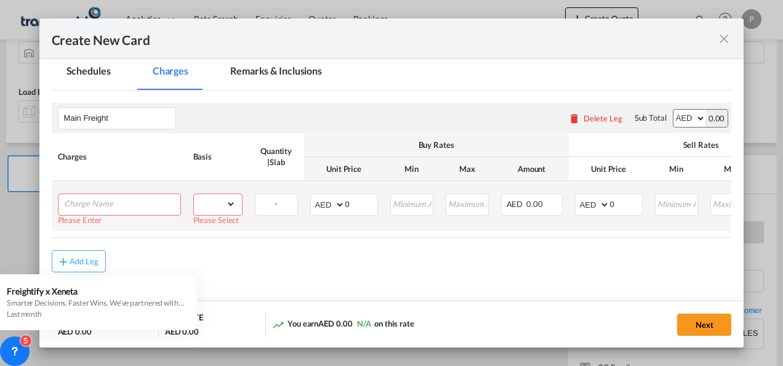
click at [113, 201] on input "Charge Name" at bounding box center [122, 203] width 116 height 18
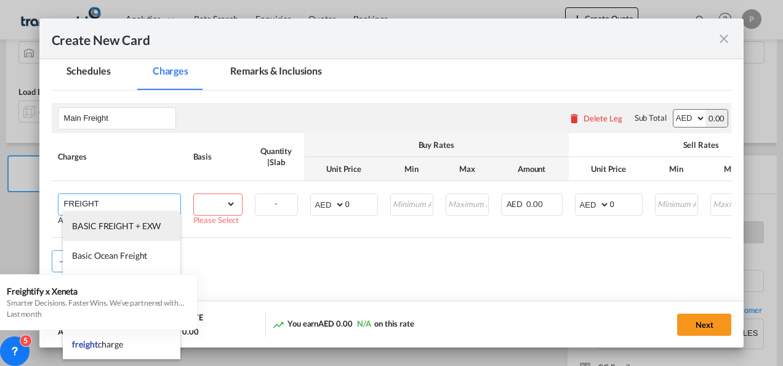
click at [106, 225] on span "BASIC FREIGHT + EXW" at bounding box center [116, 225] width 89 height 10
type input "BASIC FREIGHT + EXW"
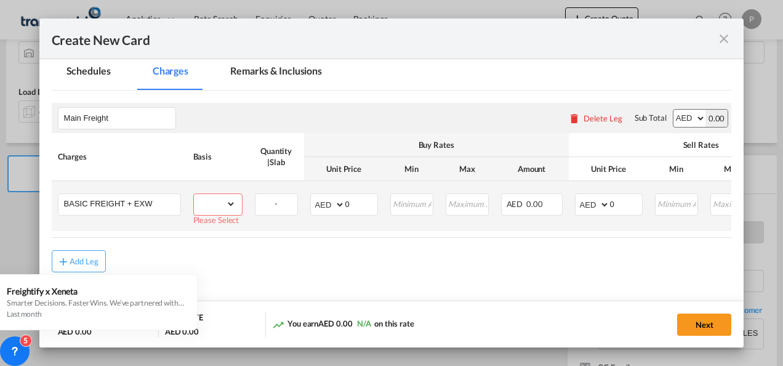
click at [234, 201] on select "gross_weight volumetric_weight per_shipment per_bl per_km per_hawb per_kg flat …" at bounding box center [215, 204] width 42 height 20
select select "per_shipment"
click at [194, 194] on select "gross_weight volumetric_weight per_shipment per_bl per_km per_hawb per_kg flat …" at bounding box center [215, 204] width 42 height 20
click at [357, 201] on input "0" at bounding box center [361, 203] width 32 height 18
type input "A"
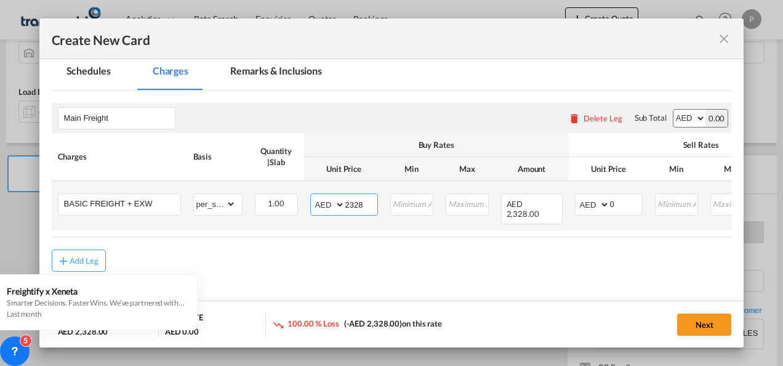
type input "2328"
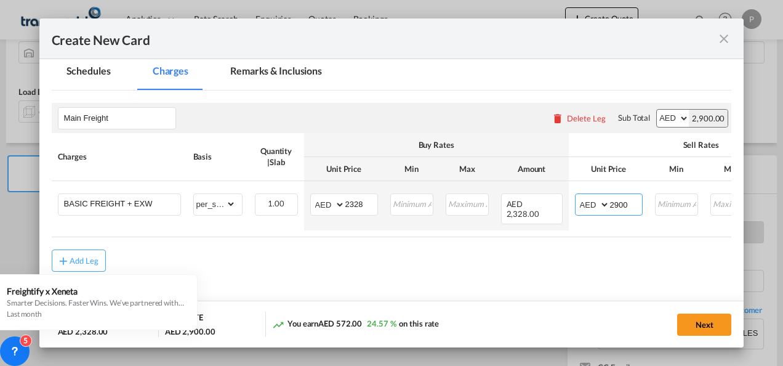
type input "2900"
click at [703, 320] on button "Next" at bounding box center [704, 324] width 54 height 22
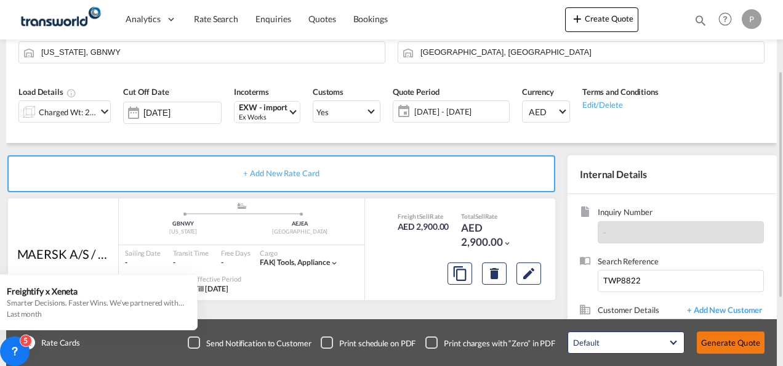
click at [745, 344] on button "Generate Quote" at bounding box center [731, 342] width 68 height 22
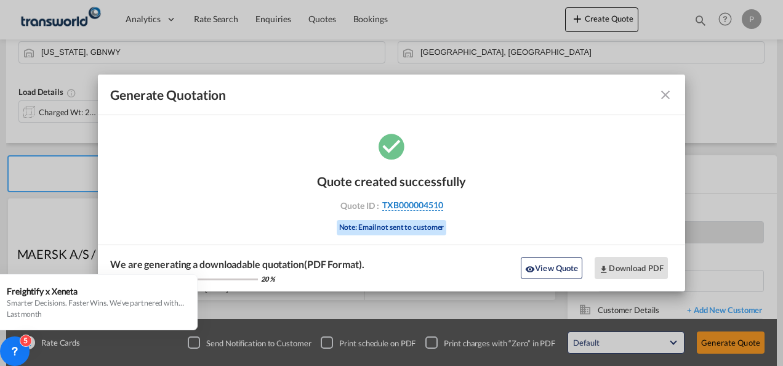
click at [404, 205] on span "TXB000004510" at bounding box center [412, 204] width 61 height 11
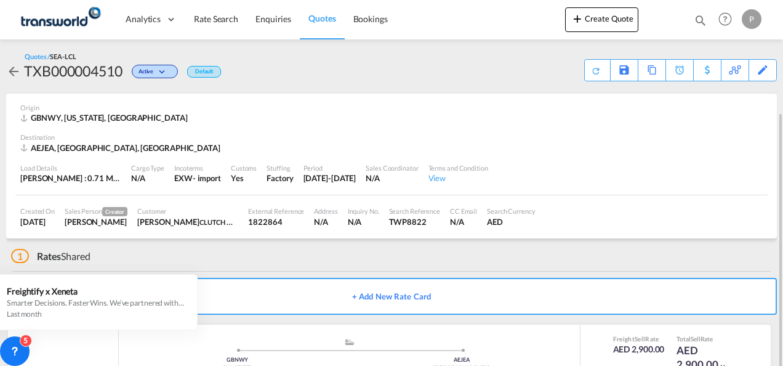
scroll to position [75, 0]
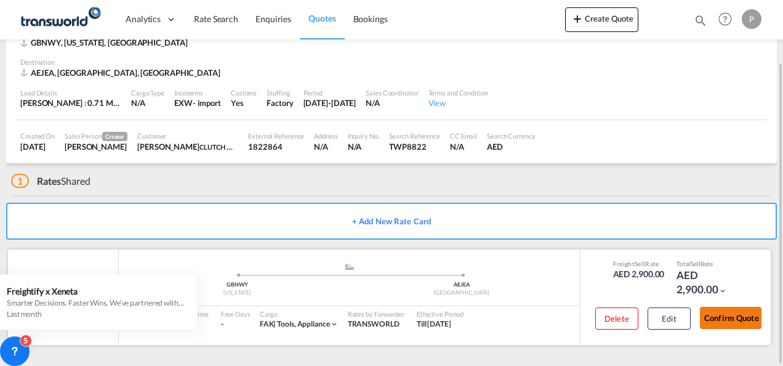
click at [726, 318] on button "Confirm Quote" at bounding box center [731, 318] width 62 height 22
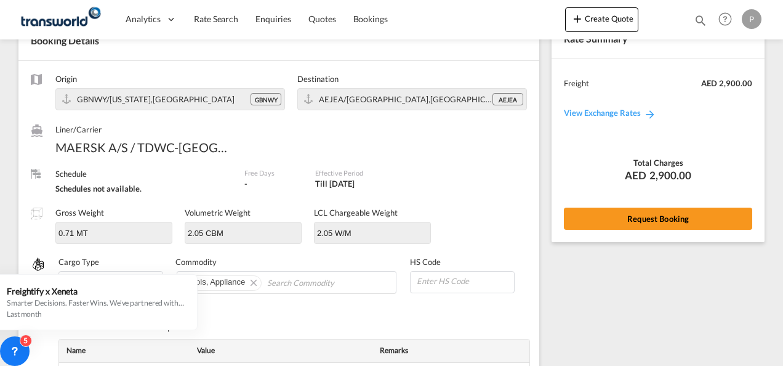
scroll to position [495, 0]
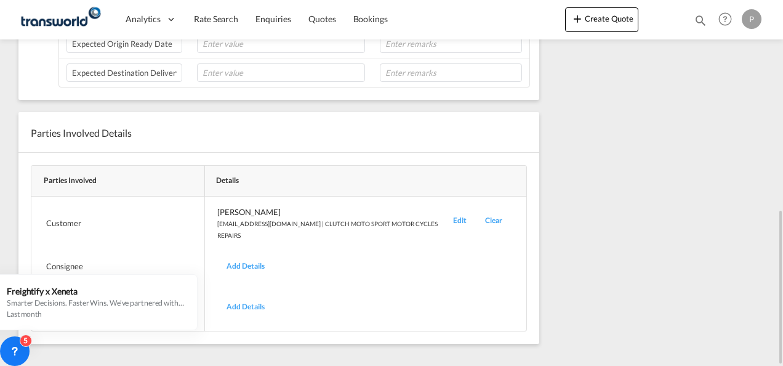
click at [444, 209] on div "Edit" at bounding box center [460, 223] width 32 height 34
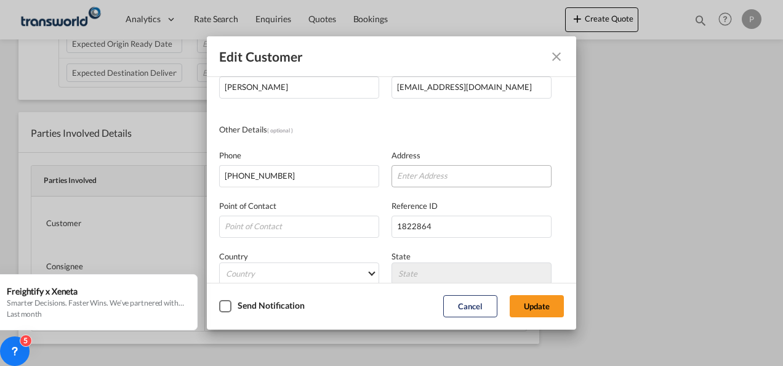
scroll to position [145, 0]
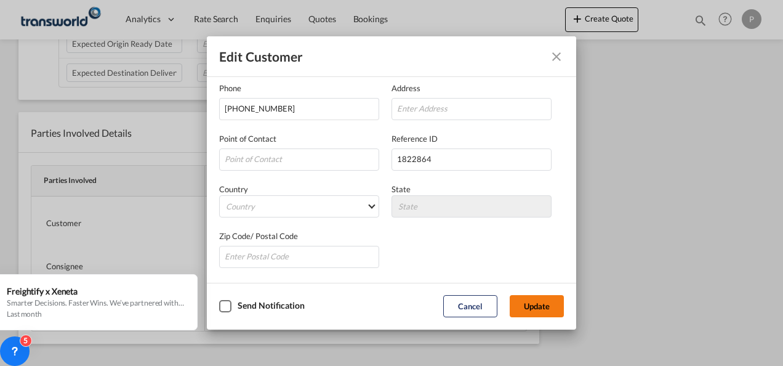
click at [536, 307] on button "Update" at bounding box center [537, 306] width 54 height 22
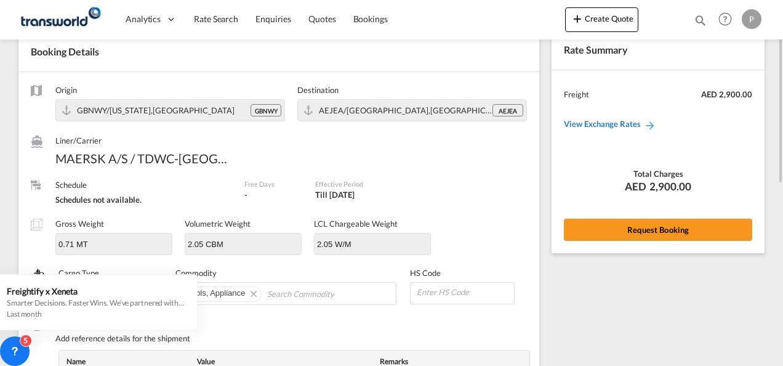
scroll to position [0, 0]
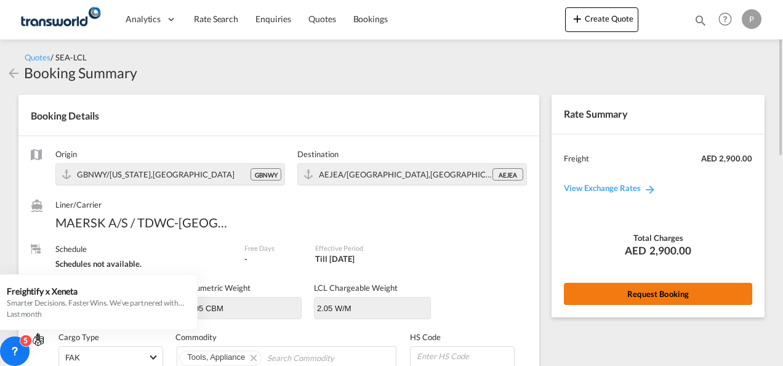
click at [659, 295] on button "Request Booking" at bounding box center [658, 294] width 188 height 22
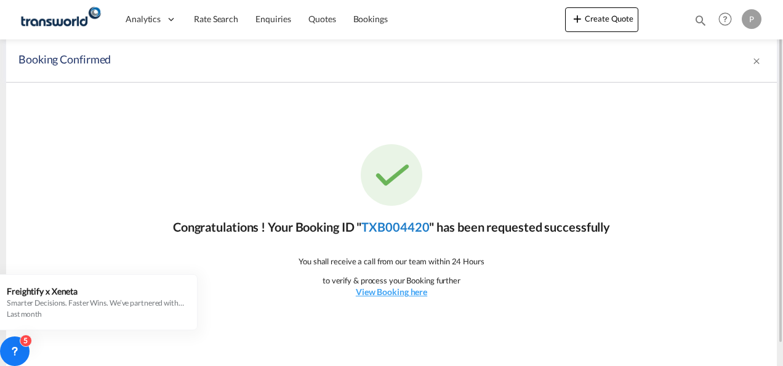
click at [405, 230] on link "TXB004420" at bounding box center [395, 226] width 68 height 15
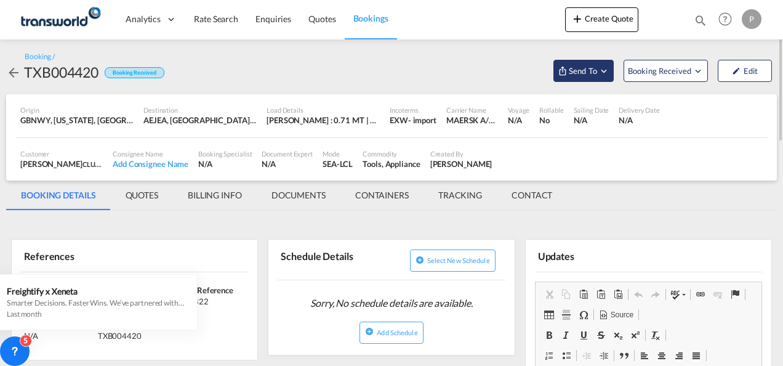
click at [605, 70] on md-icon "Open demo menu" at bounding box center [603, 70] width 11 height 11
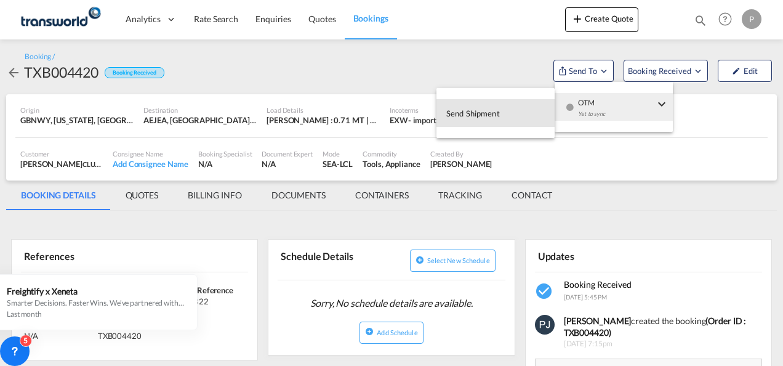
click at [500, 117] on button "Send Shipment" at bounding box center [495, 113] width 118 height 28
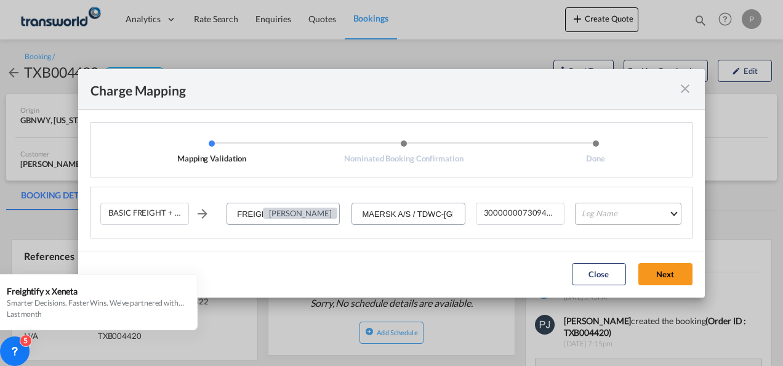
click at [609, 218] on md-select "Leg Name HANDLING ORIGIN VESSEL HANDLING DESTINATION OTHERS TL PICK UP CUSTOMS …" at bounding box center [628, 214] width 107 height 22
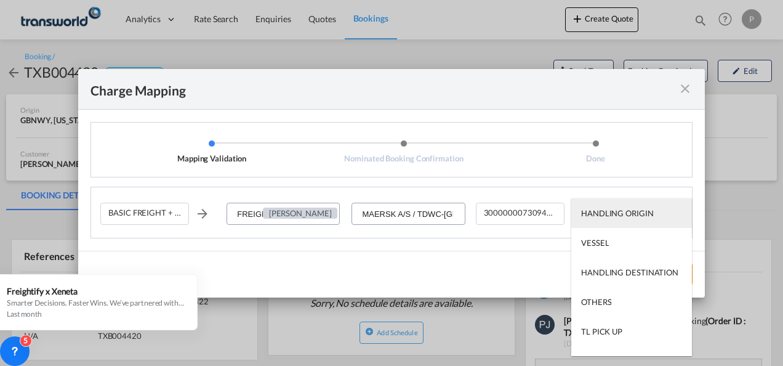
type md-option "HANDLING ORIGIN"
type md-option "VESSEL"
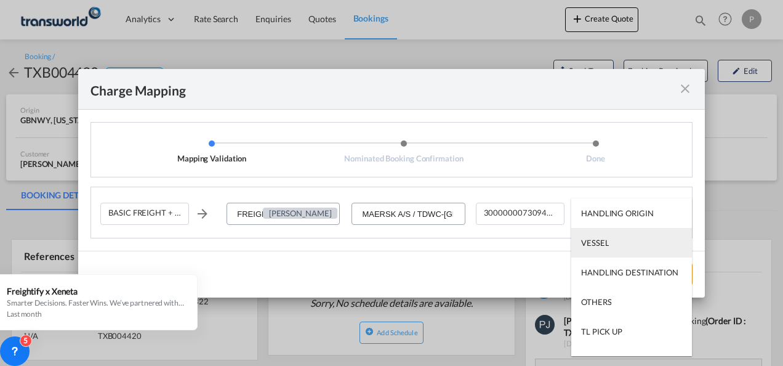
click at [613, 246] on md-option "VESSEL" at bounding box center [631, 243] width 121 height 30
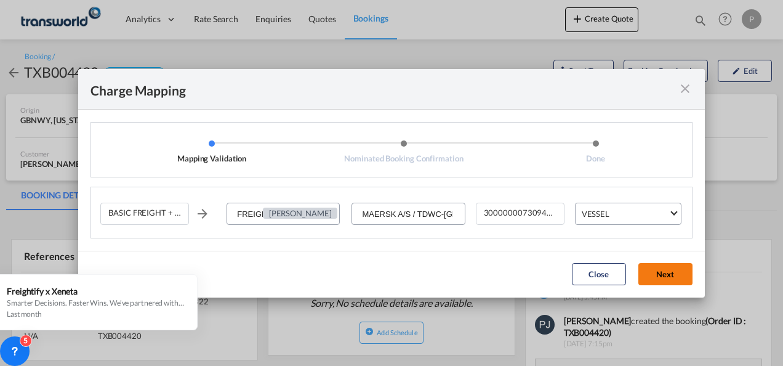
click at [664, 271] on button "Next" at bounding box center [665, 274] width 54 height 22
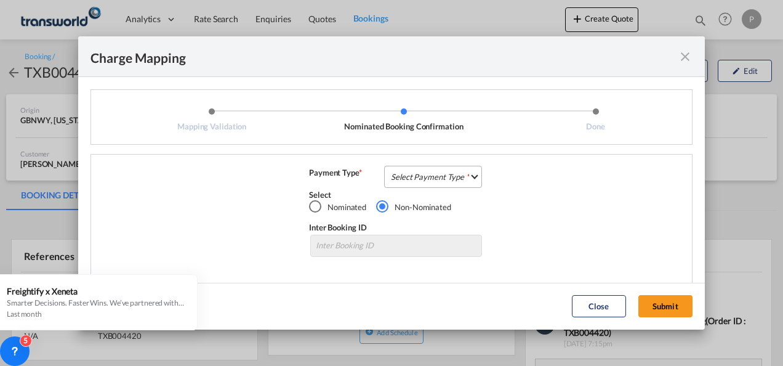
click at [421, 177] on md-select "Select Payment Type COLLECT PREPAID" at bounding box center [433, 177] width 98 height 22
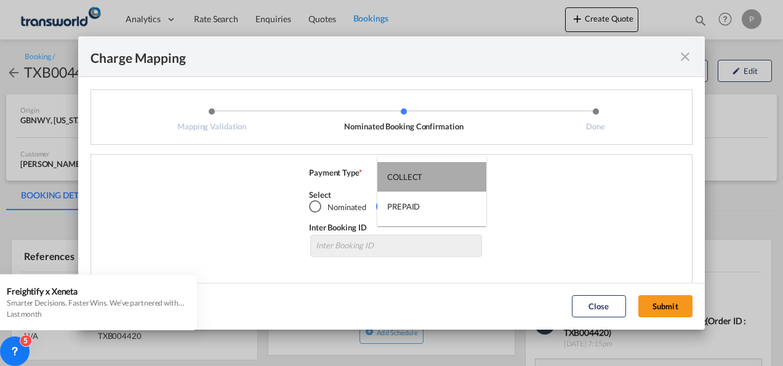
click at [415, 175] on div "COLLECT" at bounding box center [404, 176] width 35 height 11
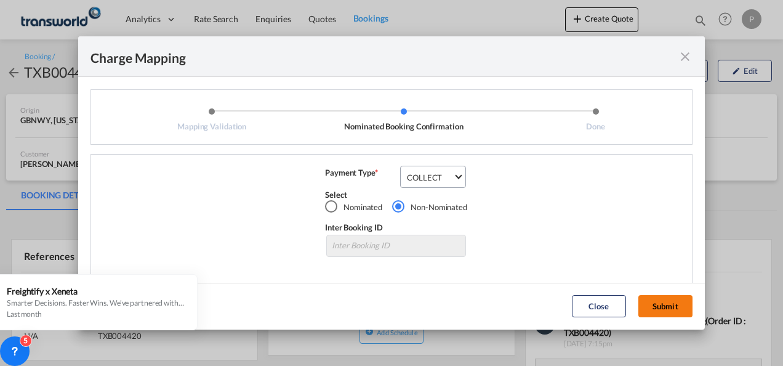
click at [670, 306] on button "Submit" at bounding box center [665, 306] width 54 height 22
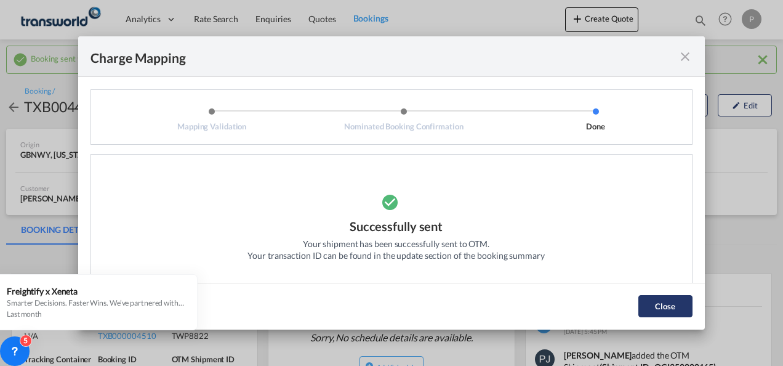
click at [667, 307] on button "Close" at bounding box center [665, 306] width 54 height 22
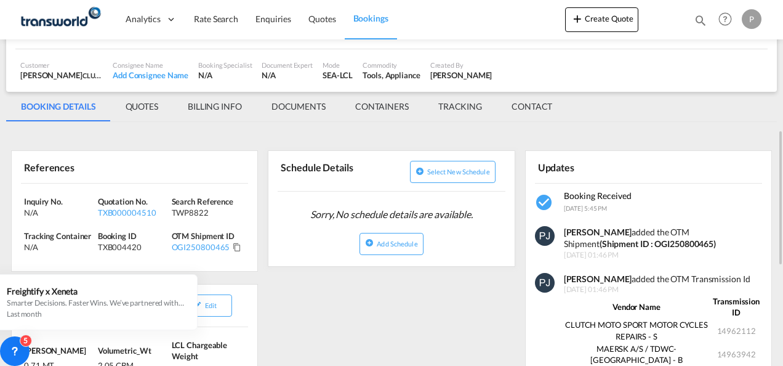
scroll to position [185, 0]
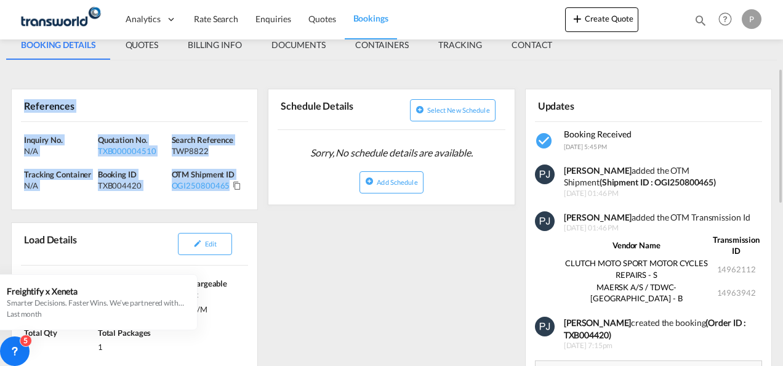
drag, startPoint x: 22, startPoint y: 105, endPoint x: 227, endPoint y: 187, distance: 220.5
click at [227, 187] on div "References Inquiry No. N/A Quotation No. TXB000004510 Search Reference TWP8822 …" at bounding box center [134, 149] width 247 height 121
copy div "References Inquiry No. N/A Quotation No. TXB000004510 Search Reference TWP8822 …"
click at [597, 17] on button "Create Quote" at bounding box center [601, 19] width 73 height 25
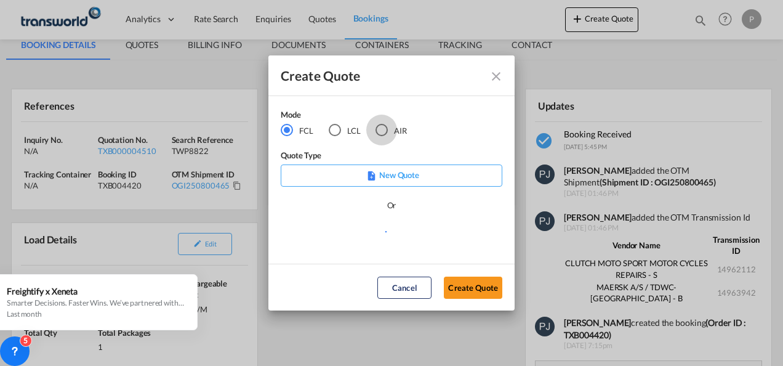
click at [384, 129] on div "AIR" at bounding box center [382, 130] width 12 height 12
click at [483, 283] on button "Create Quote" at bounding box center [473, 287] width 58 height 22
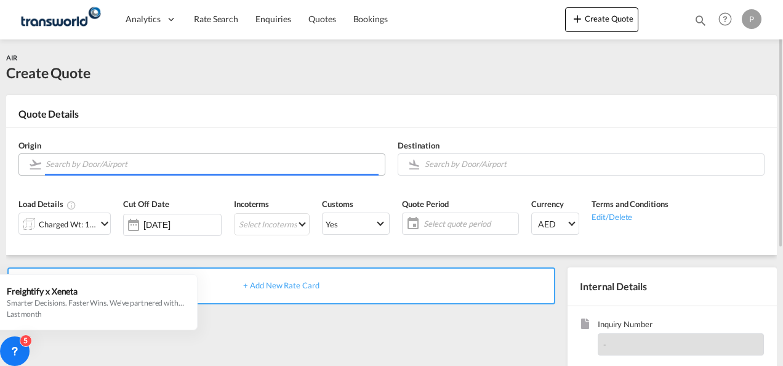
click at [88, 163] on input "Search by Door/Airport" at bounding box center [212, 164] width 333 height 22
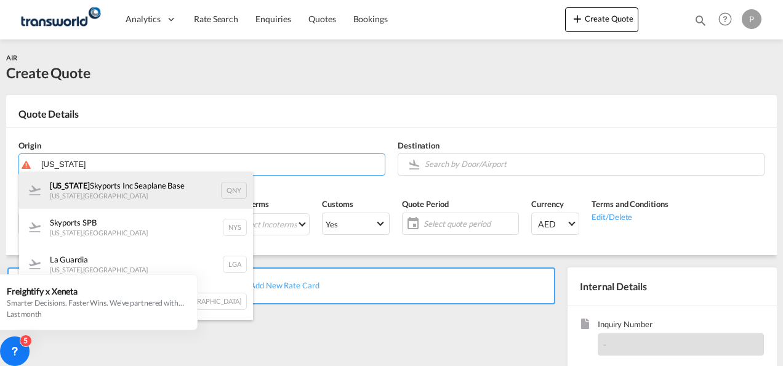
click at [121, 193] on div "[US_STATE] Skyports Inc [GEOGRAPHIC_DATA] [US_STATE] , [GEOGRAPHIC_DATA] QNY" at bounding box center [136, 190] width 234 height 37
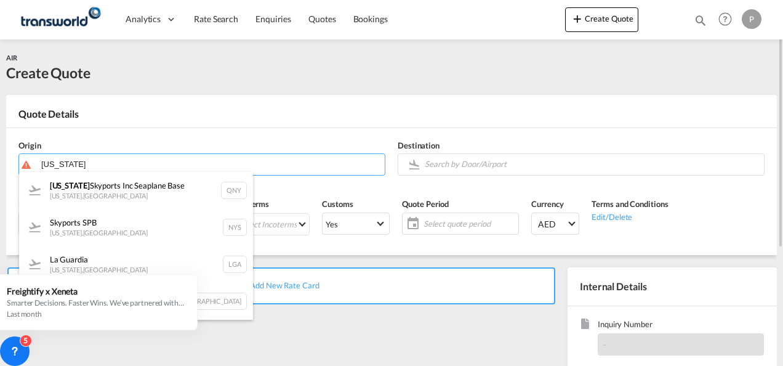
type input "[US_STATE] Skyports Inc Seaplane Base, [US_STATE], [GEOGRAPHIC_DATA]"
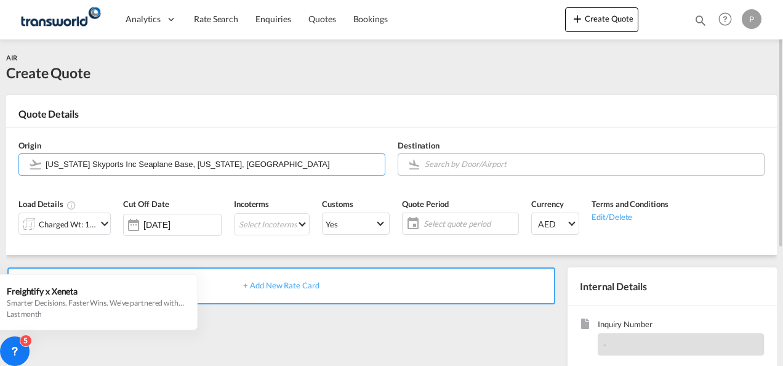
click at [450, 159] on input "Search by Door/Airport" at bounding box center [591, 164] width 333 height 22
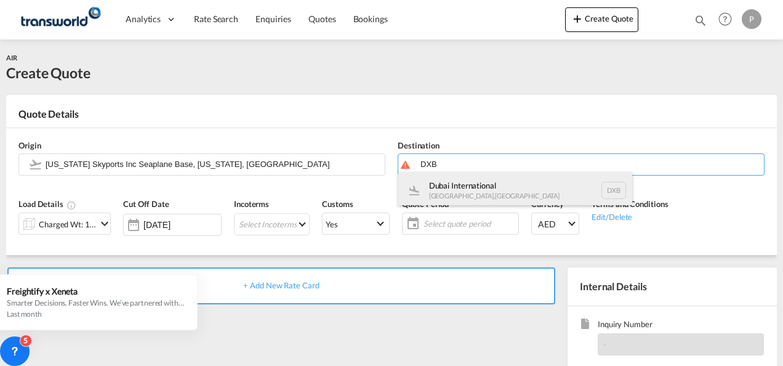
click at [489, 186] on div "Dubai International [GEOGRAPHIC_DATA] , [GEOGRAPHIC_DATA] DXB" at bounding box center [515, 190] width 234 height 37
type input "Dubai International, [GEOGRAPHIC_DATA], DXB"
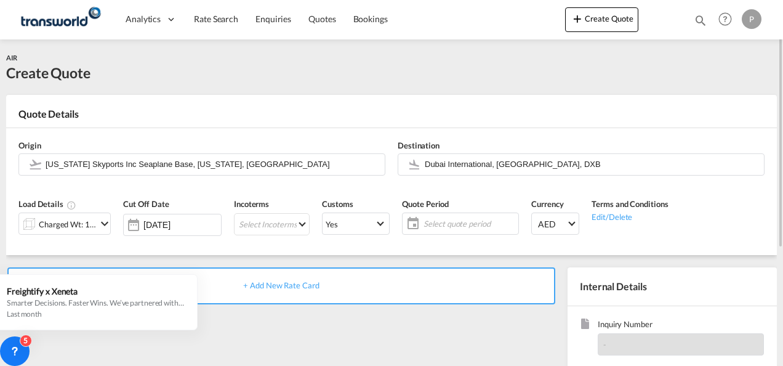
click at [103, 226] on md-icon "icon-chevron-down" at bounding box center [104, 223] width 15 height 15
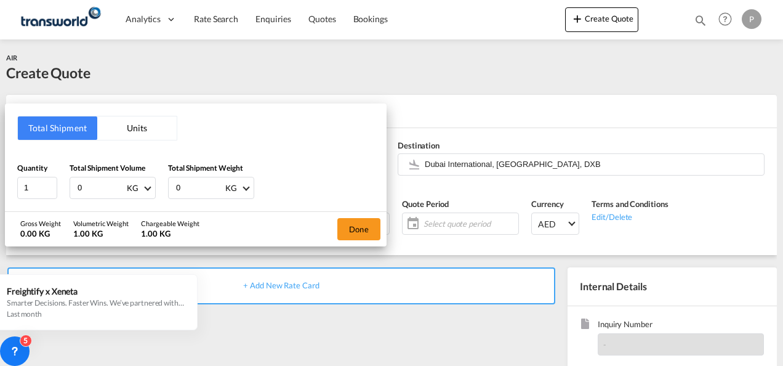
drag, startPoint x: 100, startPoint y: 189, endPoint x: 0, endPoint y: 166, distance: 102.4
click at [0, 176] on html "Analytics Dashboard Rate Search Enquiries Quotes Bookings Analytics" at bounding box center [391, 183] width 783 height 366
type input "4"
type input "3.2"
click at [361, 226] on button "Done" at bounding box center [358, 229] width 43 height 22
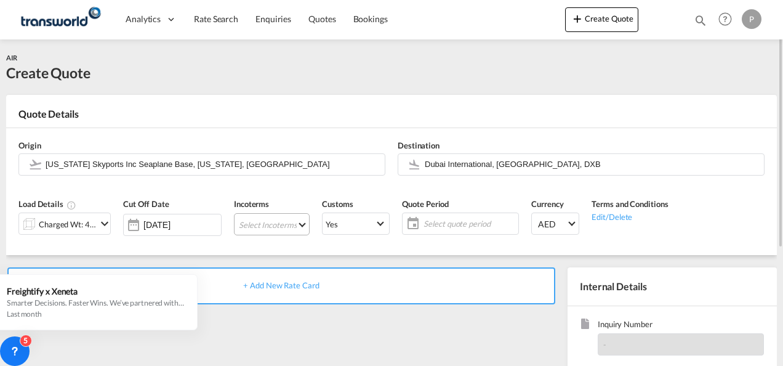
click at [272, 220] on md-select "Select Incoterms CIP - export Carriage and Insurance Paid to CIF - import Cost,…" at bounding box center [272, 224] width 76 height 22
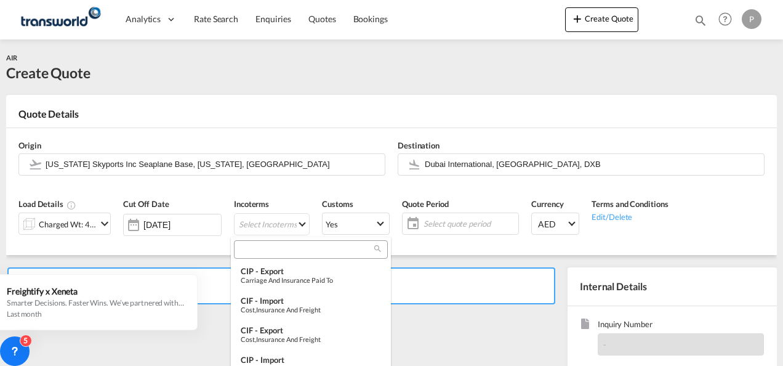
type md-option "[object Object]"
click at [271, 249] on input "search" at bounding box center [306, 249] width 137 height 11
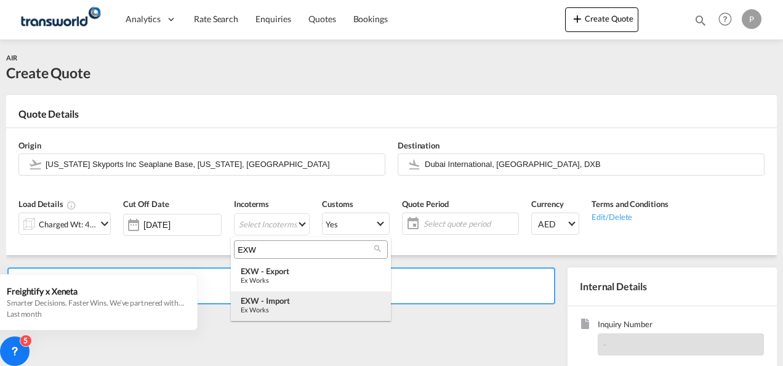
type input "EXW"
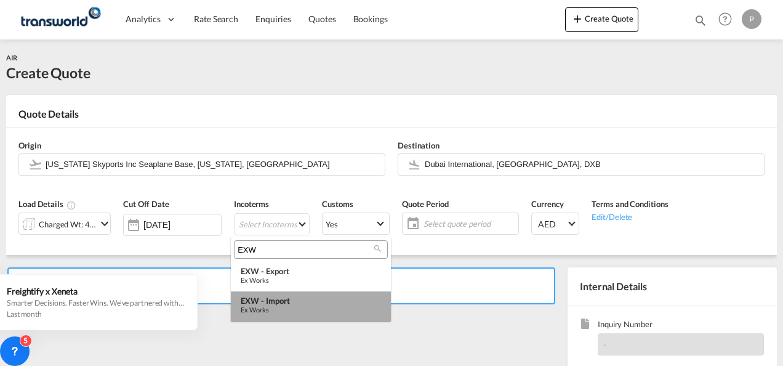
click at [284, 305] on div "EXW - import" at bounding box center [311, 300] width 140 height 10
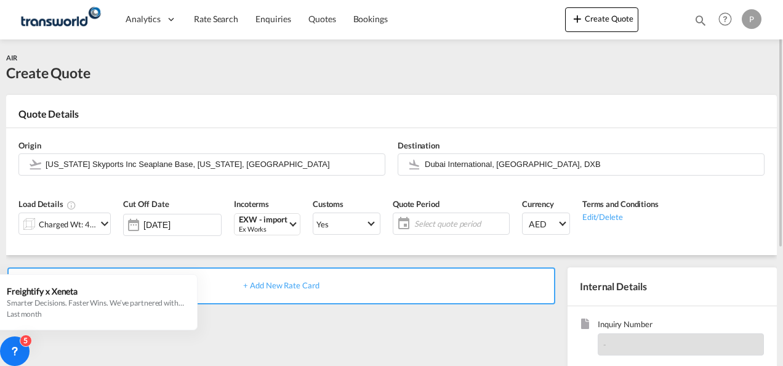
click at [446, 222] on span "Select quote period" at bounding box center [460, 223] width 92 height 11
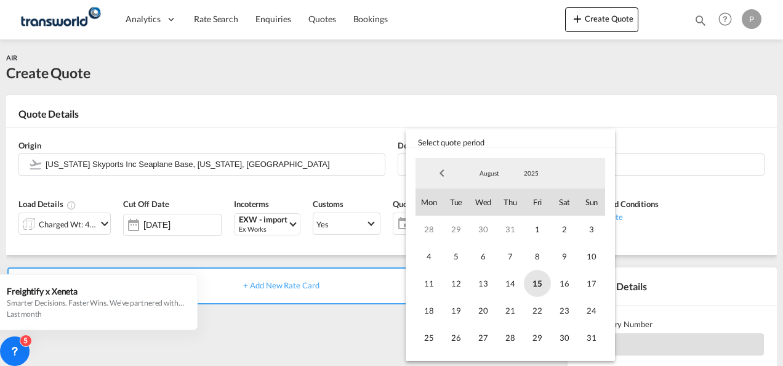
click at [537, 284] on span "15" at bounding box center [537, 283] width 27 height 27
click at [590, 336] on span "31" at bounding box center [591, 337] width 27 height 27
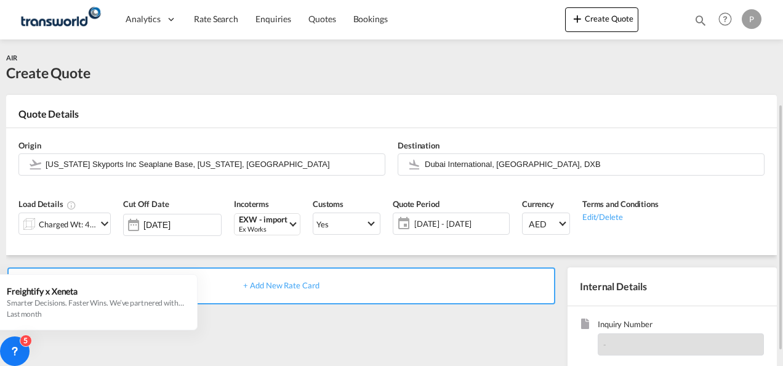
scroll to position [174, 0]
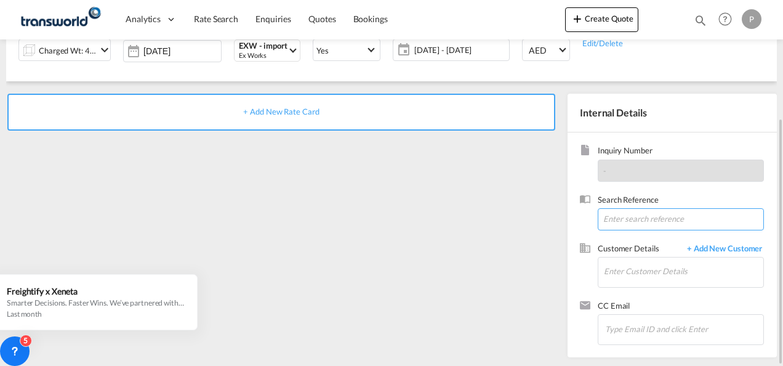
click at [631, 219] on input at bounding box center [681, 219] width 166 height 22
click at [628, 218] on input at bounding box center [681, 219] width 166 height 22
paste input "TWP8768"
type input "TWP8768"
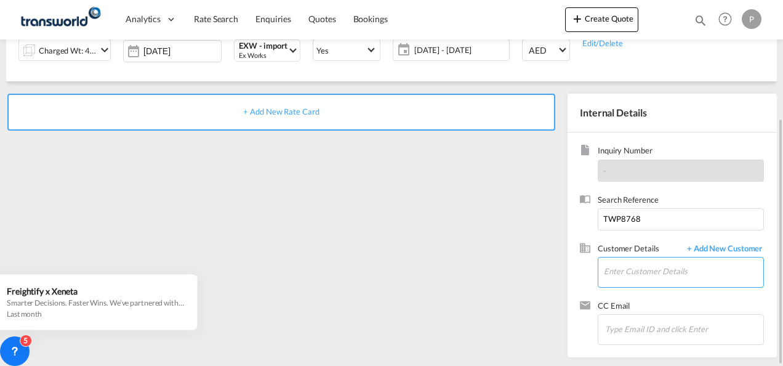
click at [622, 271] on input "Enter Customer Details" at bounding box center [683, 271] width 159 height 28
click at [731, 248] on span "+ Add New Customer" at bounding box center [722, 250] width 83 height 14
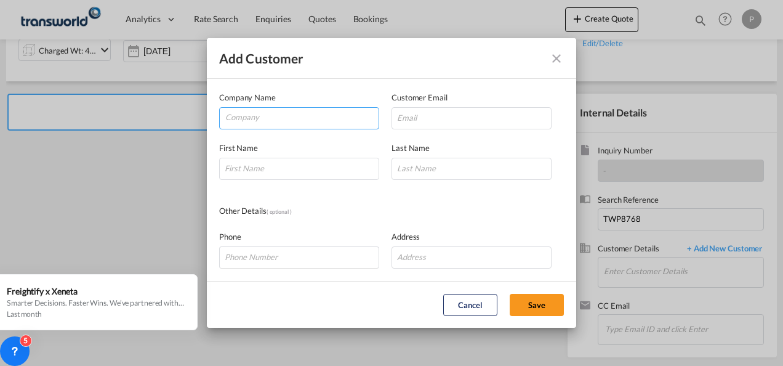
click at [265, 116] on input "Company" at bounding box center [301, 117] width 153 height 18
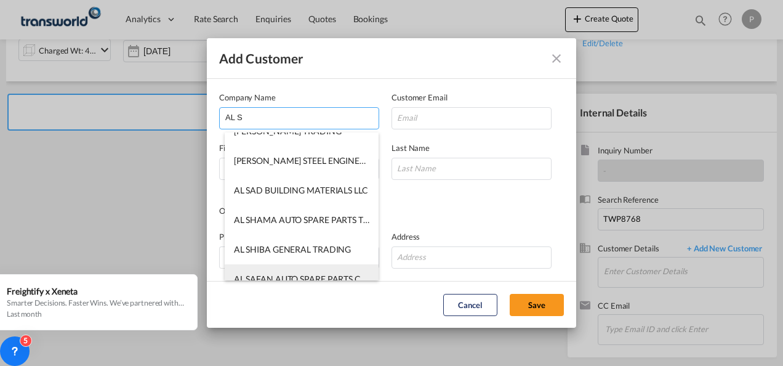
scroll to position [263, 0]
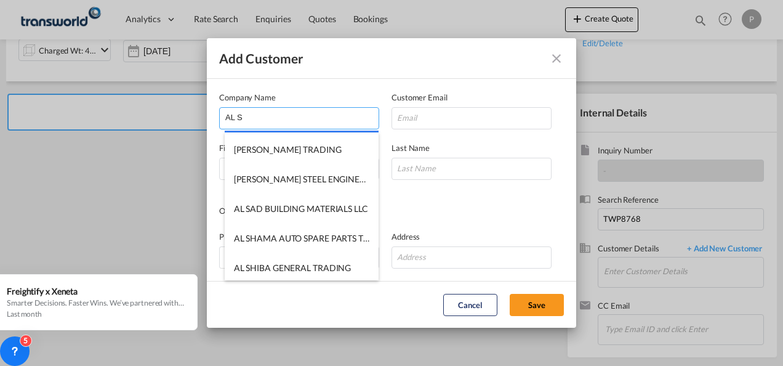
drag, startPoint x: 263, startPoint y: 117, endPoint x: 155, endPoint y: 118, distance: 107.7
click at [159, 118] on div "Add Customer Company Name AL S Customer Email First Name Last Name Other Detail…" at bounding box center [391, 183] width 783 height 366
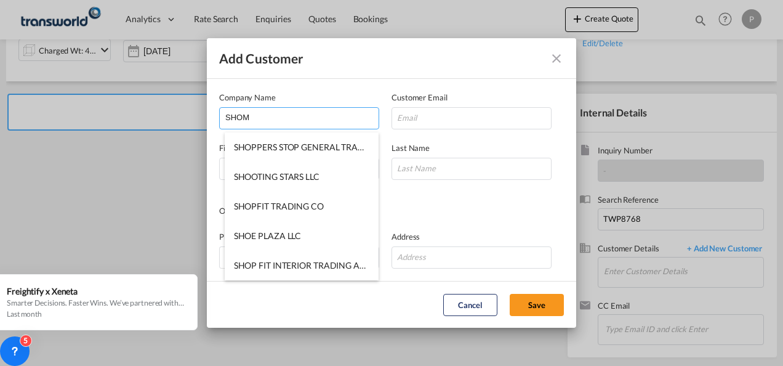
scroll to position [0, 0]
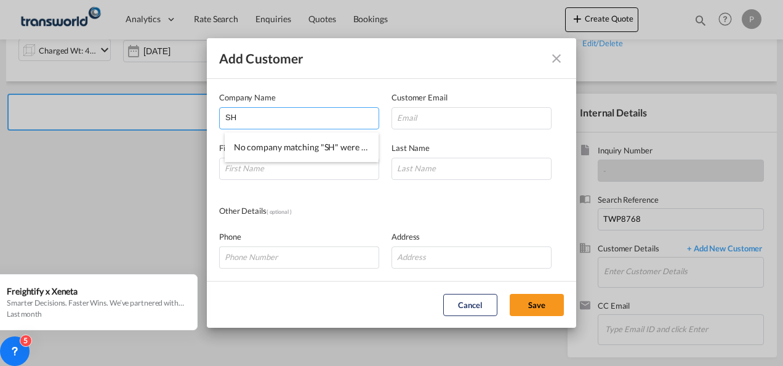
type input "S"
click at [265, 119] on input "Company" at bounding box center [301, 117] width 153 height 18
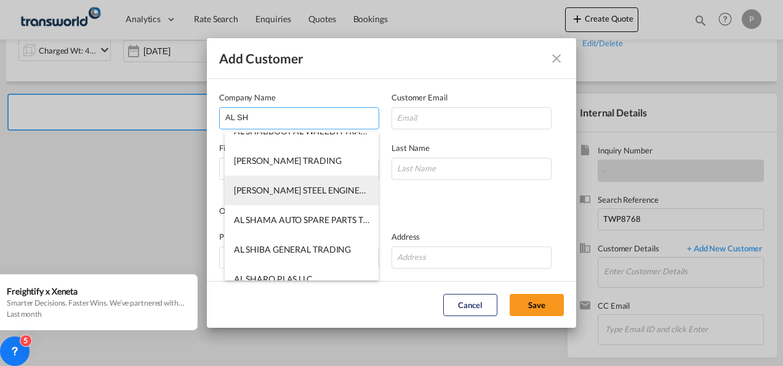
scroll to position [59, 0]
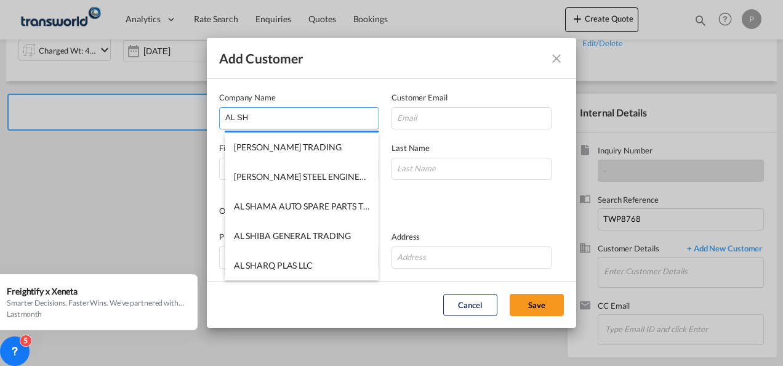
click at [262, 119] on input "AL SH" at bounding box center [301, 117] width 153 height 18
type input "A"
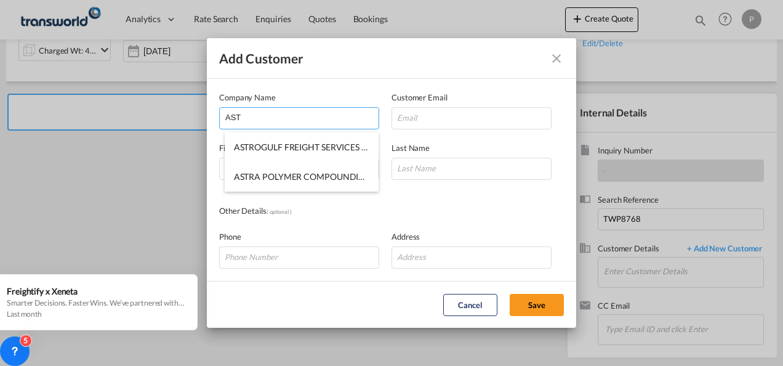
scroll to position [0, 0]
type input "AST"
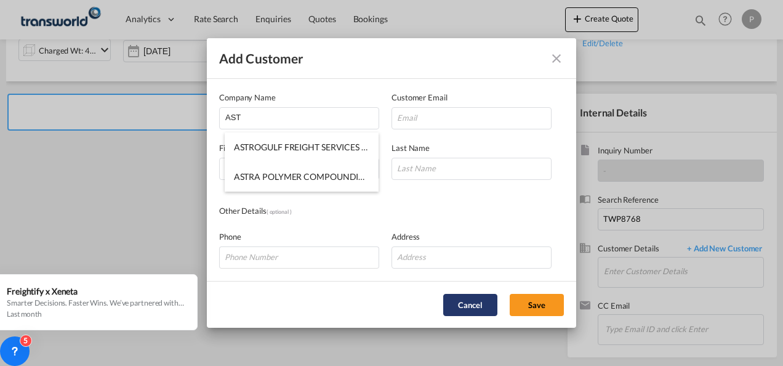
click at [470, 308] on button "Cancel" at bounding box center [470, 305] width 54 height 22
